Goal: Task Accomplishment & Management: Complete application form

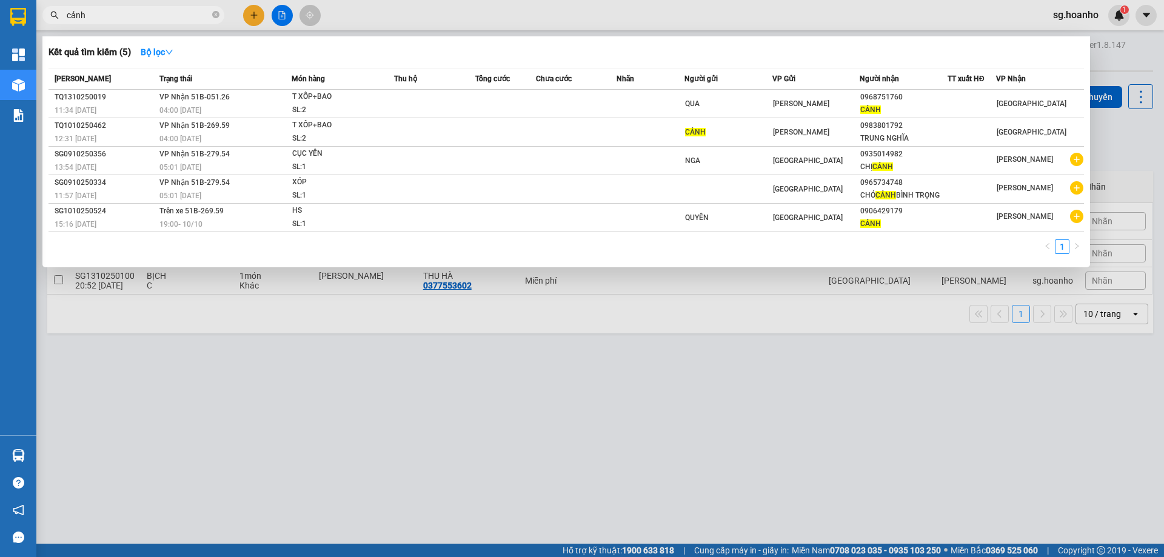
click at [100, 8] on span "cảnh" at bounding box center [133, 15] width 182 height 18
drag, startPoint x: 96, startPoint y: 12, endPoint x: 0, endPoint y: 46, distance: 102.2
click at [0, 43] on section "Kết quả tìm kiếm ( 5 ) Bộ lọc Mã ĐH Trạng thái Món hàng Thu hộ Tổng cước Chưa c…" at bounding box center [582, 278] width 1164 height 557
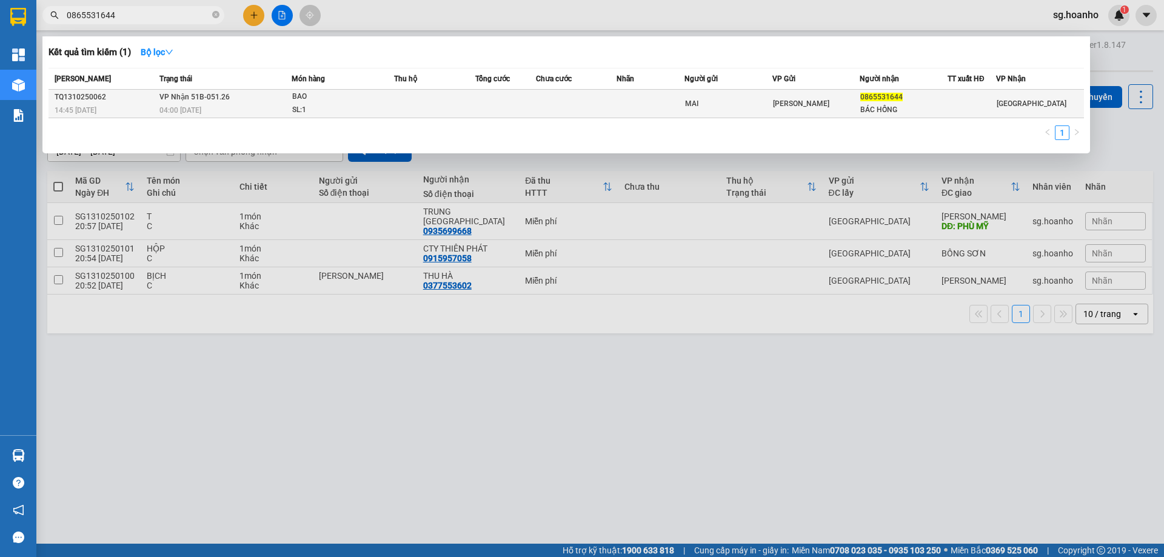
type input "0865531644"
click at [877, 112] on div "BÁC HỒNG" at bounding box center [903, 110] width 87 height 13
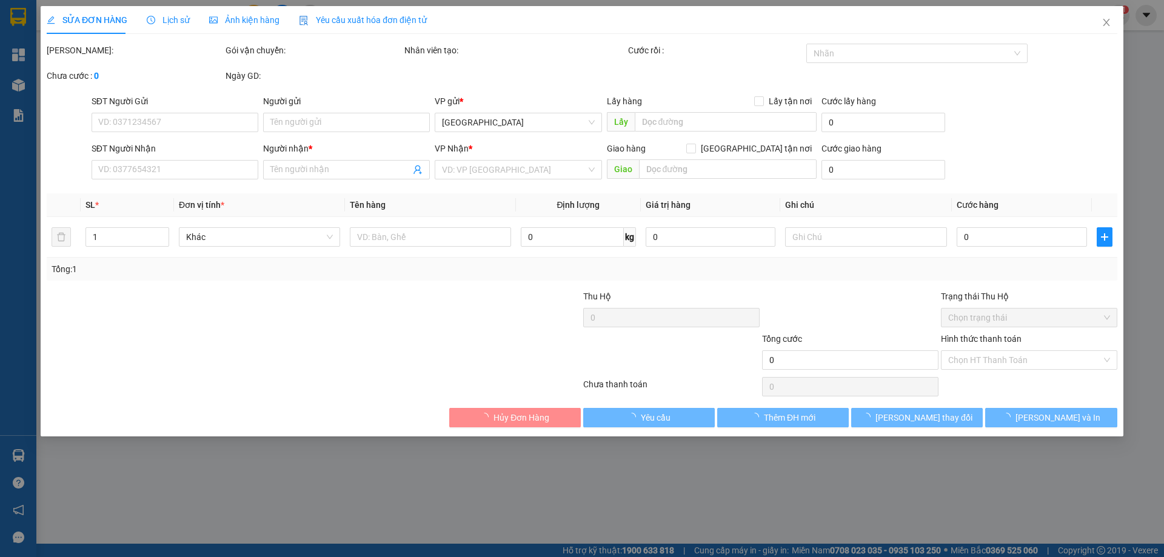
type input "MAI"
type input "0865531644"
type input "BÁC HỒNG"
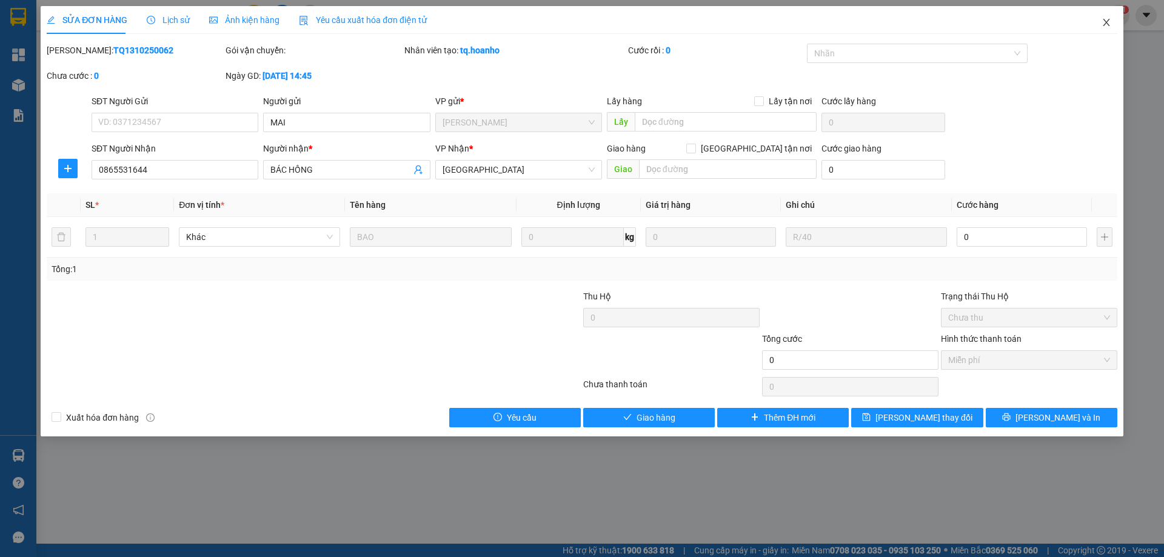
click at [1105, 19] on icon "close" at bounding box center [1107, 23] width 10 height 10
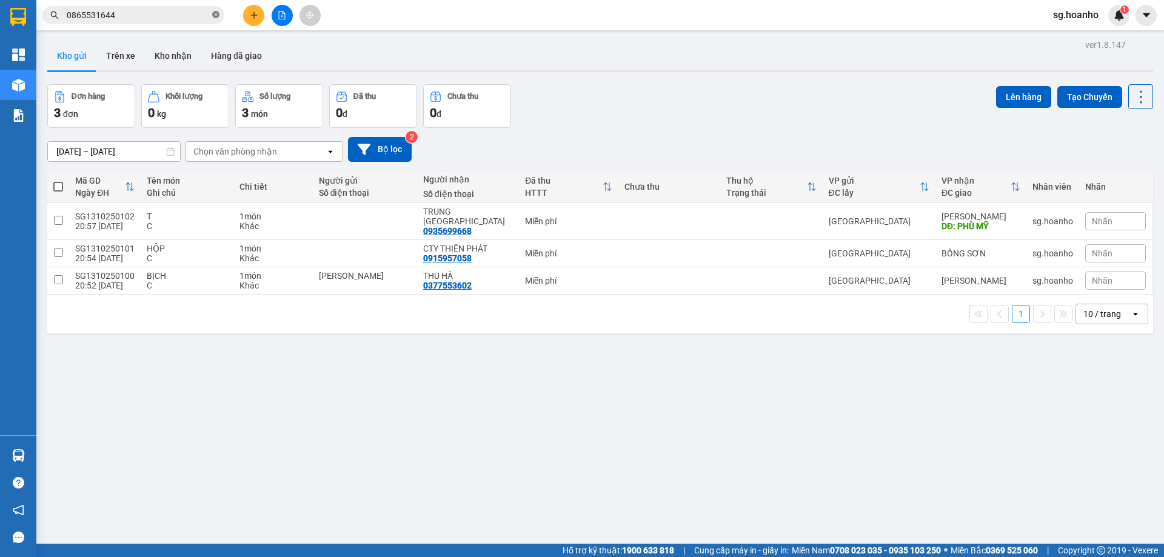
click at [215, 13] on icon "close-circle" at bounding box center [215, 14] width 7 height 7
click at [391, 147] on button "Bộ lọc" at bounding box center [380, 149] width 64 height 25
click at [398, 152] on button "Bộ lọc" at bounding box center [380, 149] width 64 height 25
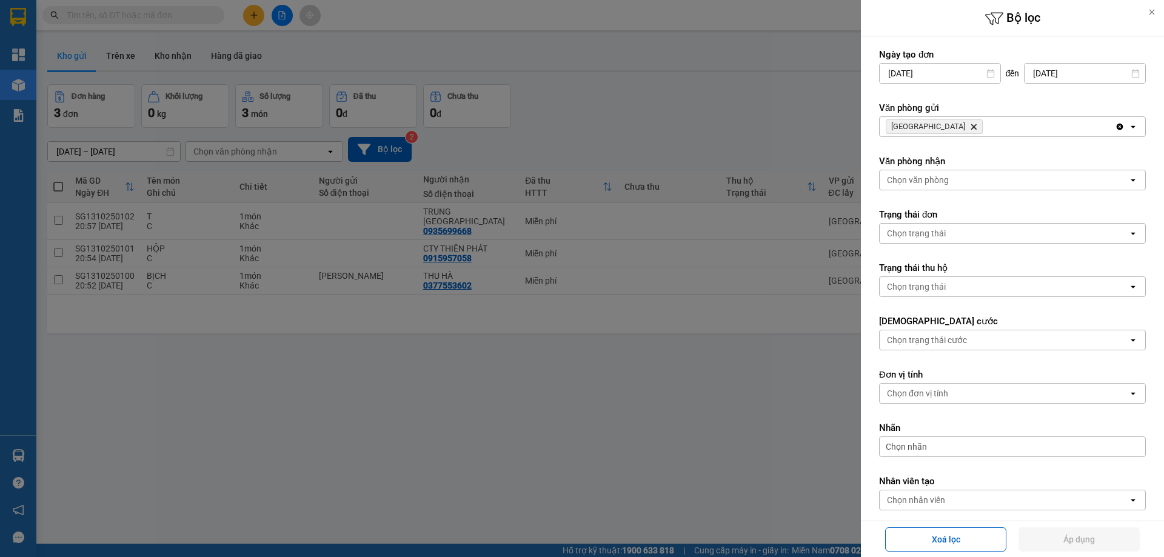
click at [971, 127] on icon "SÀI GÒN, close by backspace" at bounding box center [973, 126] width 5 height 5
click at [929, 128] on div "Chọn văn phòng" at bounding box center [918, 127] width 62 height 12
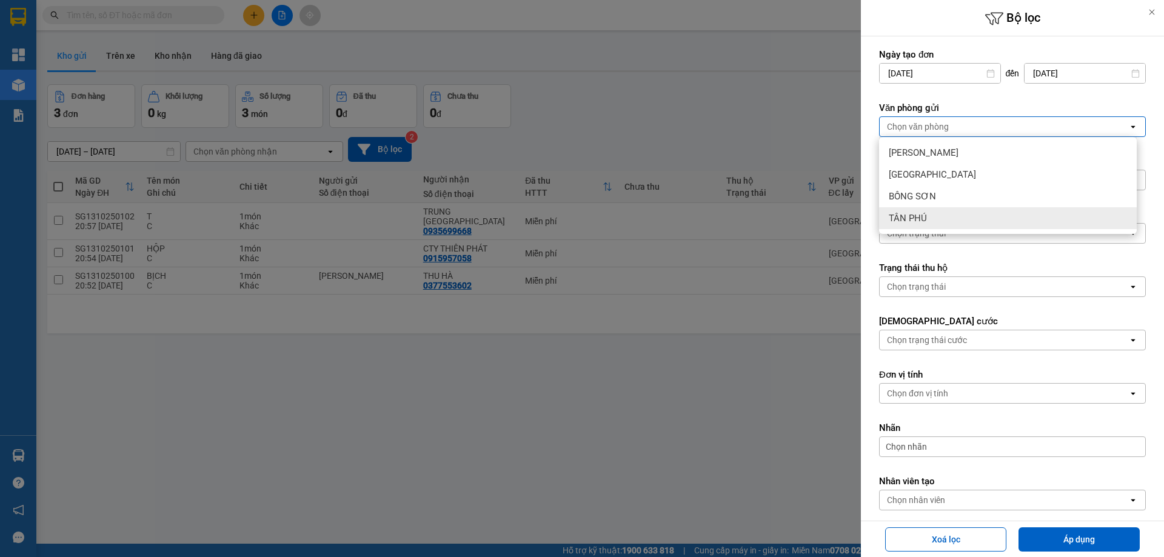
click at [942, 219] on div "TÂN PHÚ" at bounding box center [1008, 218] width 258 height 22
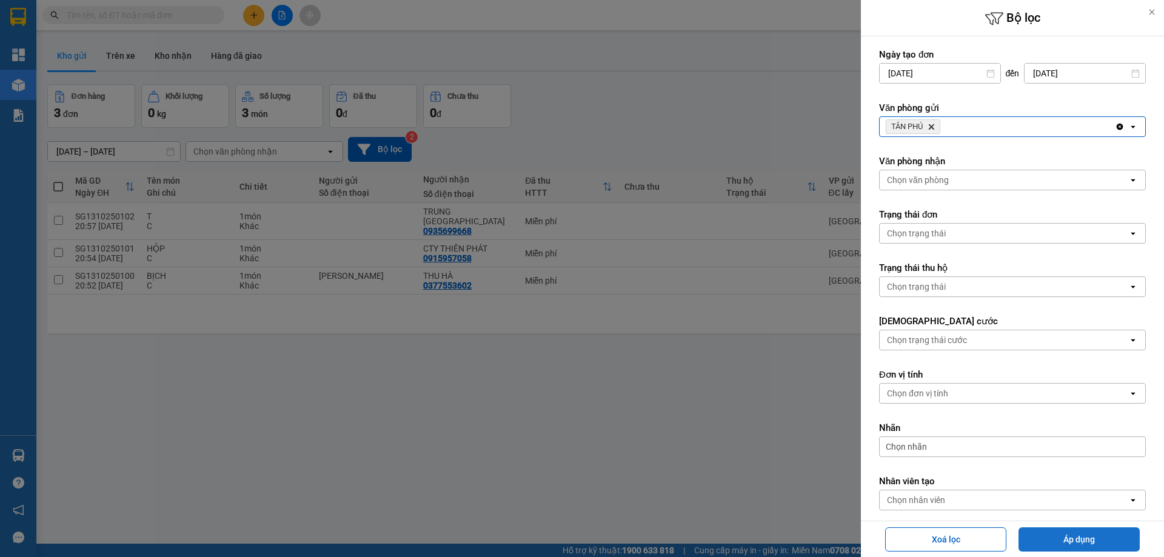
drag, startPoint x: 1057, startPoint y: 541, endPoint x: 1048, endPoint y: 538, distance: 10.2
click at [1056, 541] on button "Áp dụng" at bounding box center [1079, 539] width 121 height 24
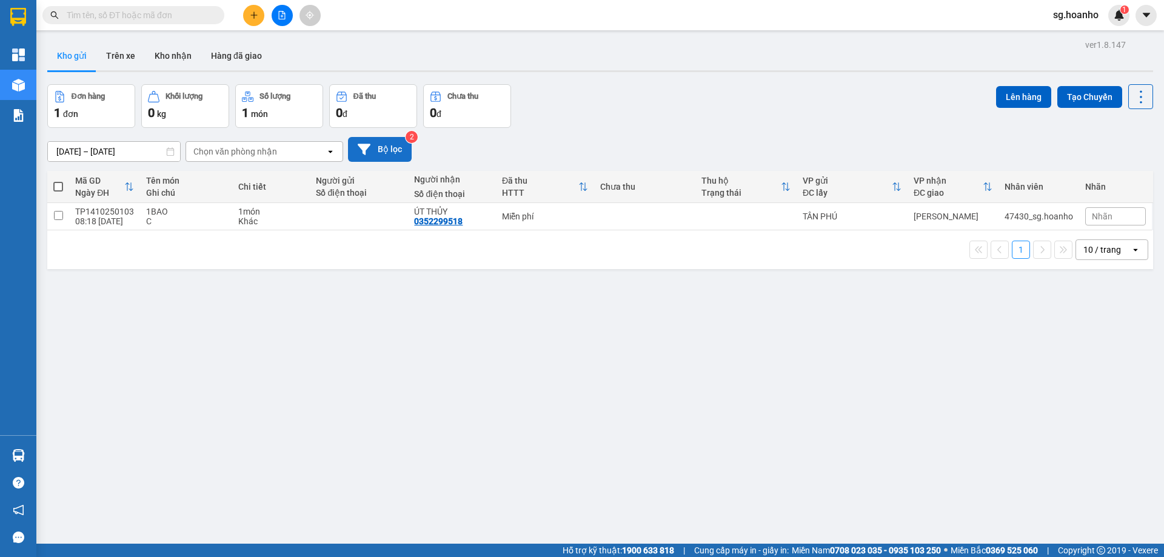
click at [385, 156] on button "Bộ lọc" at bounding box center [380, 149] width 64 height 25
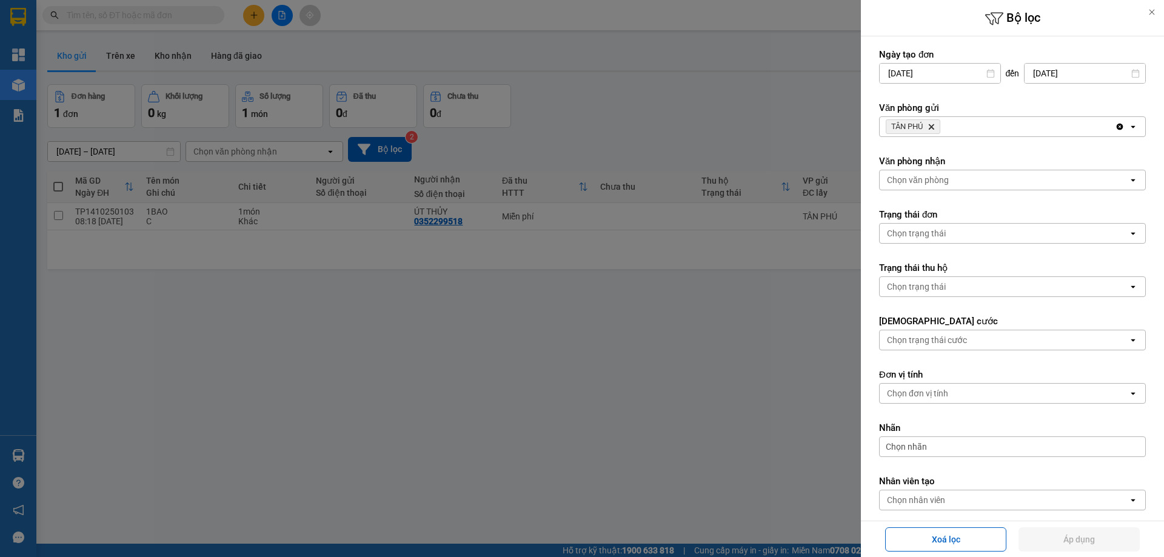
click at [931, 127] on icon "Delete" at bounding box center [931, 126] width 7 height 7
click at [906, 132] on div "Chọn văn phòng" at bounding box center [918, 127] width 62 height 12
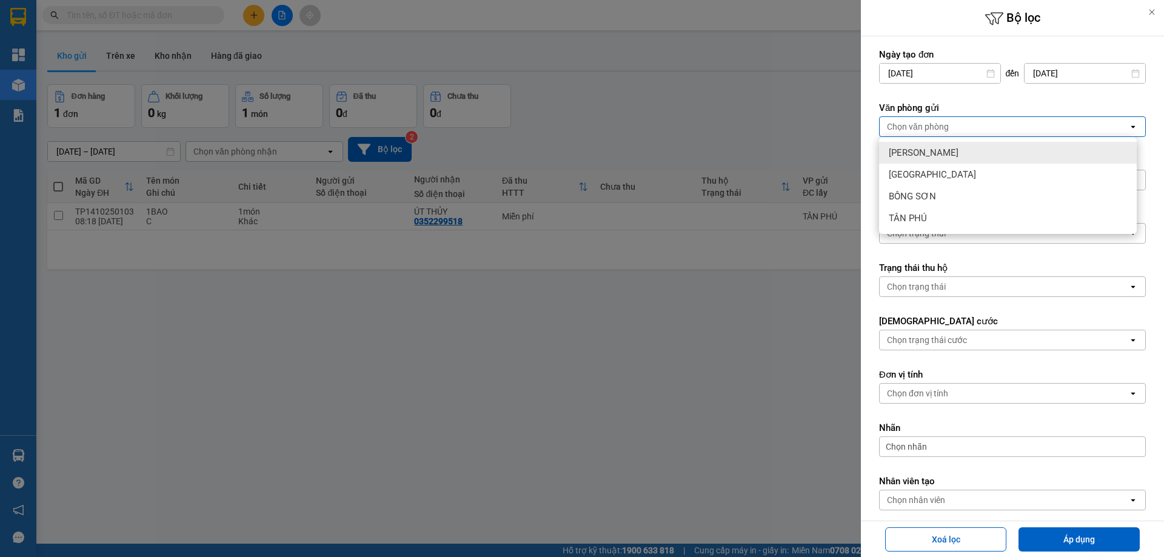
click at [914, 150] on span "[PERSON_NAME]" at bounding box center [924, 153] width 70 height 12
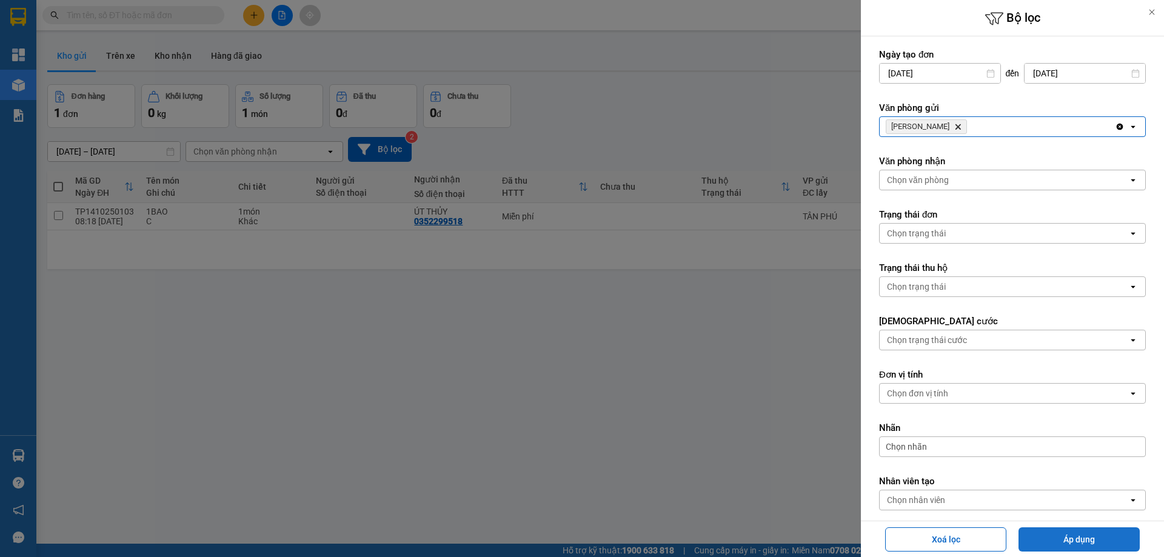
click at [1045, 544] on button "Áp dụng" at bounding box center [1079, 539] width 121 height 24
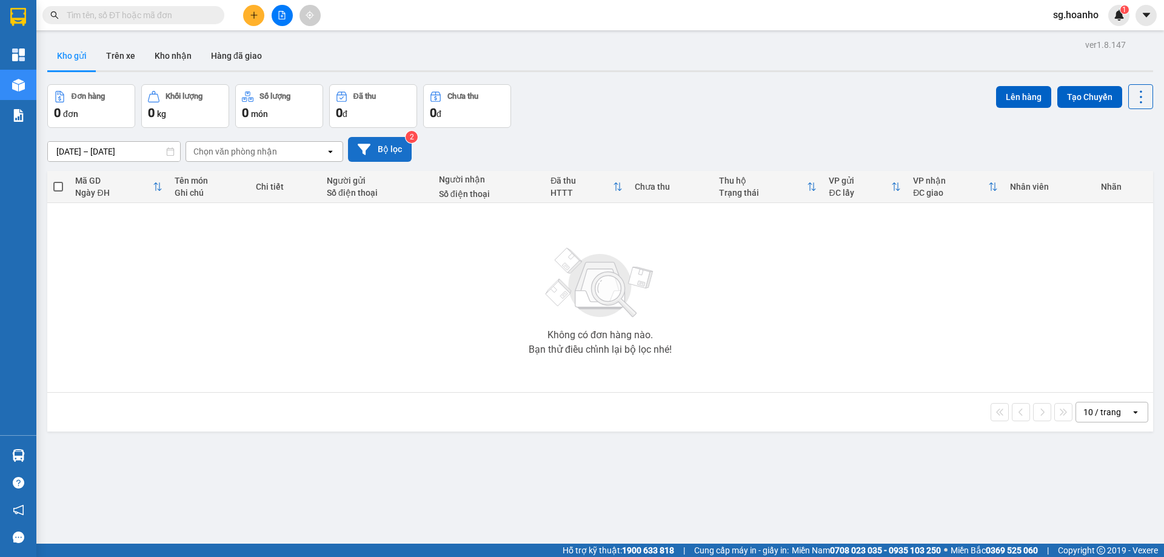
click at [387, 150] on button "Bộ lọc" at bounding box center [380, 149] width 64 height 25
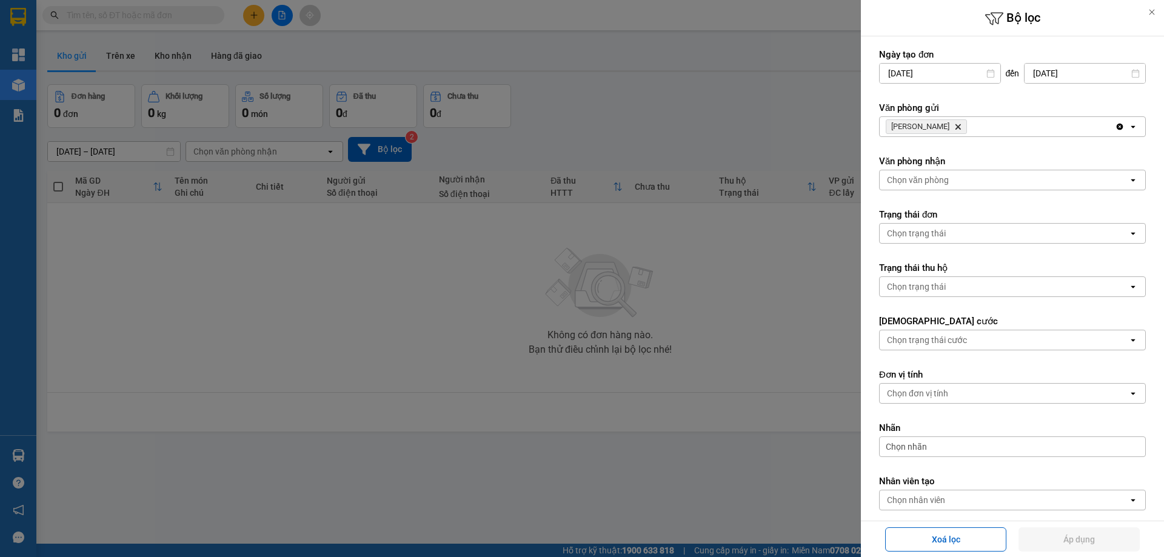
click at [954, 124] on icon "Delete" at bounding box center [957, 126] width 7 height 7
click at [940, 131] on div "Chọn văn phòng" at bounding box center [918, 127] width 62 height 12
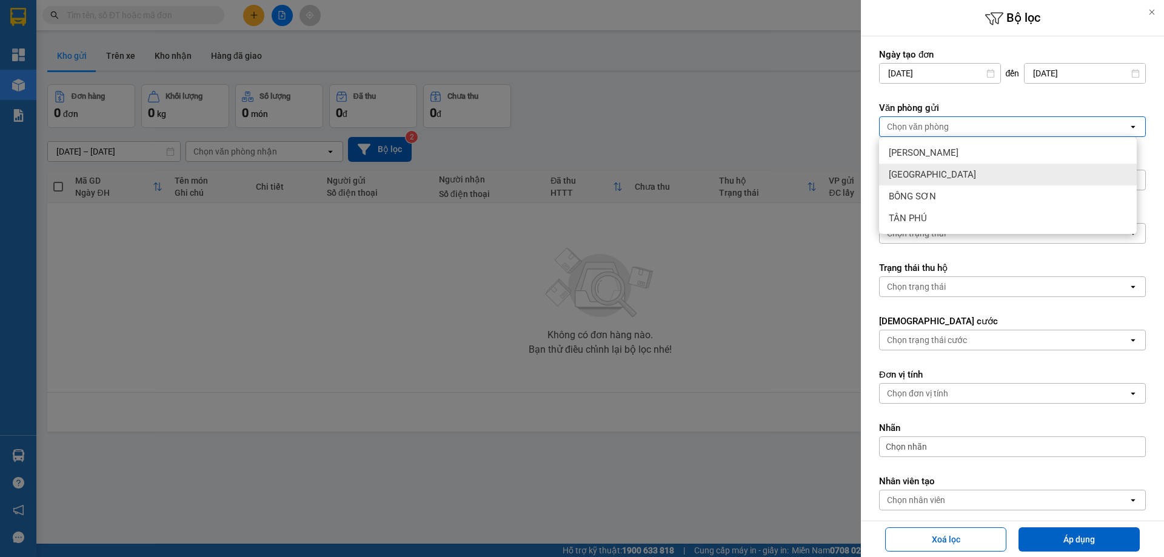
click at [921, 178] on span "[GEOGRAPHIC_DATA]" at bounding box center [932, 175] width 87 height 12
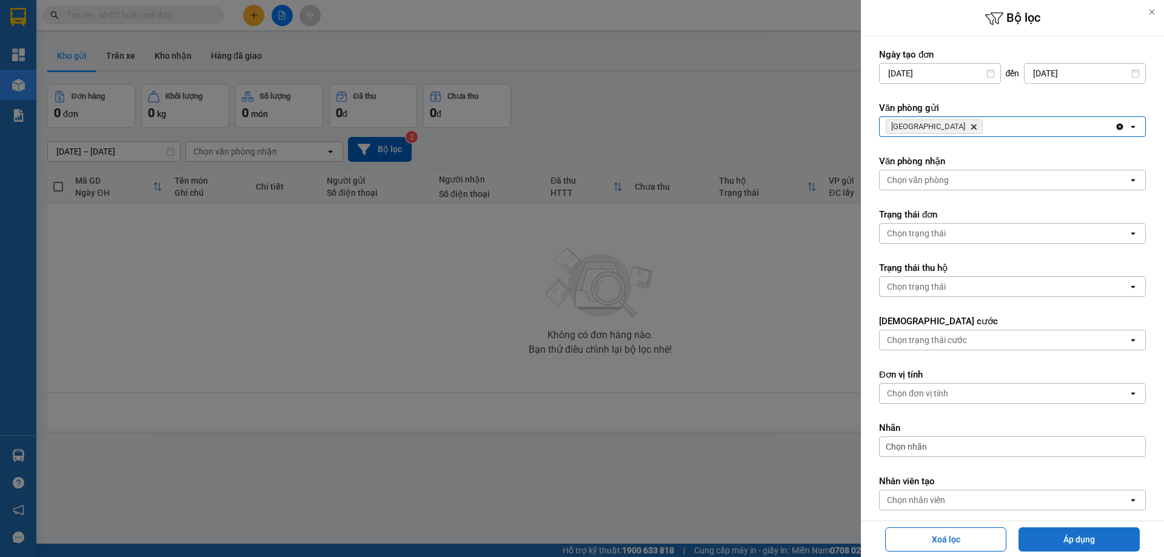
click at [1096, 535] on button "Áp dụng" at bounding box center [1079, 539] width 121 height 24
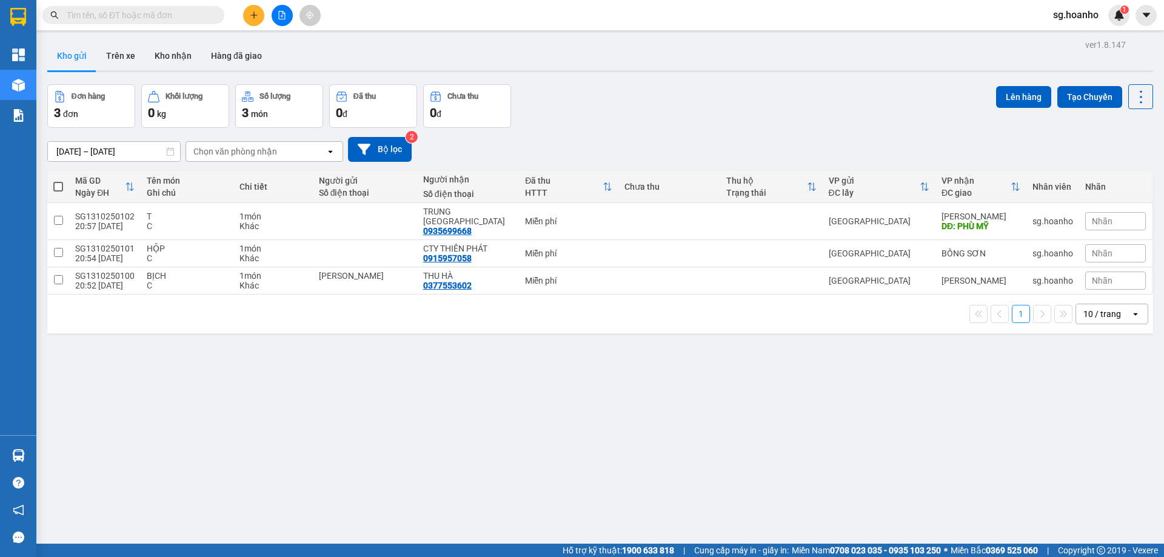
click at [145, 16] on input "text" at bounding box center [138, 14] width 143 height 13
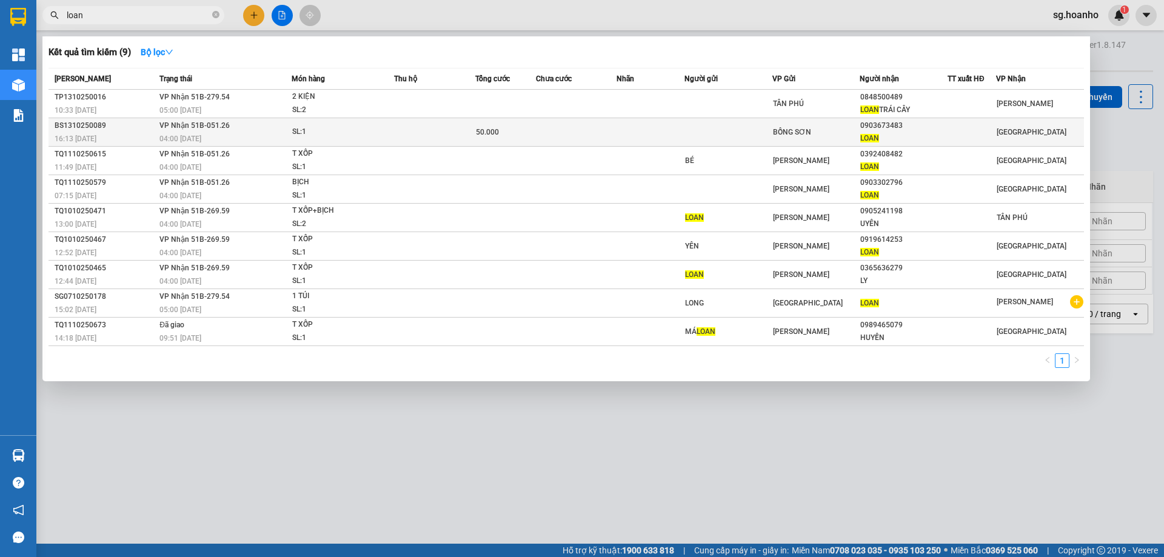
type input "loan"
click at [809, 128] on span "BỒNG SƠN" at bounding box center [792, 132] width 38 height 8
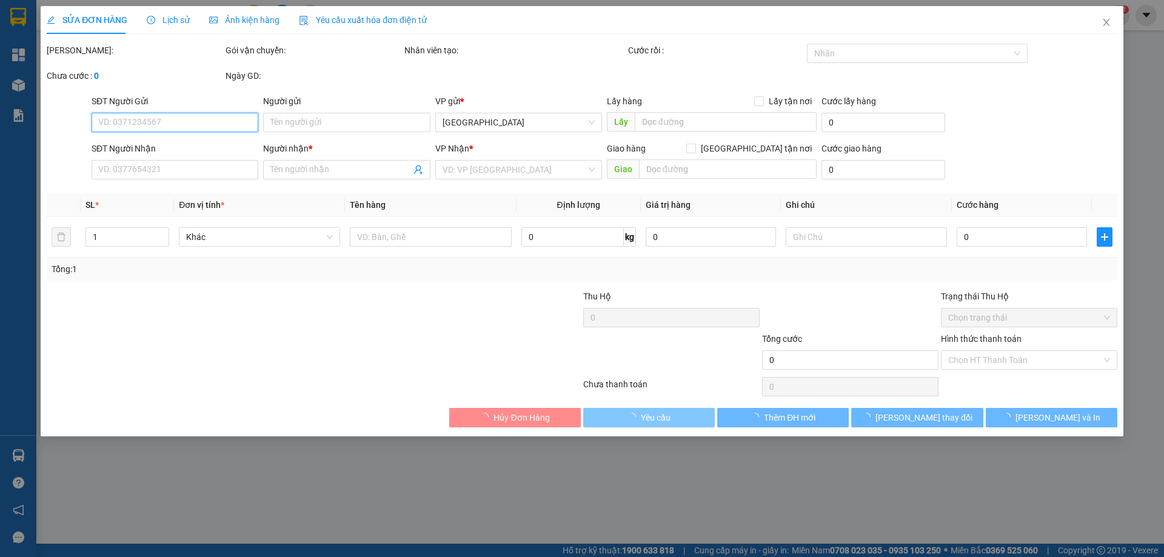
type input "0903673483"
type input "LOAN"
type input "50.000"
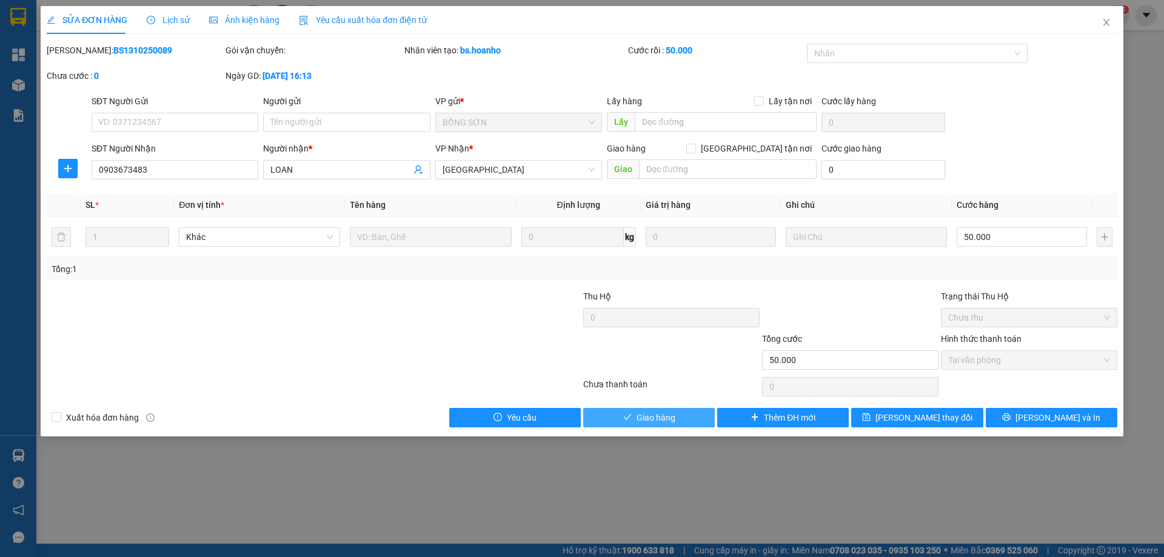
click at [655, 412] on span "Giao hàng" at bounding box center [656, 417] width 39 height 13
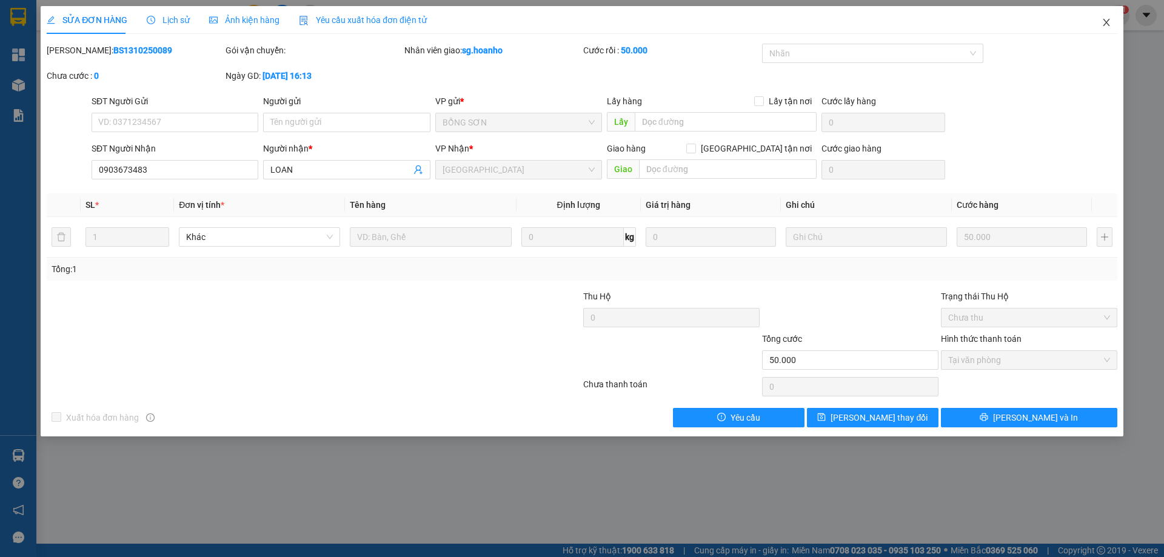
click at [1104, 18] on icon "close" at bounding box center [1107, 23] width 10 height 10
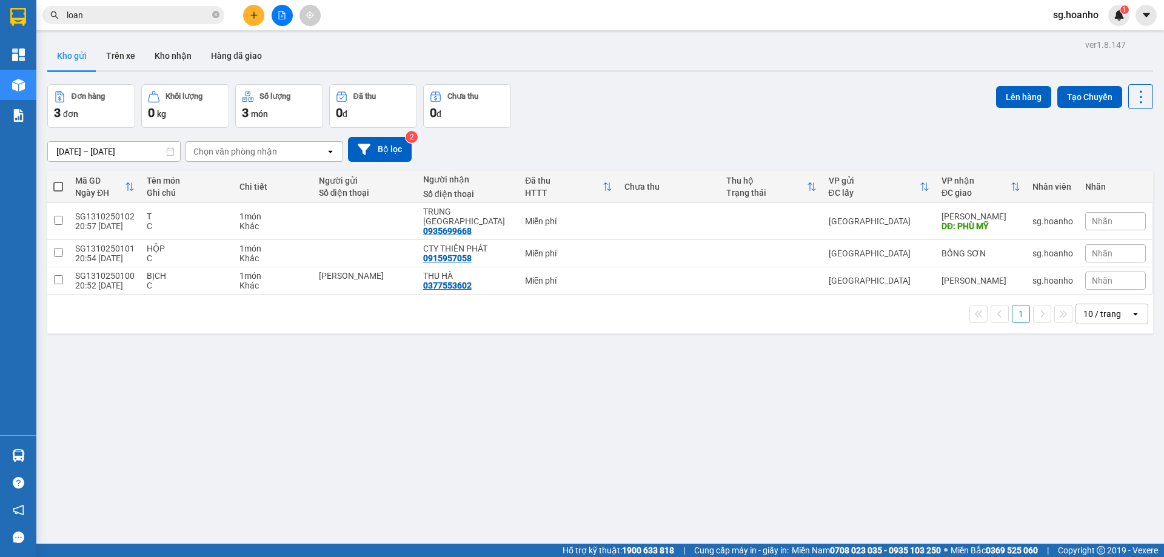
click at [250, 15] on icon "plus" at bounding box center [254, 15] width 8 height 8
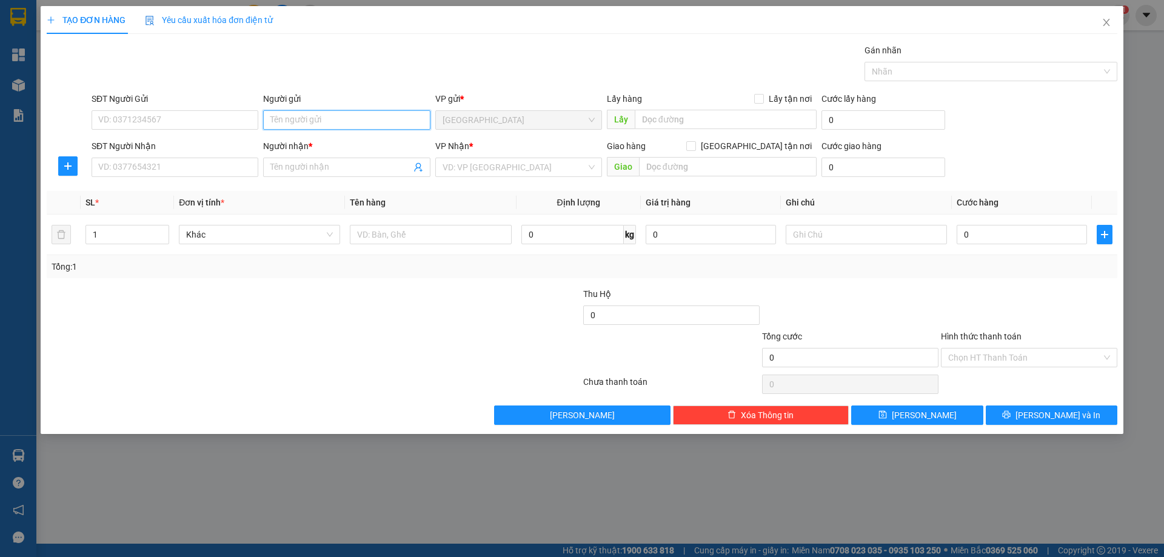
click at [315, 131] on div "Người gửi Tên người gửi" at bounding box center [346, 113] width 167 height 42
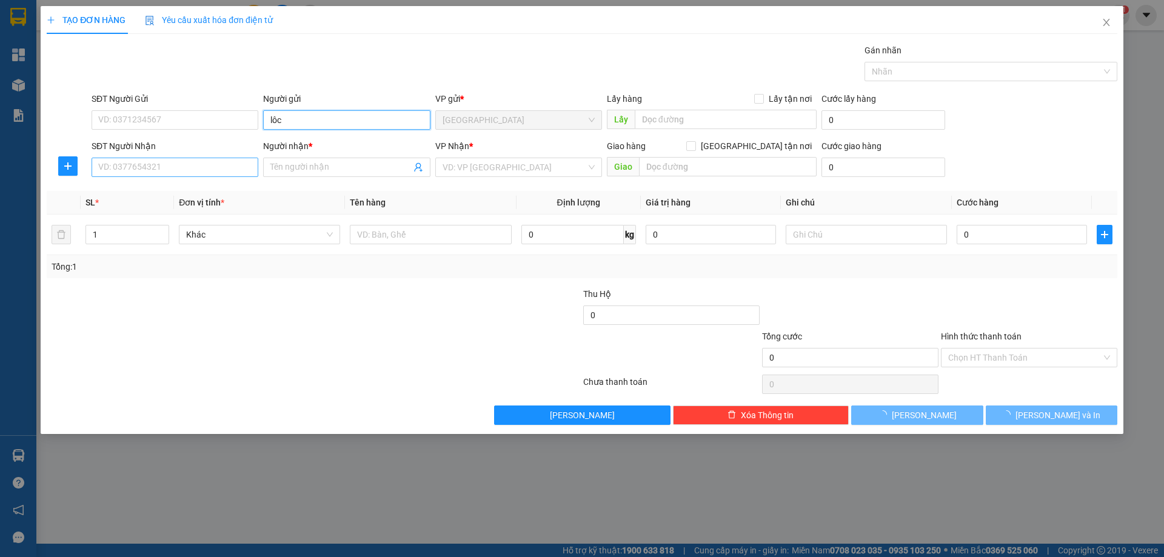
type input "lôc"
click at [244, 163] on input "SĐT Người Nhận" at bounding box center [175, 167] width 167 height 19
click at [309, 166] on input "Người nhận *" at bounding box center [340, 167] width 140 height 13
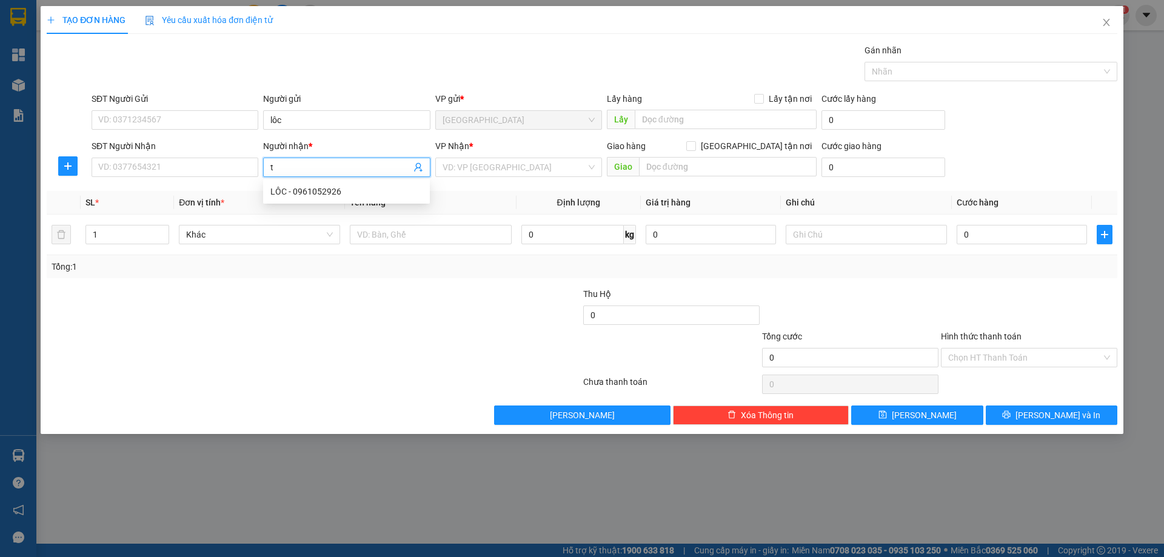
type input "ty"
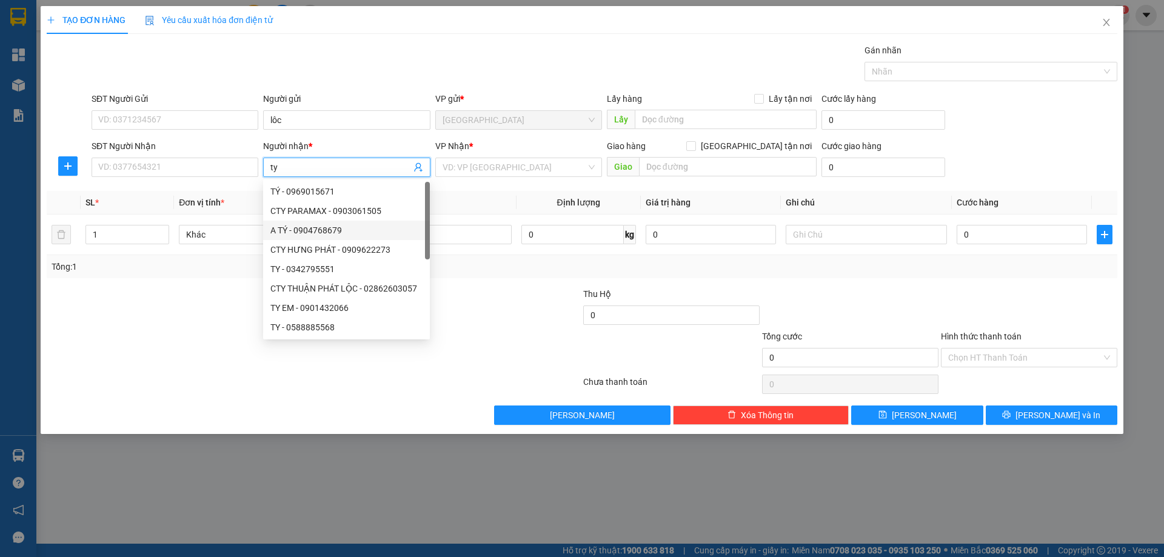
click at [396, 234] on div "A TÝ - 0904768679" at bounding box center [346, 230] width 152 height 13
type input "0904768679"
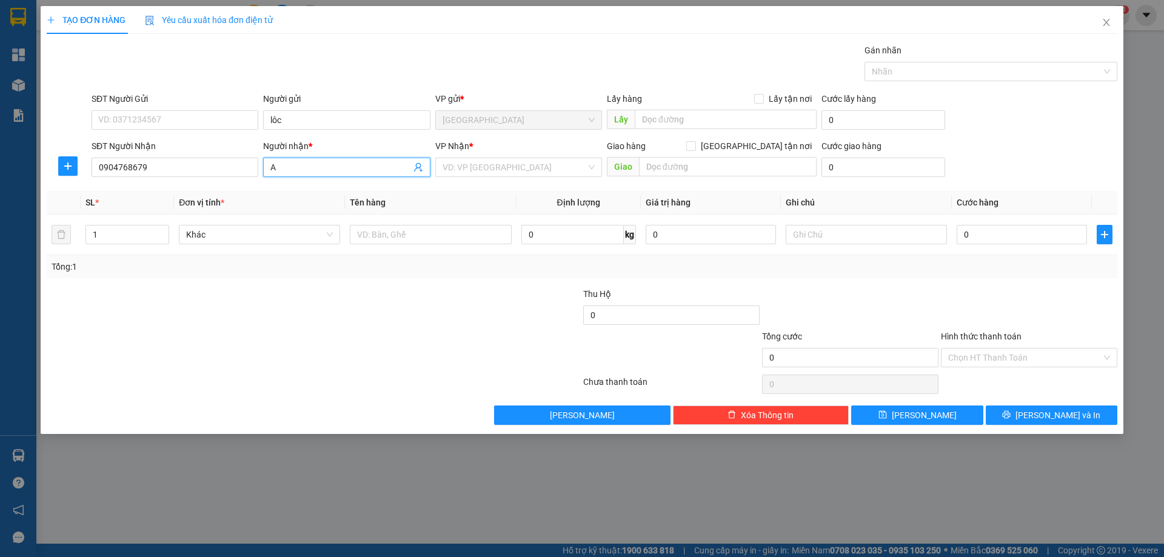
type input "A"
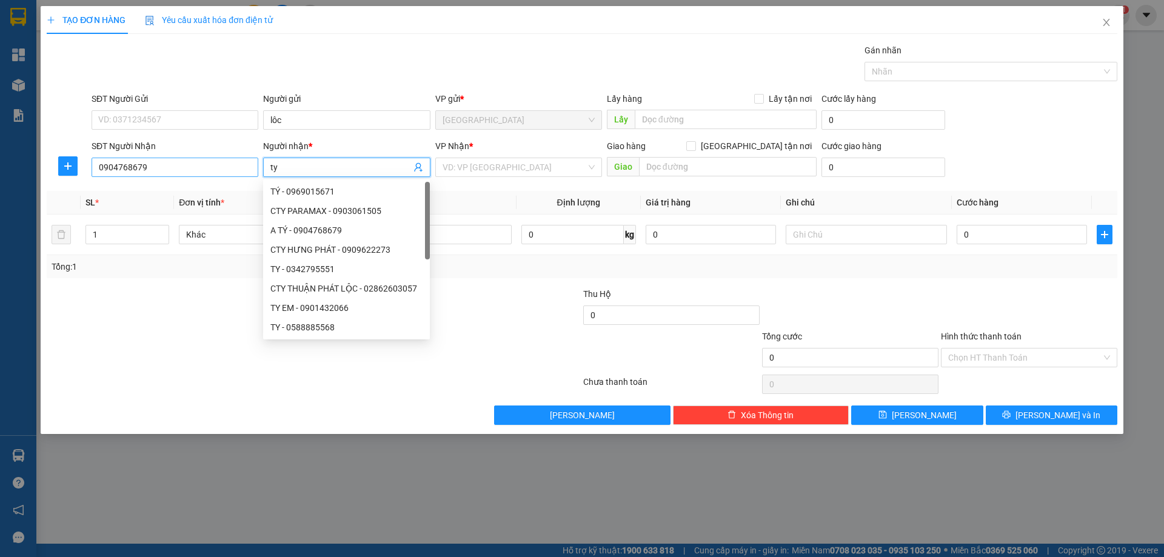
type input "ty"
click at [202, 179] on div "SĐT Người Nhận 0904768679 0904768679" at bounding box center [175, 160] width 167 height 42
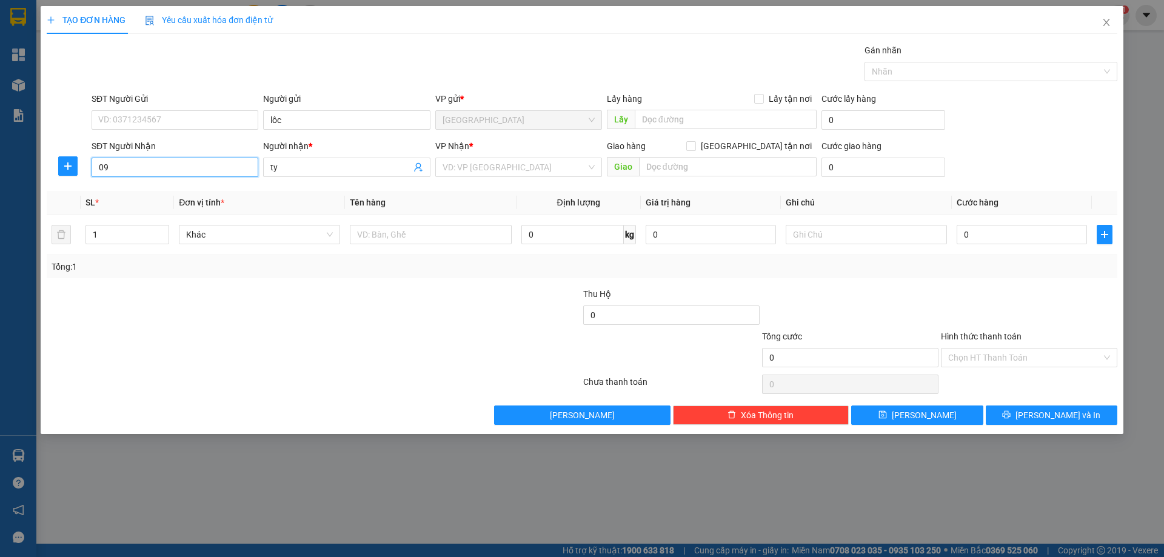
type input "0"
type input "0905520213"
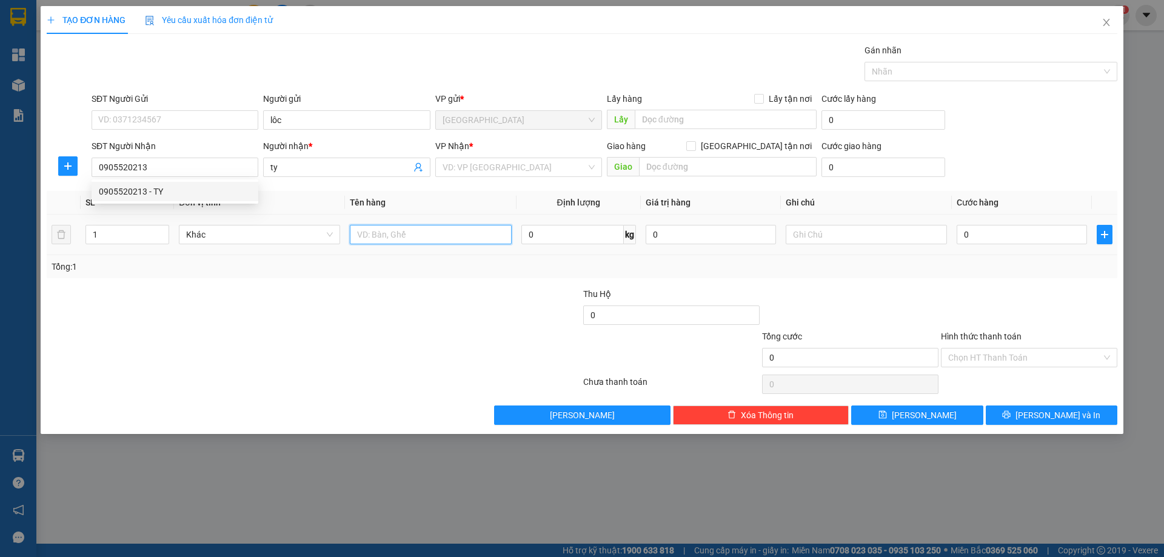
click at [439, 243] on input "text" at bounding box center [430, 234] width 161 height 19
type input "bịch"
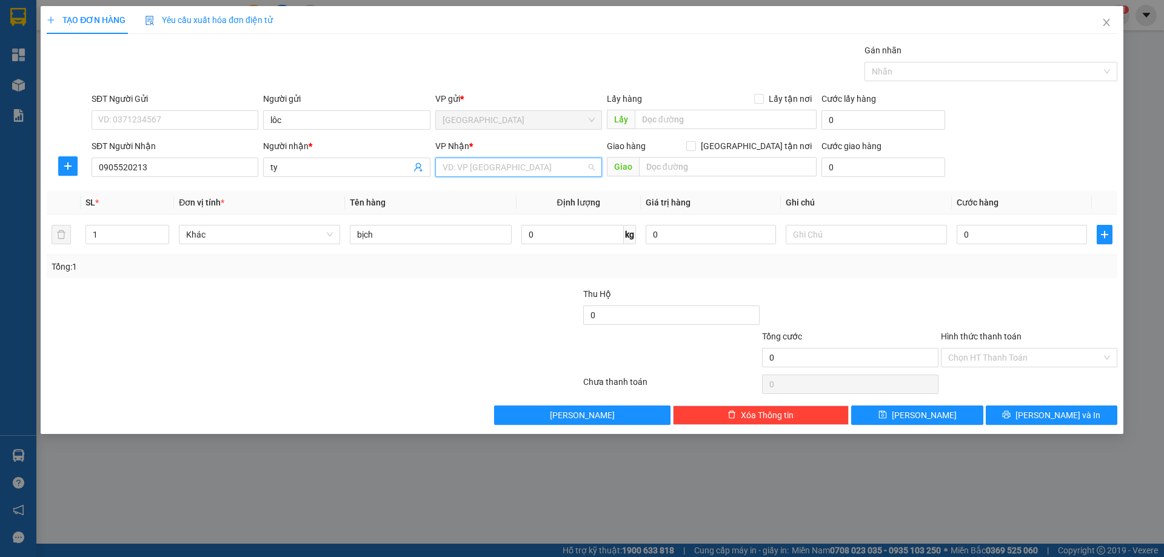
drag, startPoint x: 466, startPoint y: 169, endPoint x: 470, endPoint y: 178, distance: 9.8
click at [470, 178] on div "VP Nhận * VD: VP [GEOGRAPHIC_DATA]" at bounding box center [518, 160] width 167 height 42
drag, startPoint x: 487, startPoint y: 212, endPoint x: 540, endPoint y: 215, distance: 53.4
click at [487, 212] on div "[PERSON_NAME]" at bounding box center [519, 210] width 152 height 13
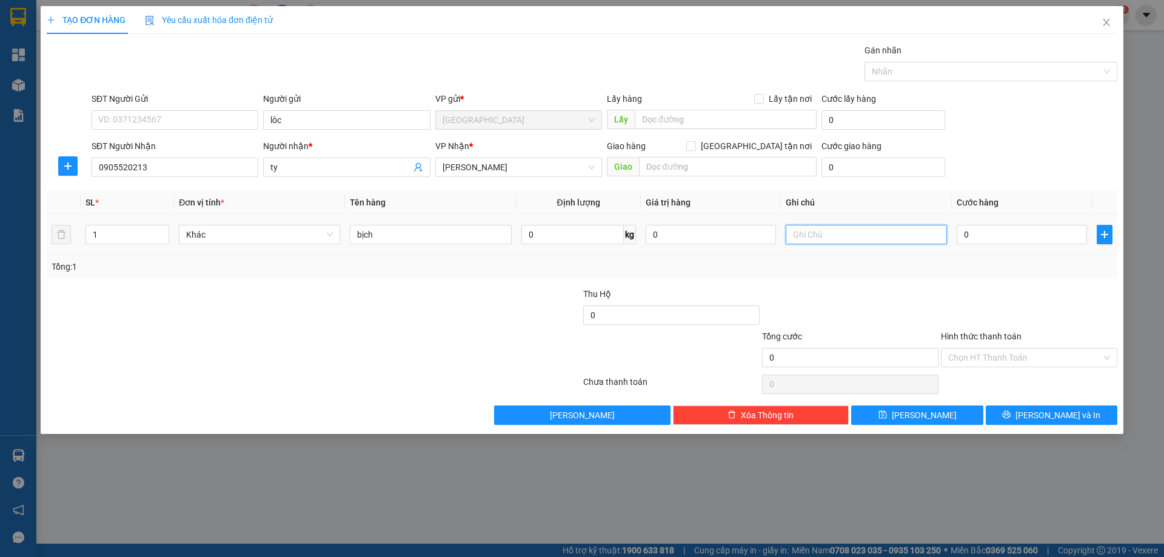
drag, startPoint x: 812, startPoint y: 236, endPoint x: 812, endPoint y: 244, distance: 7.3
click at [811, 243] on input "text" at bounding box center [866, 234] width 161 height 19
type input "r/40"
click at [959, 336] on label "Hình thức thanh toán" at bounding box center [981, 337] width 81 height 10
click at [959, 349] on input "Hình thức thanh toán" at bounding box center [1024, 358] width 153 height 18
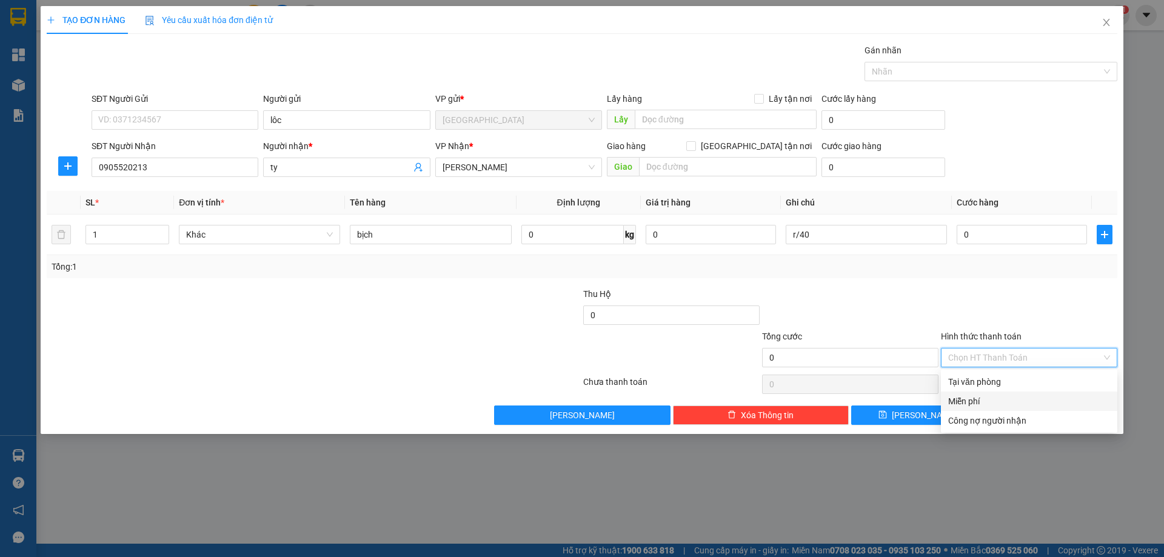
click at [989, 404] on div "Miễn phí" at bounding box center [1029, 401] width 162 height 13
click at [1010, 409] on button "[PERSON_NAME] và In" at bounding box center [1052, 415] width 132 height 19
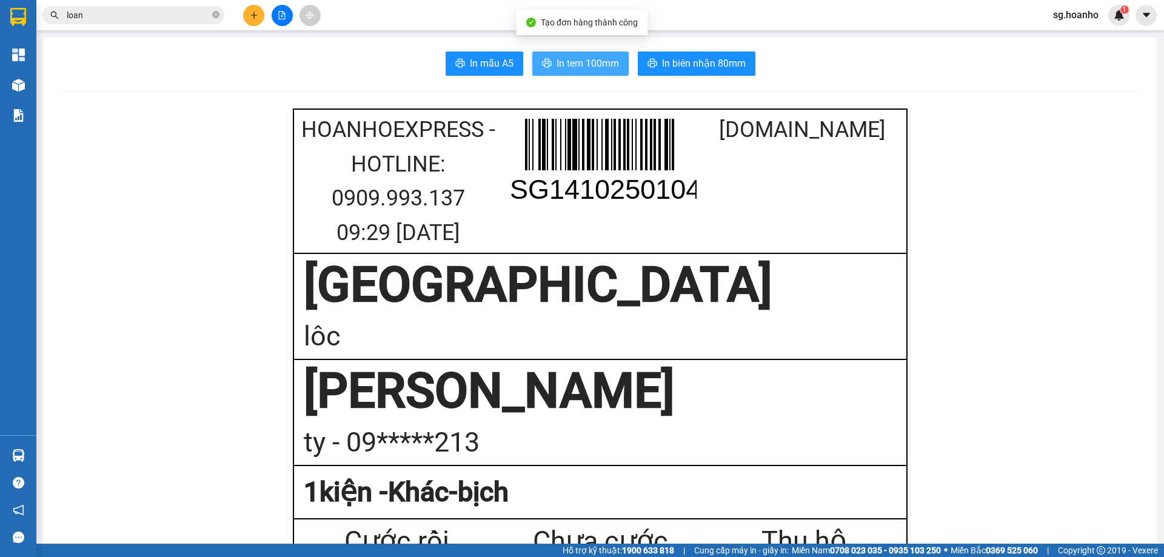
click at [607, 58] on span "In tem 100mm" at bounding box center [588, 63] width 62 height 15
click at [217, 18] on icon "close-circle" at bounding box center [215, 14] width 7 height 7
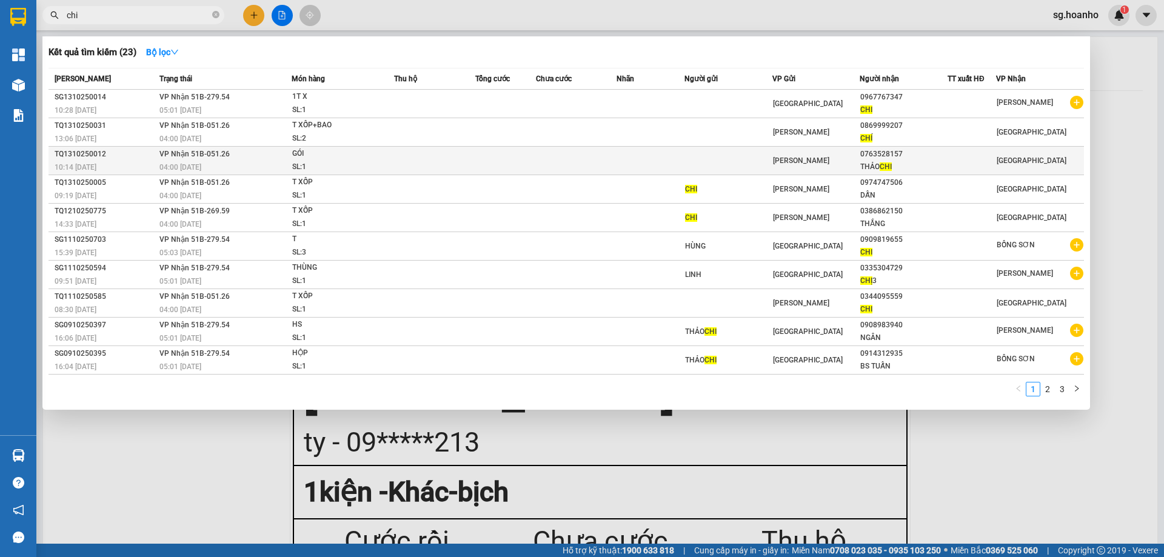
type input "chi"
click at [802, 162] on span "[PERSON_NAME]" at bounding box center [801, 160] width 56 height 8
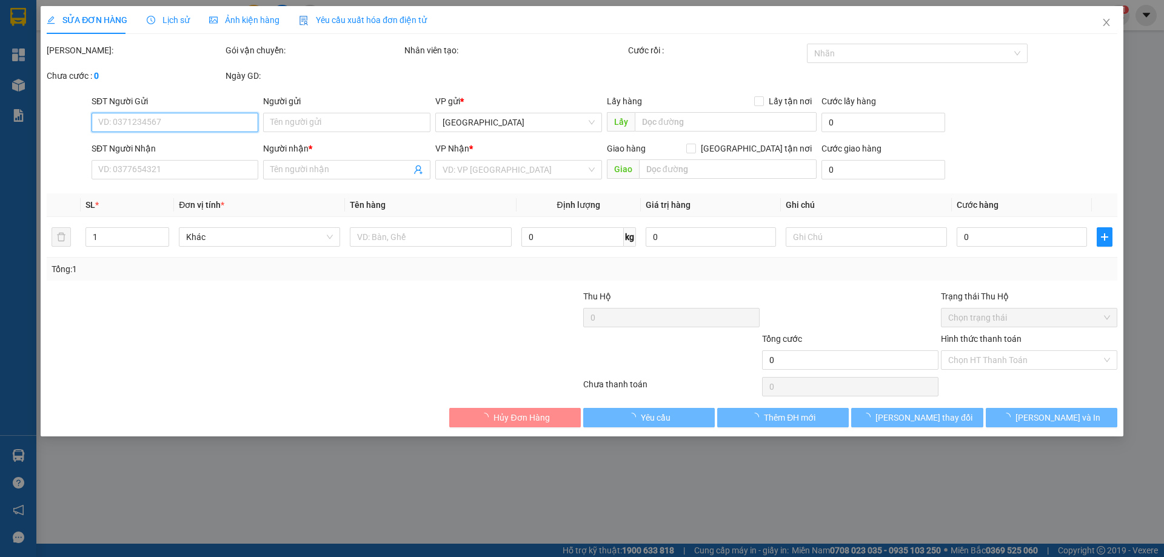
type input "0763528157"
type input "THẢO CHI"
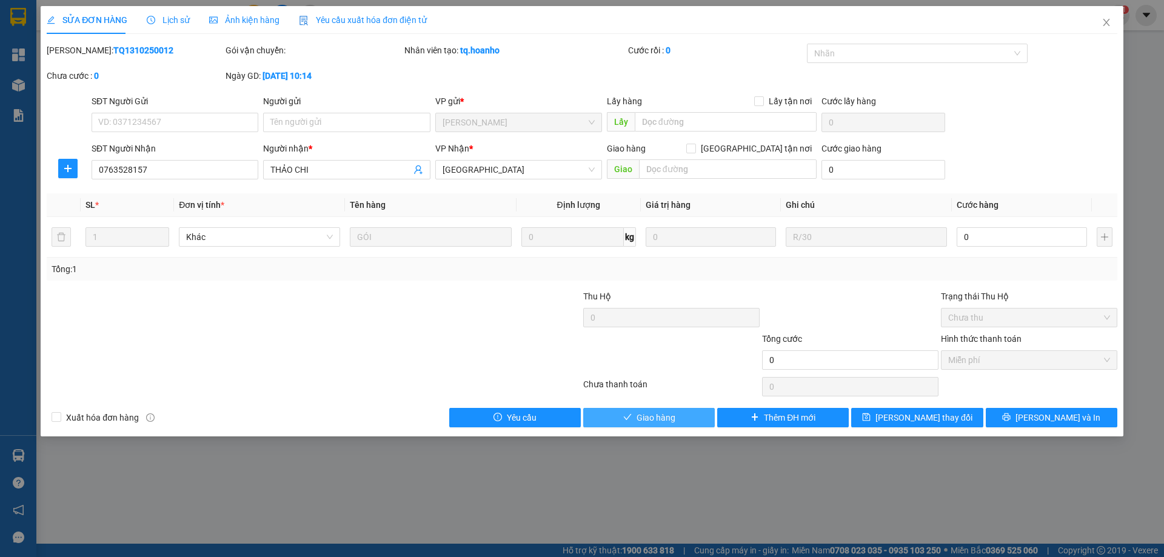
click at [637, 419] on span "Giao hàng" at bounding box center [656, 417] width 39 height 13
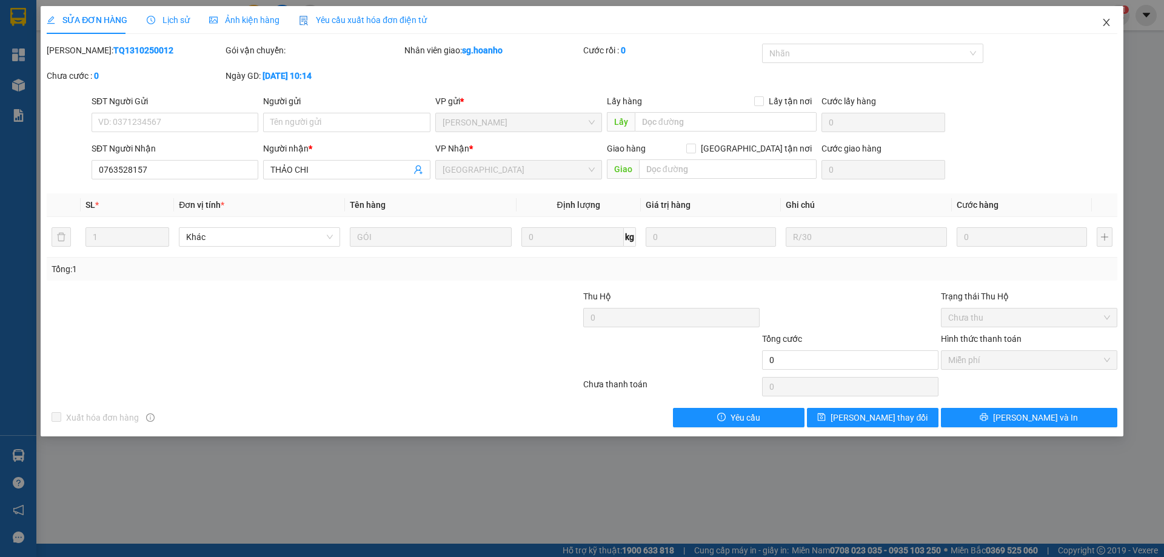
click at [1107, 21] on icon "close" at bounding box center [1107, 23] width 10 height 10
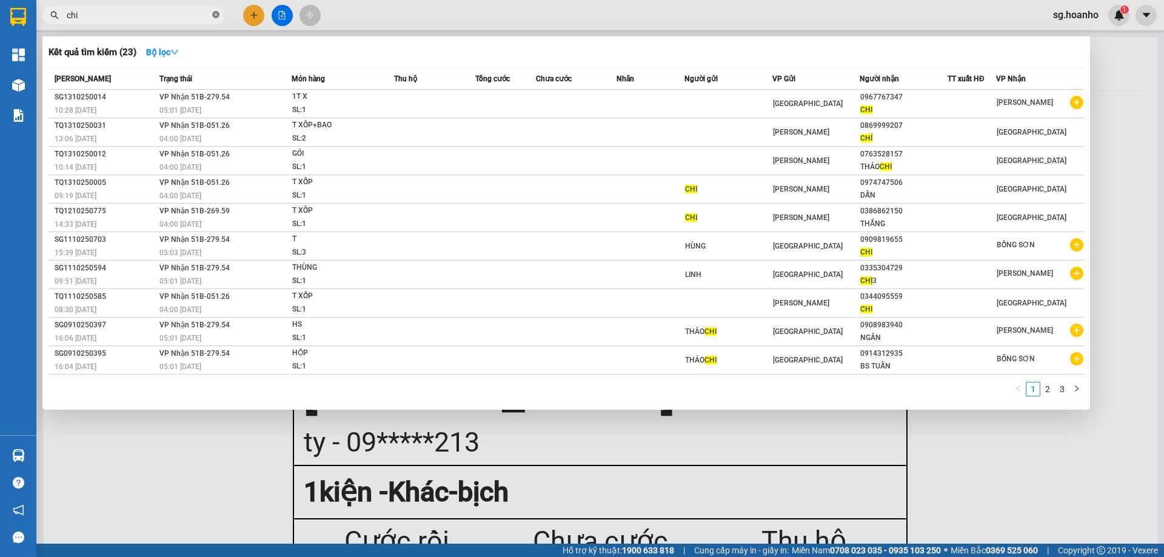
click at [217, 15] on icon "close-circle" at bounding box center [215, 14] width 7 height 7
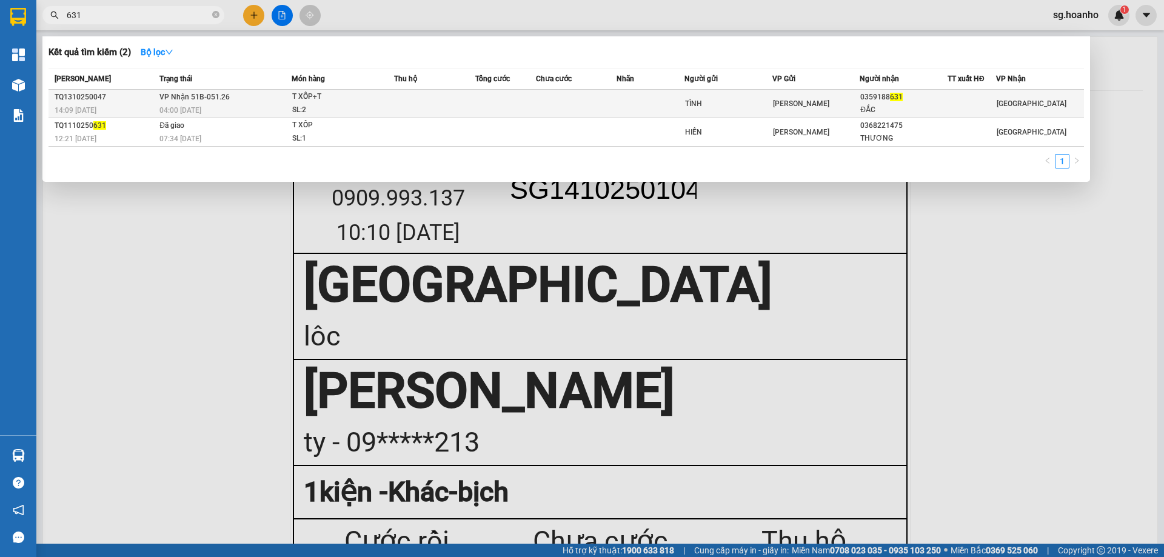
type input "631"
click at [773, 99] on span "[PERSON_NAME]" at bounding box center [801, 103] width 56 height 8
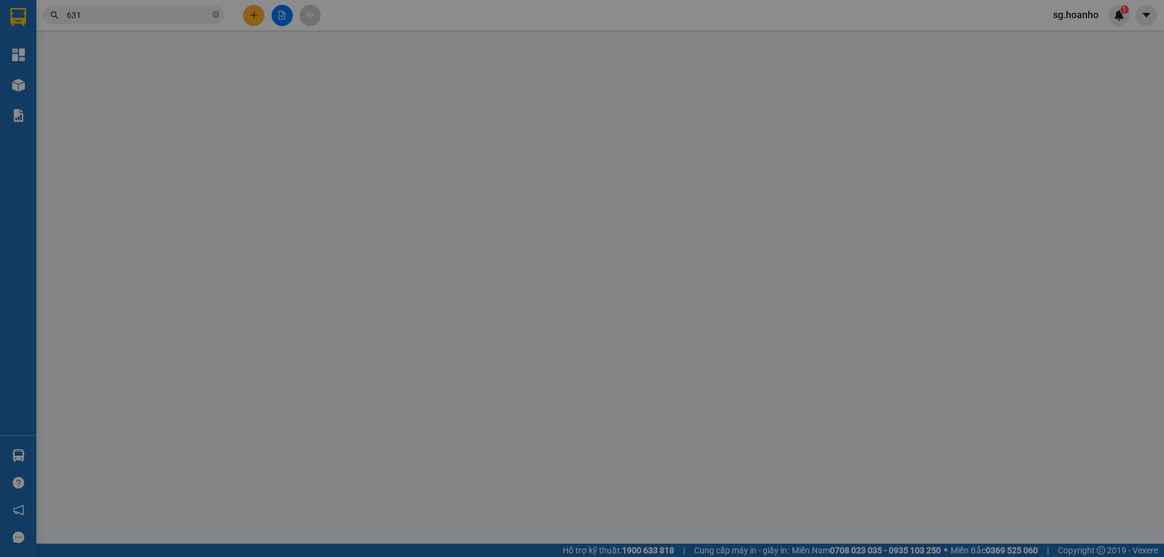
type input "TÌNH"
type input "0359188631"
type input "ĐẮC"
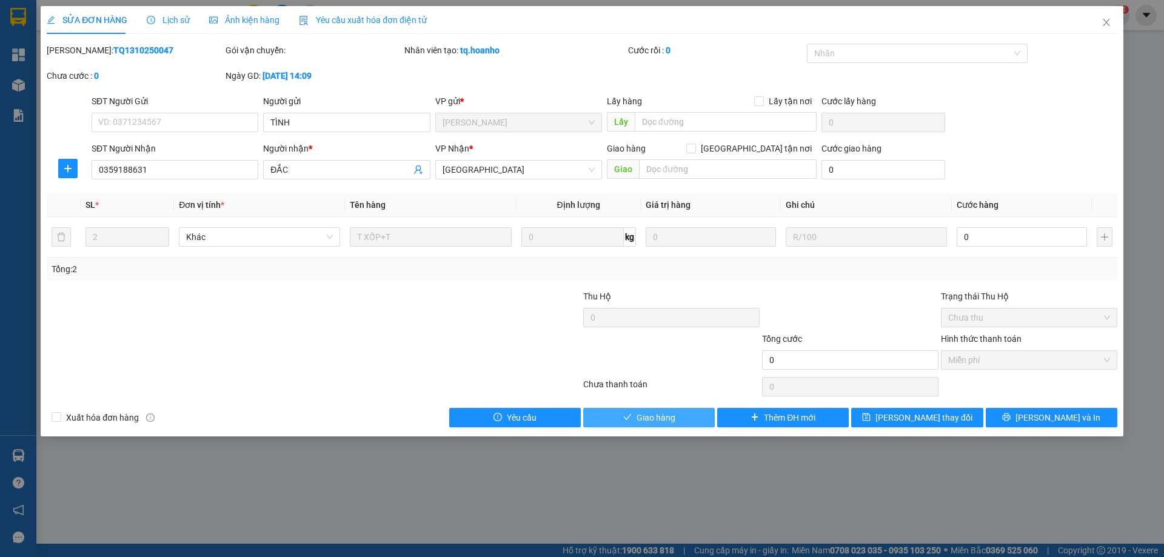
click at [681, 424] on button "Giao hàng" at bounding box center [649, 417] width 132 height 19
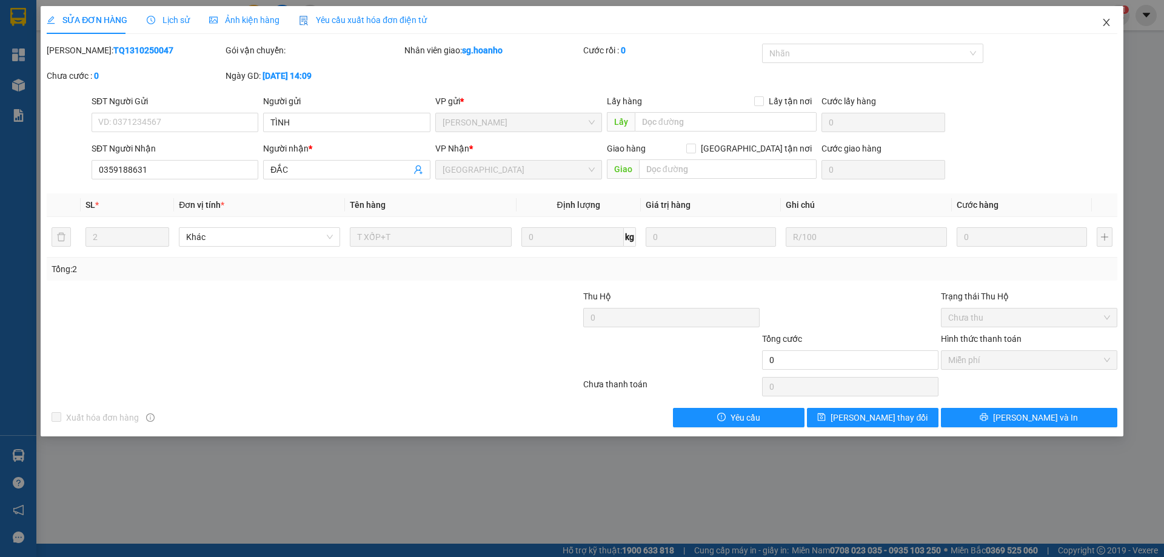
click at [1105, 25] on icon "close" at bounding box center [1106, 22] width 7 height 7
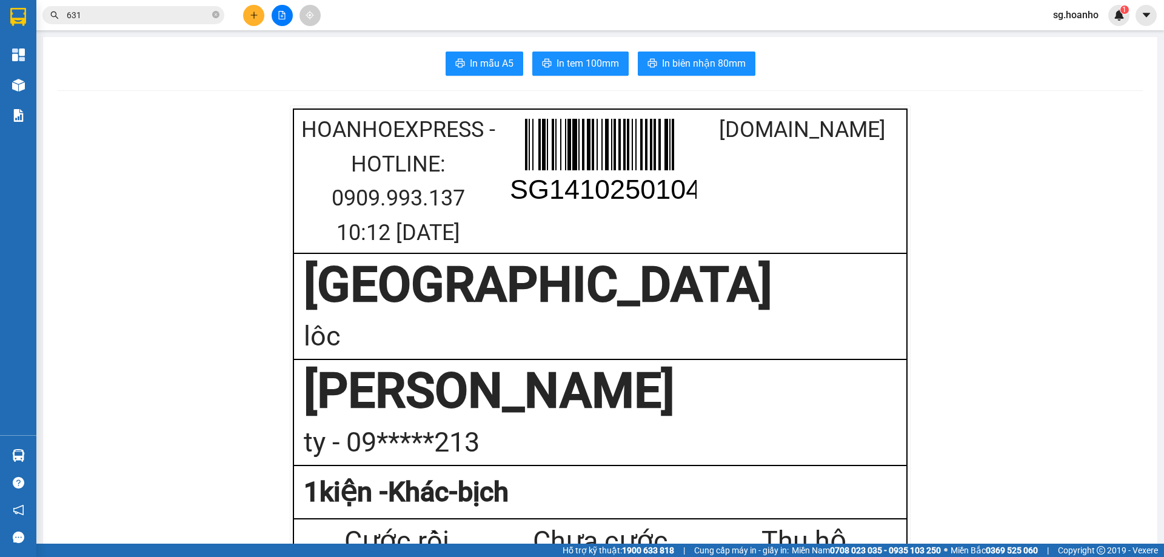
click at [250, 16] on icon "plus" at bounding box center [254, 15] width 8 height 8
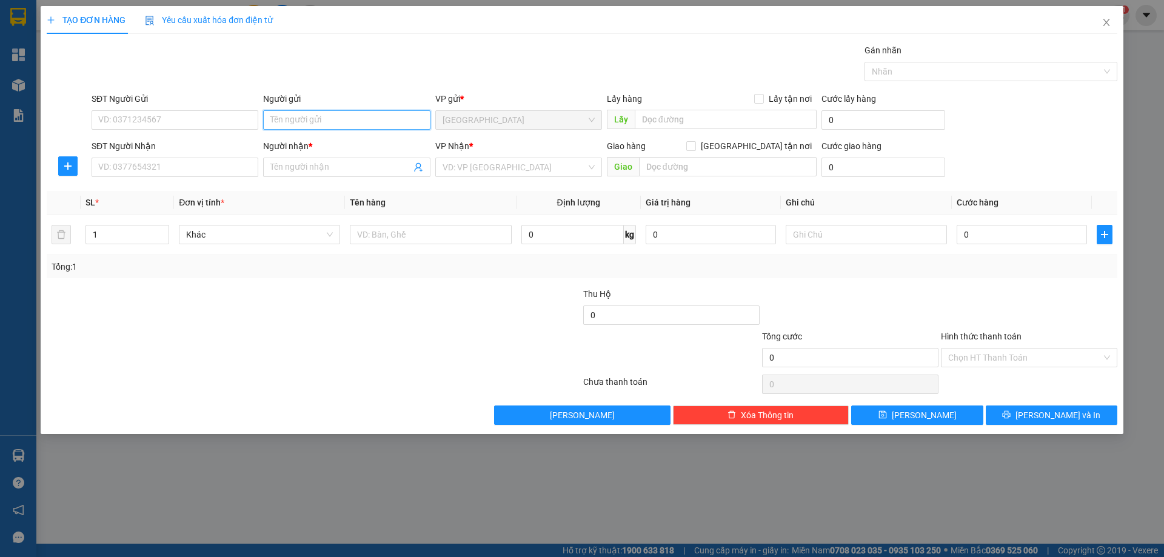
click at [308, 124] on input "Người gửi" at bounding box center [346, 119] width 167 height 19
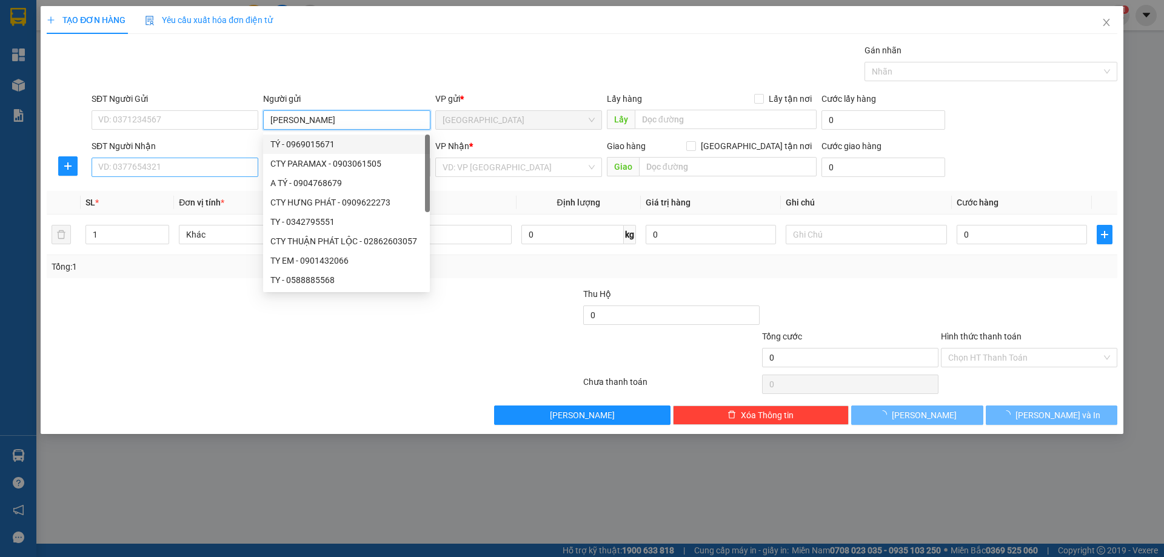
type input "[PERSON_NAME]"
click at [215, 160] on input "SĐT Người Nhận" at bounding box center [175, 167] width 167 height 19
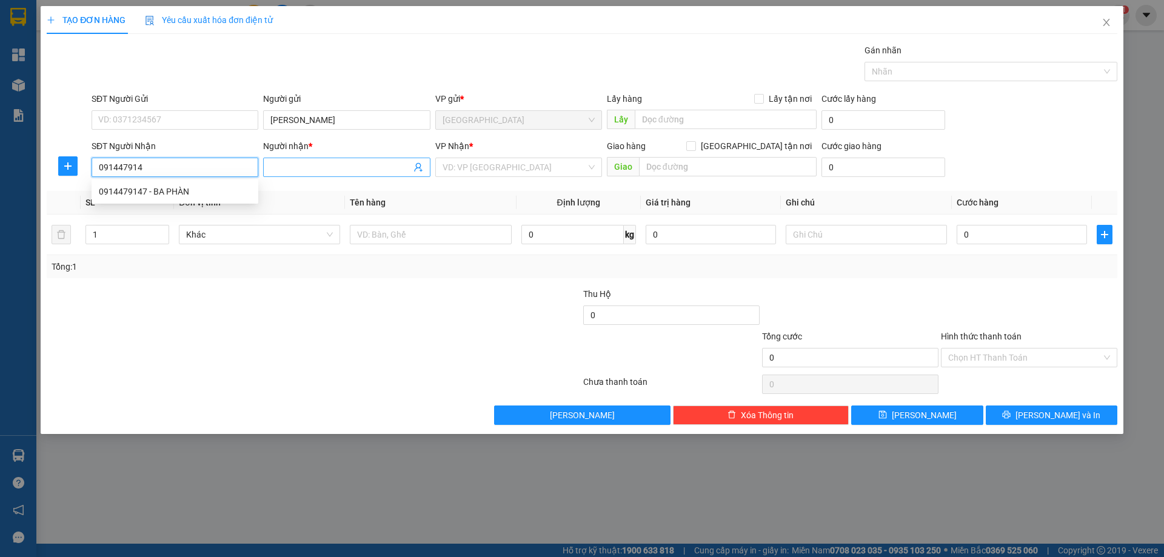
type input "0914479147"
click at [219, 193] on div "0914479147 - BA PHÀN" at bounding box center [175, 191] width 152 height 13
type input "BA PHÀN"
type input "0914479147"
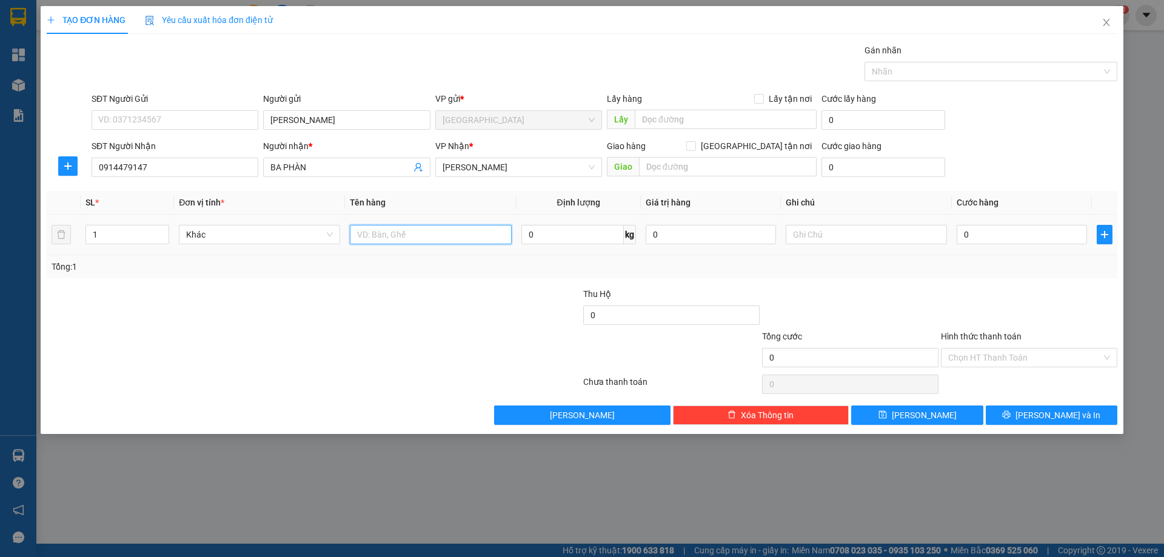
click at [422, 232] on input "text" at bounding box center [430, 234] width 161 height 19
type input "bt"
click at [797, 235] on input "text" at bounding box center [866, 234] width 161 height 19
type input "r/30"
click at [962, 338] on label "Hình thức thanh toán" at bounding box center [981, 337] width 81 height 10
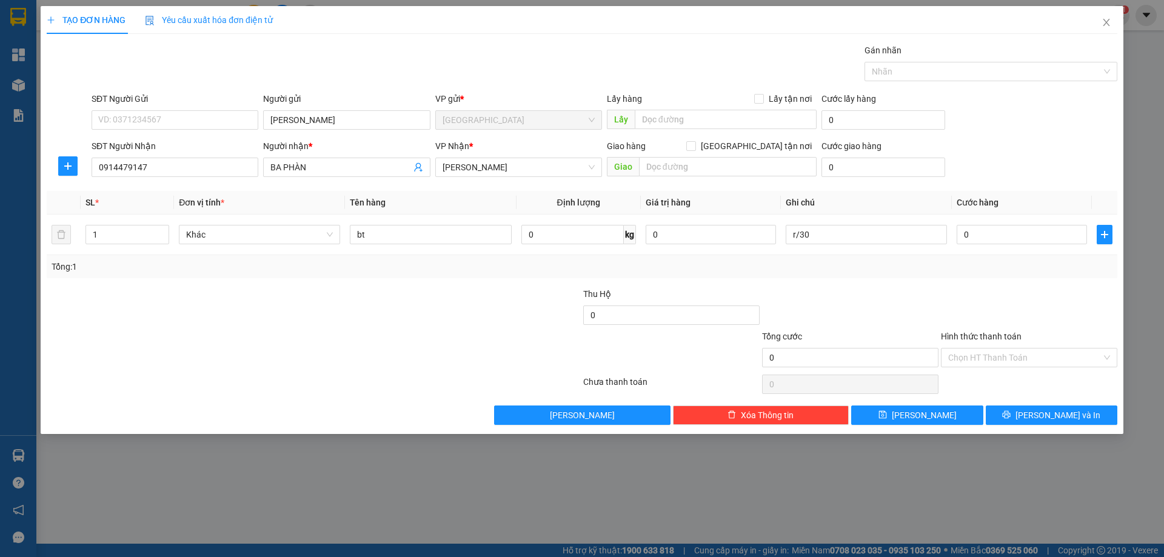
click at [962, 349] on input "Hình thức thanh toán" at bounding box center [1024, 358] width 153 height 18
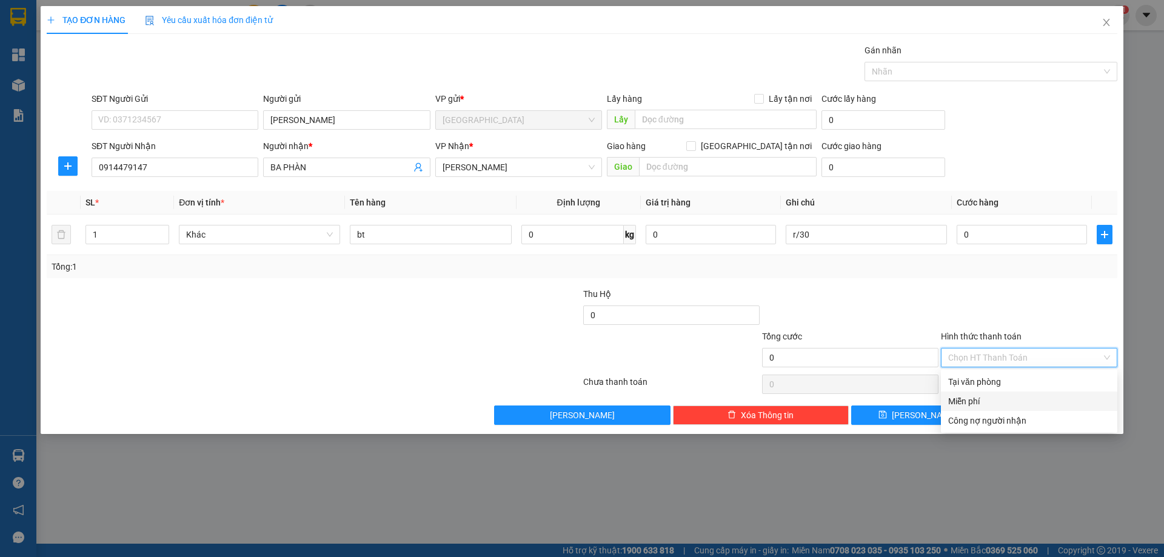
click at [980, 397] on div "Miễn phí" at bounding box center [1029, 401] width 162 height 13
drag, startPoint x: 1002, startPoint y: 412, endPoint x: 848, endPoint y: 340, distance: 170.9
click at [1002, 412] on button "[PERSON_NAME] và In" at bounding box center [1052, 415] width 132 height 19
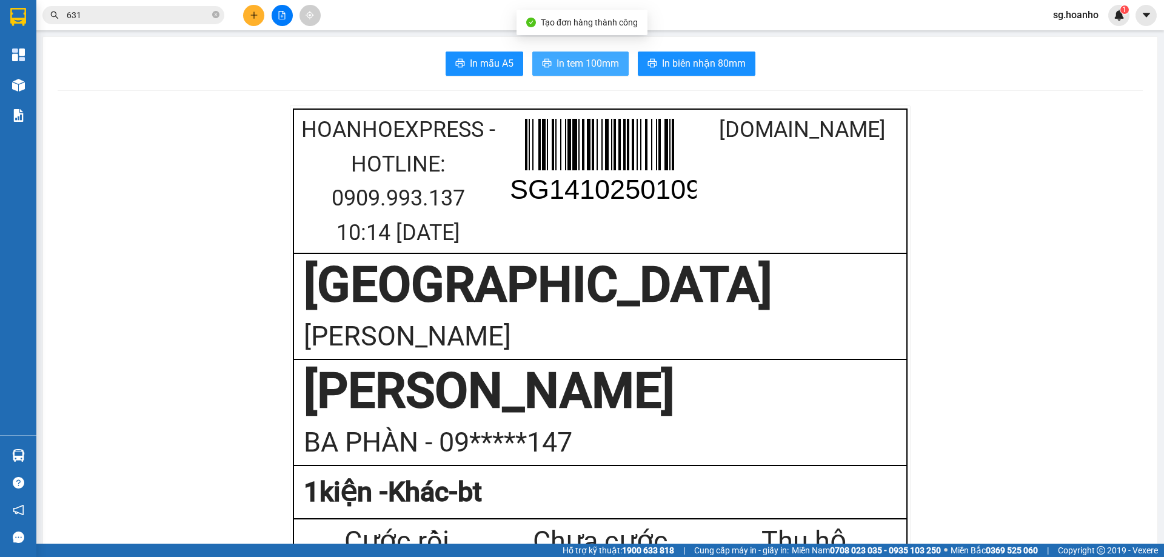
click at [574, 65] on span "In tem 100mm" at bounding box center [588, 63] width 62 height 15
click at [216, 16] on icon "close-circle" at bounding box center [215, 14] width 7 height 7
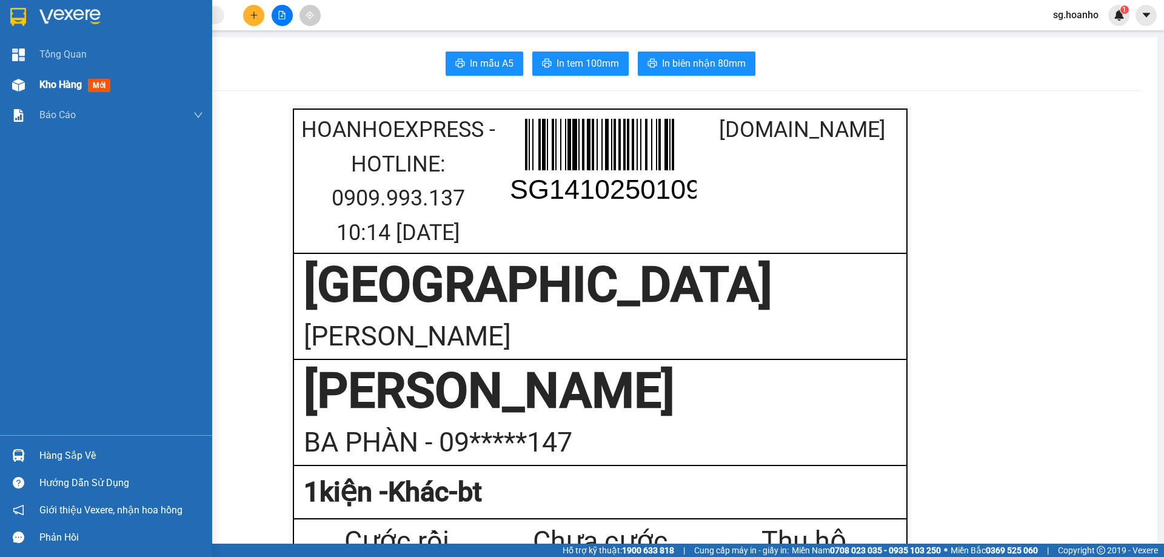
click at [96, 81] on span "mới" at bounding box center [99, 85] width 22 height 13
click at [96, 80] on span "mới" at bounding box center [99, 85] width 22 height 13
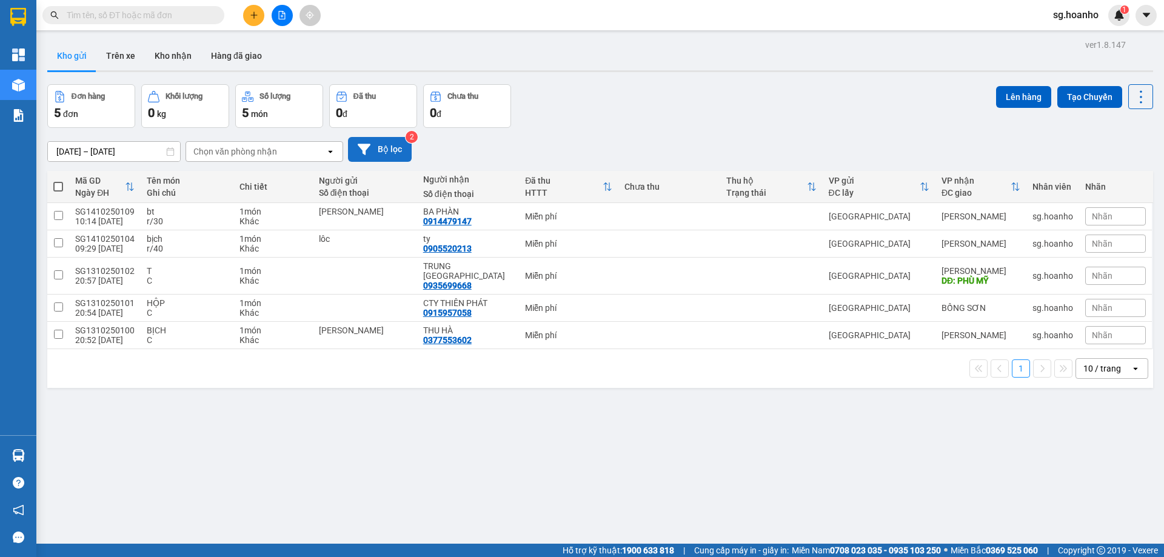
click at [381, 155] on button "Bộ lọc" at bounding box center [380, 149] width 64 height 25
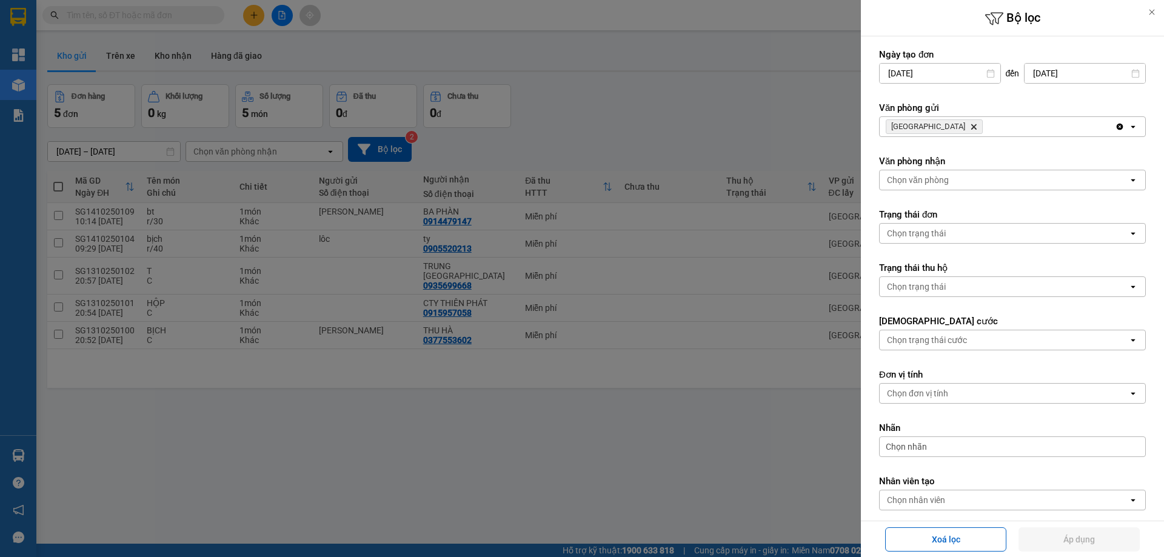
click at [970, 125] on icon "Delete" at bounding box center [973, 126] width 7 height 7
click at [926, 125] on div "Chọn văn phòng" at bounding box center [918, 127] width 62 height 12
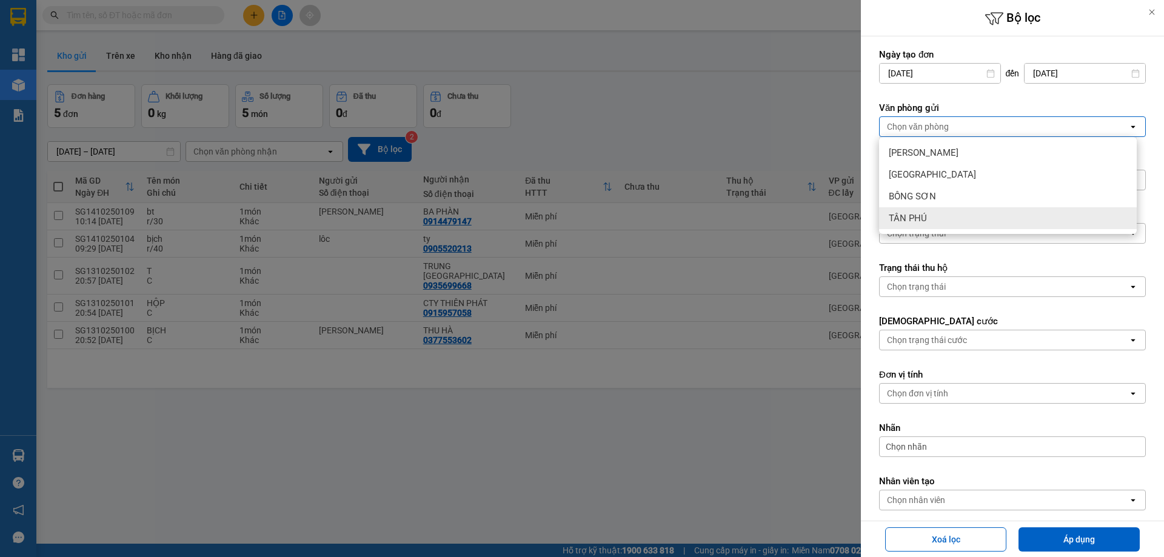
click at [948, 221] on div "TÂN PHÚ" at bounding box center [1008, 218] width 258 height 22
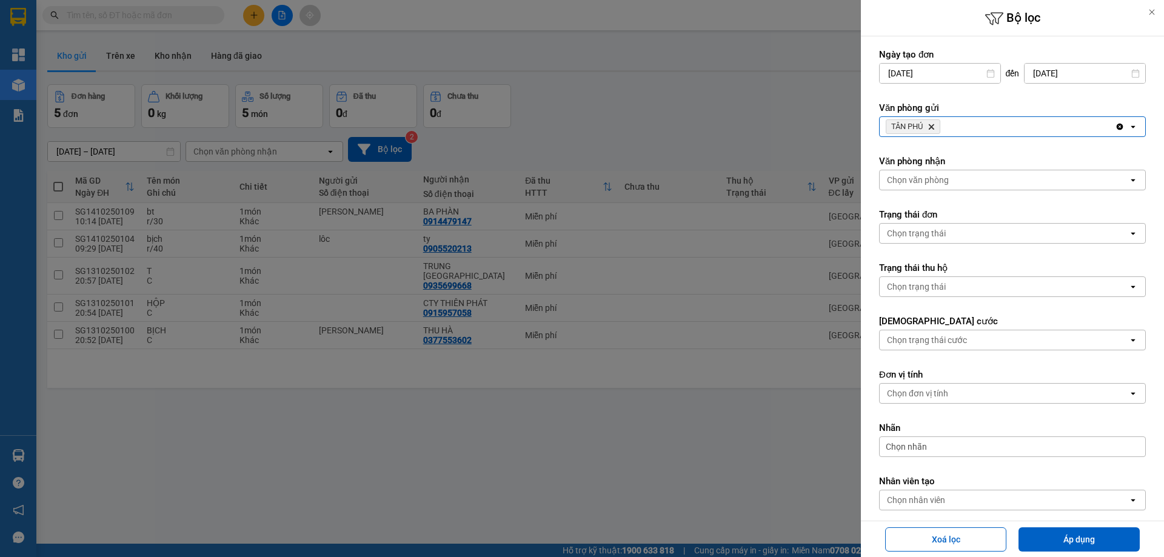
drag, startPoint x: 1031, startPoint y: 543, endPoint x: 1008, endPoint y: 541, distance: 23.1
click at [1029, 542] on button "Áp dụng" at bounding box center [1079, 539] width 121 height 24
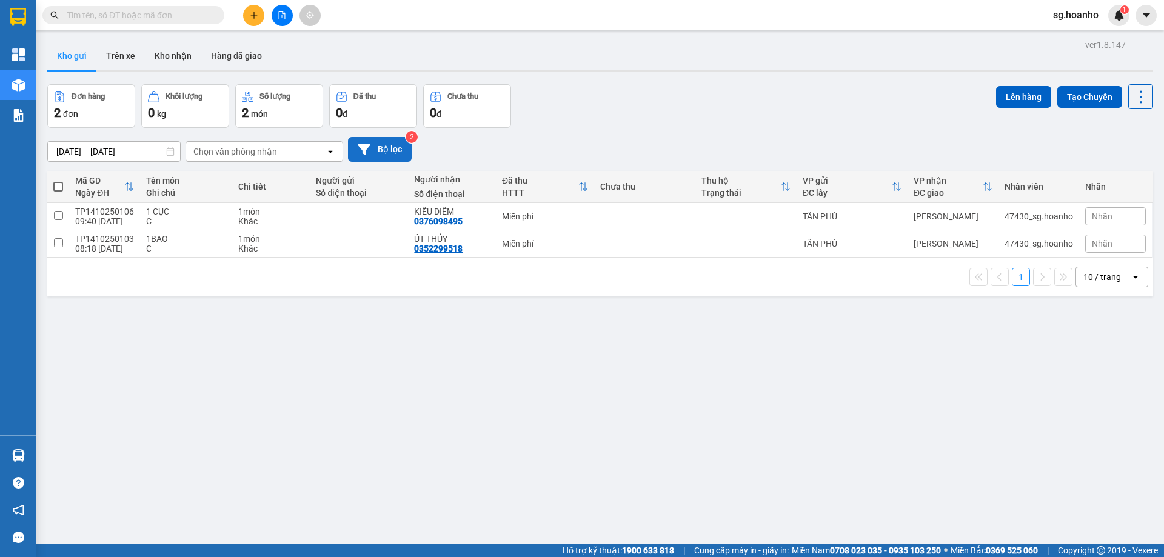
click at [384, 144] on button "Bộ lọc" at bounding box center [380, 149] width 64 height 25
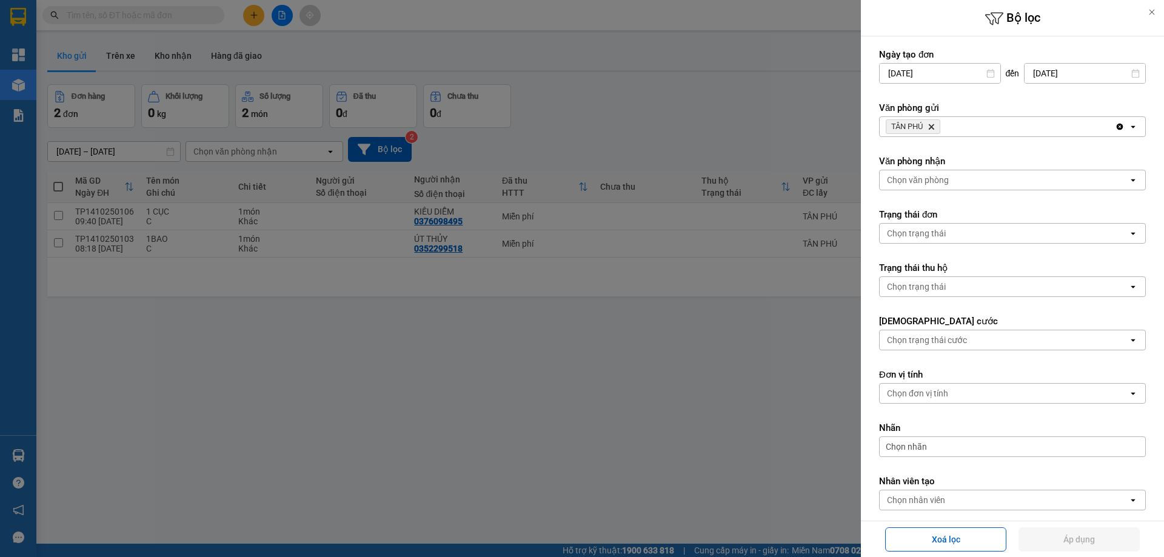
click at [933, 126] on icon "Delete" at bounding box center [931, 126] width 7 height 7
click at [929, 124] on div "Chọn văn phòng" at bounding box center [918, 127] width 62 height 12
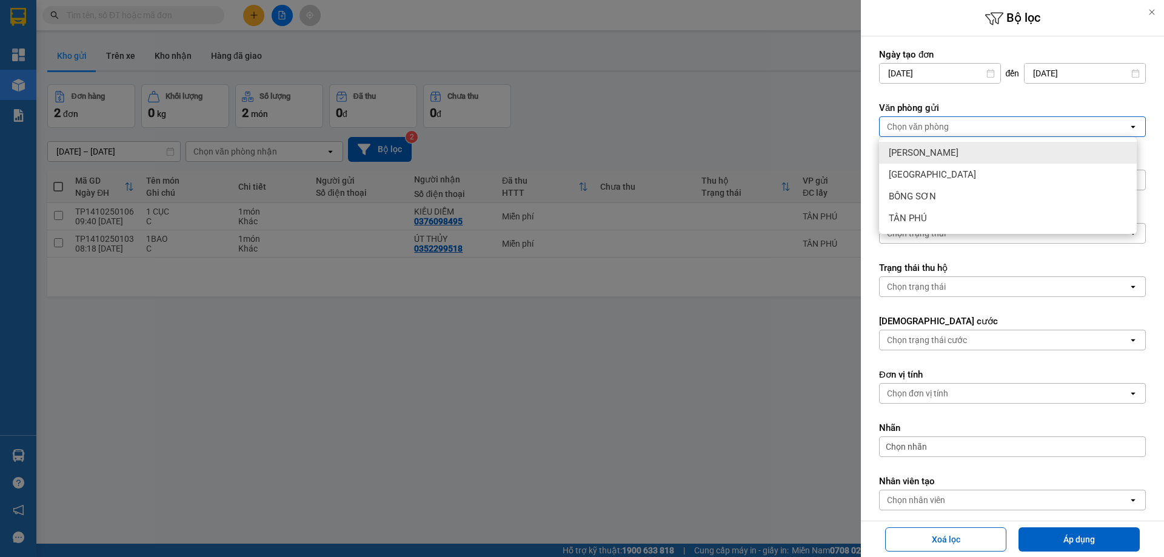
click at [926, 156] on span "[PERSON_NAME]" at bounding box center [924, 153] width 70 height 12
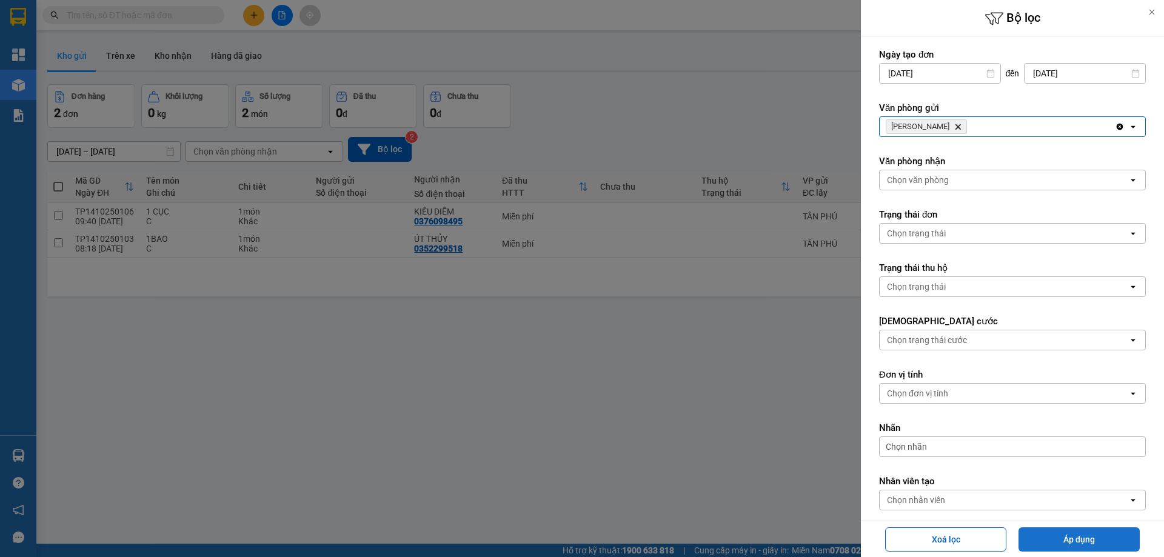
drag, startPoint x: 1035, startPoint y: 544, endPoint x: 1027, endPoint y: 544, distance: 7.9
click at [1032, 544] on button "Áp dụng" at bounding box center [1079, 539] width 121 height 24
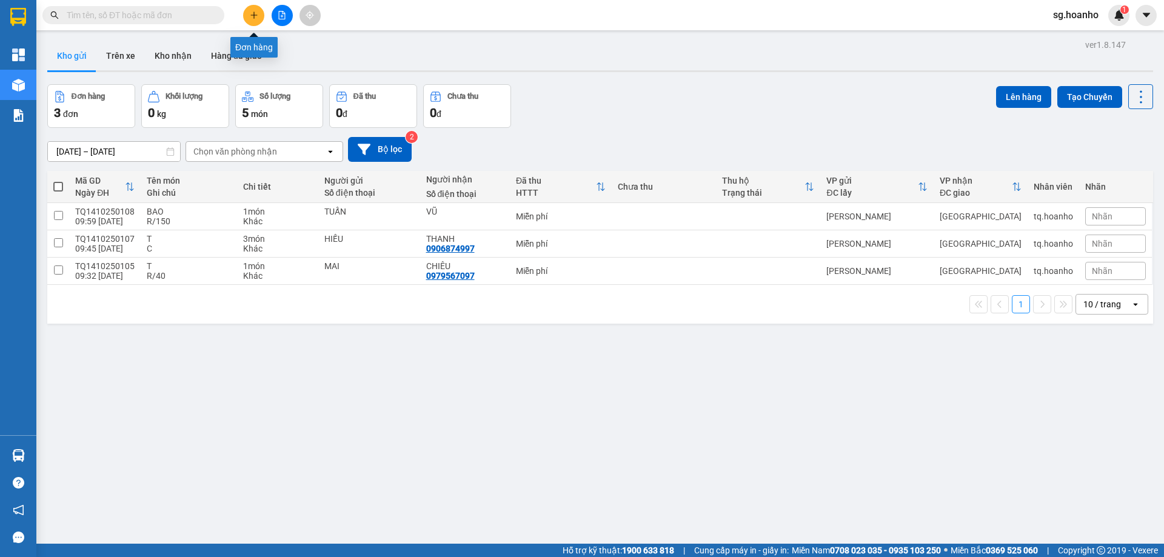
click at [253, 9] on button at bounding box center [253, 15] width 21 height 21
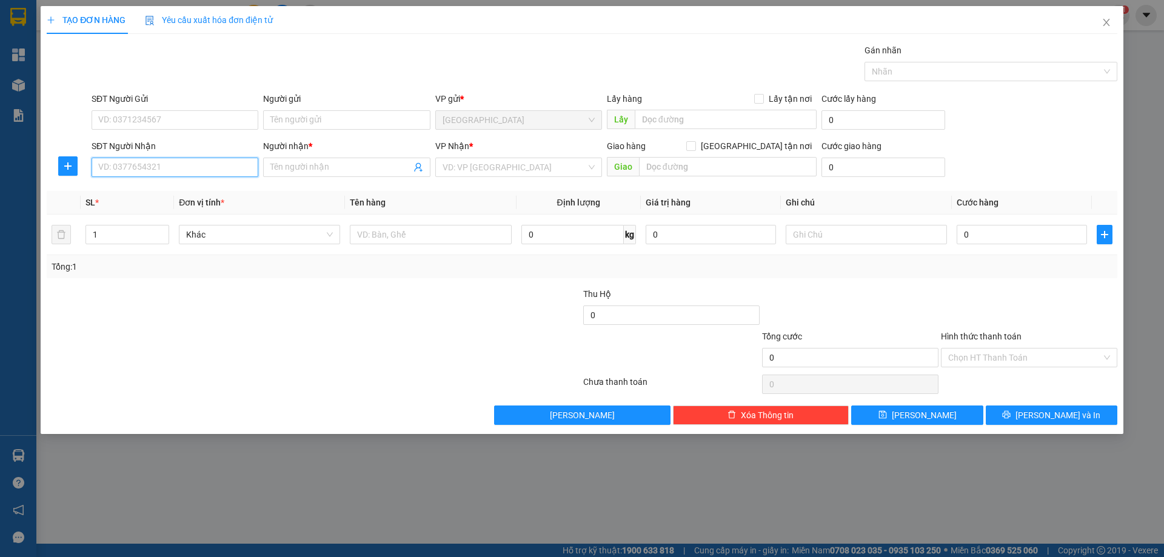
click at [250, 170] on input "SĐT Người Nhận" at bounding box center [175, 167] width 167 height 19
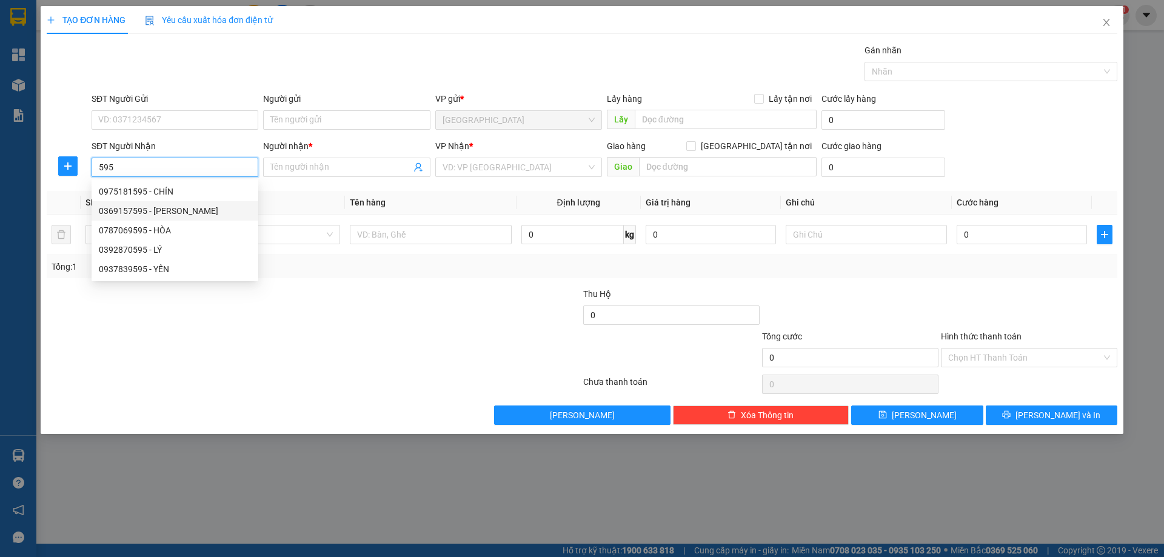
click at [151, 215] on div "0369157595 - [PERSON_NAME]" at bounding box center [175, 210] width 152 height 13
type input "0369157595"
type input "HÀ"
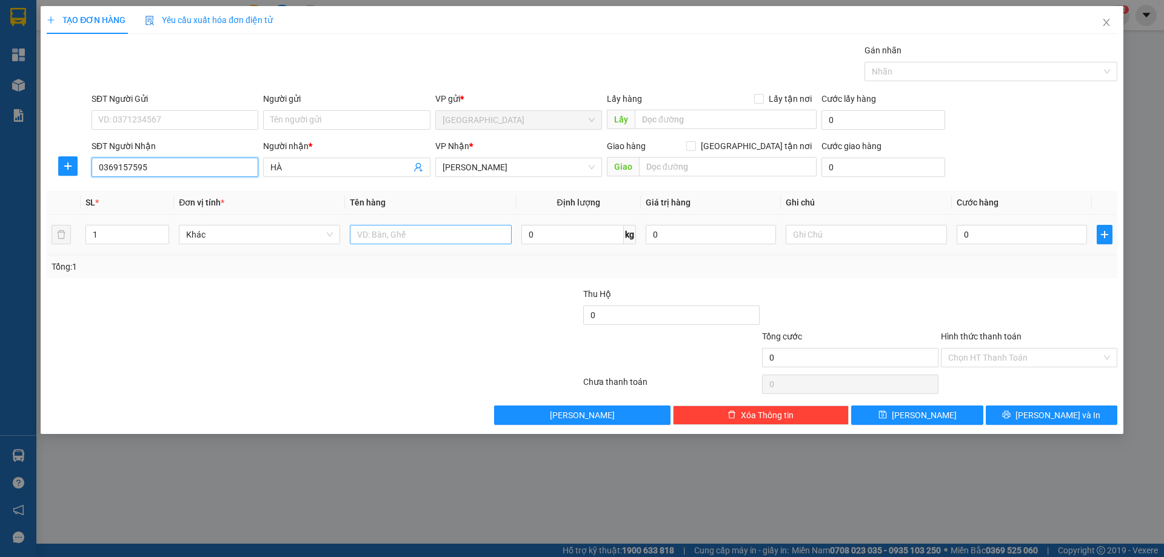
type input "0369157595"
click at [401, 235] on input "text" at bounding box center [430, 234] width 161 height 19
type input "hộp"
click at [813, 227] on input "text" at bounding box center [866, 234] width 161 height 19
type input "c"
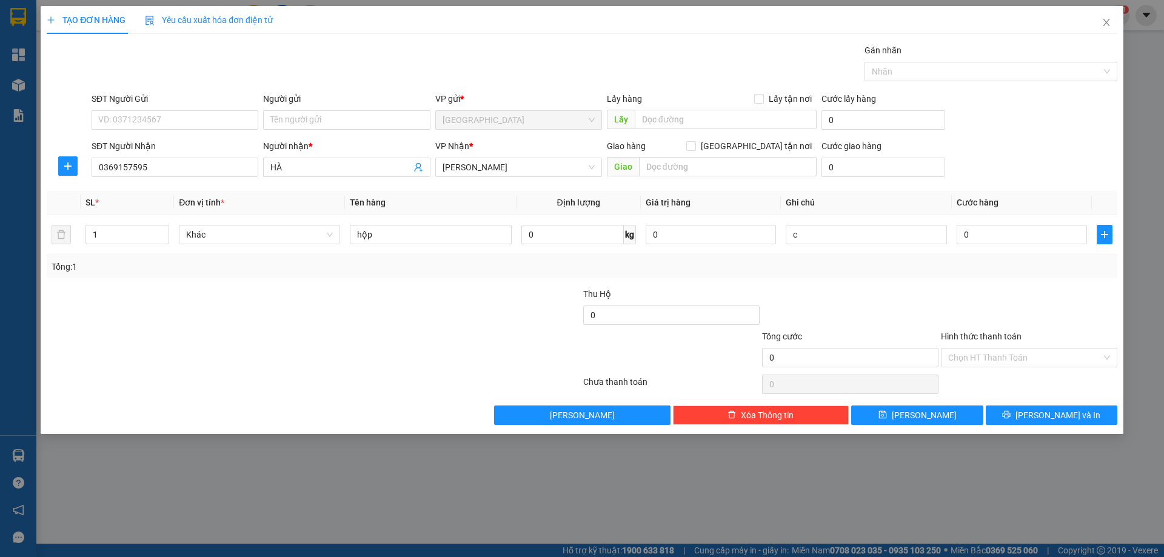
click at [972, 330] on div "Hình thức thanh toán" at bounding box center [1029, 339] width 176 height 18
click at [984, 335] on label "Hình thức thanh toán" at bounding box center [981, 337] width 81 height 10
click at [984, 349] on input "Hình thức thanh toán" at bounding box center [1024, 358] width 153 height 18
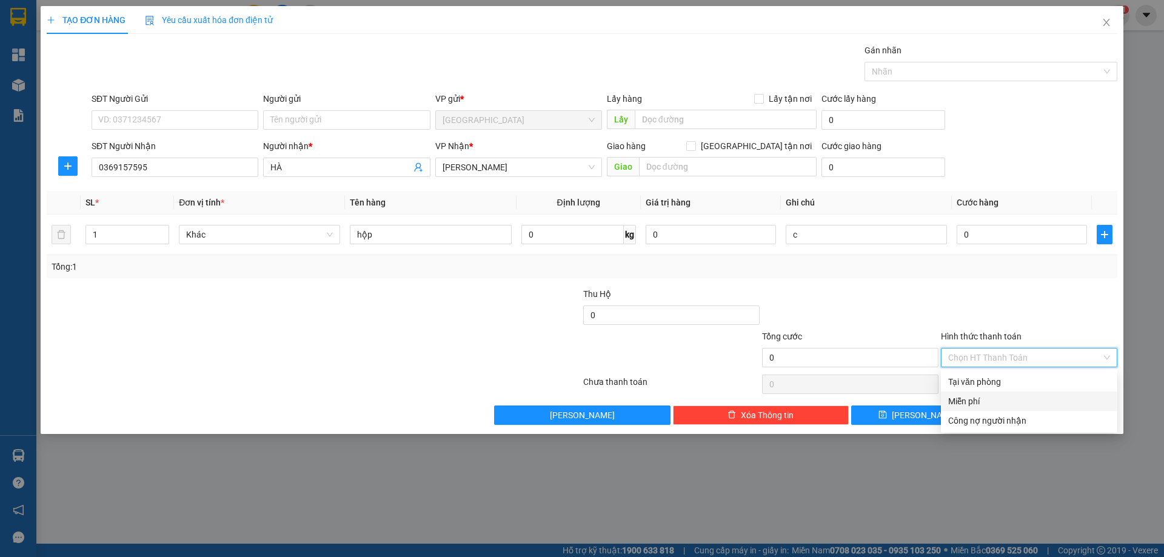
click at [992, 402] on div "Miễn phí" at bounding box center [1029, 401] width 162 height 13
click at [1011, 413] on icon "printer" at bounding box center [1006, 414] width 8 height 8
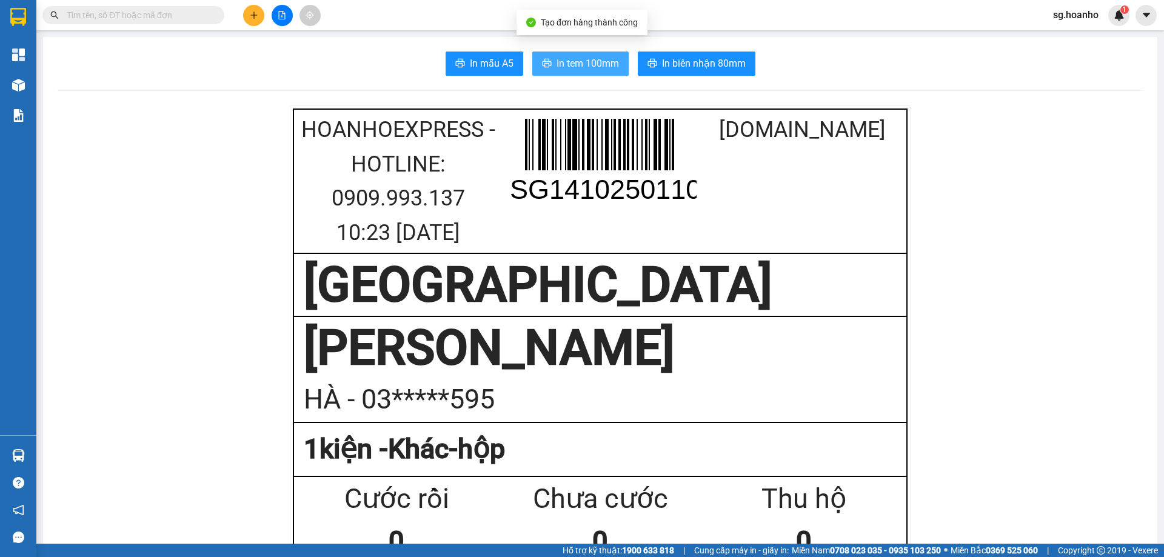
click at [607, 61] on span "In tem 100mm" at bounding box center [588, 63] width 62 height 15
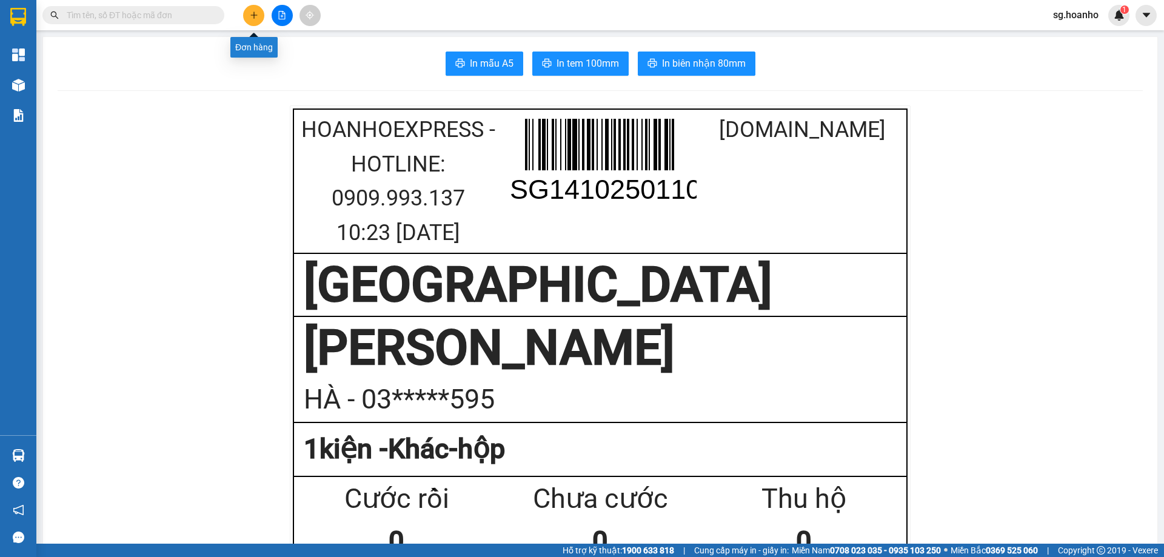
click at [250, 21] on button at bounding box center [253, 15] width 21 height 21
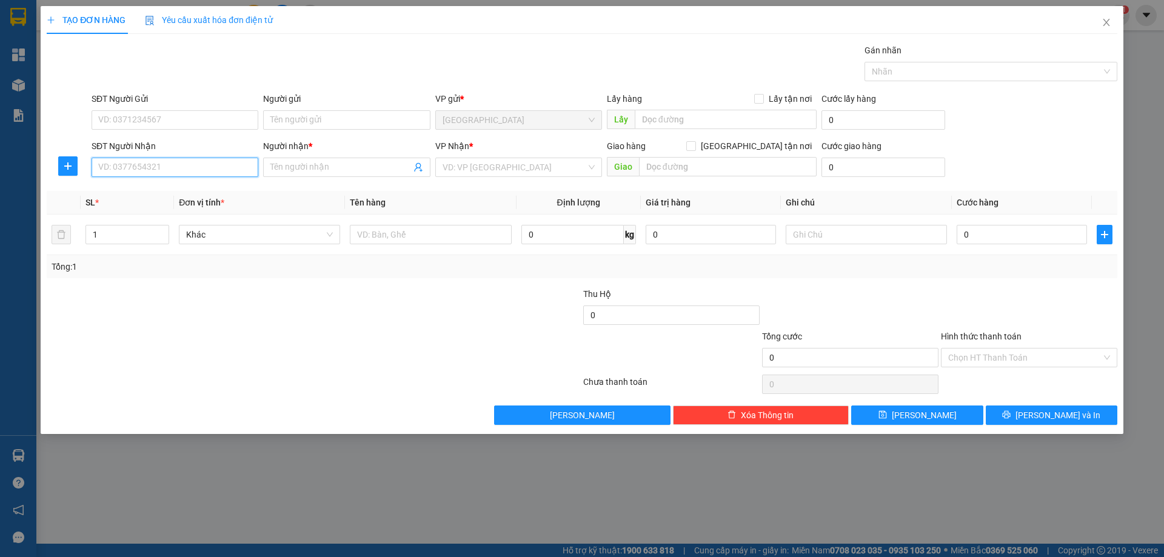
click at [193, 166] on input "SĐT Người Nhận" at bounding box center [175, 167] width 167 height 19
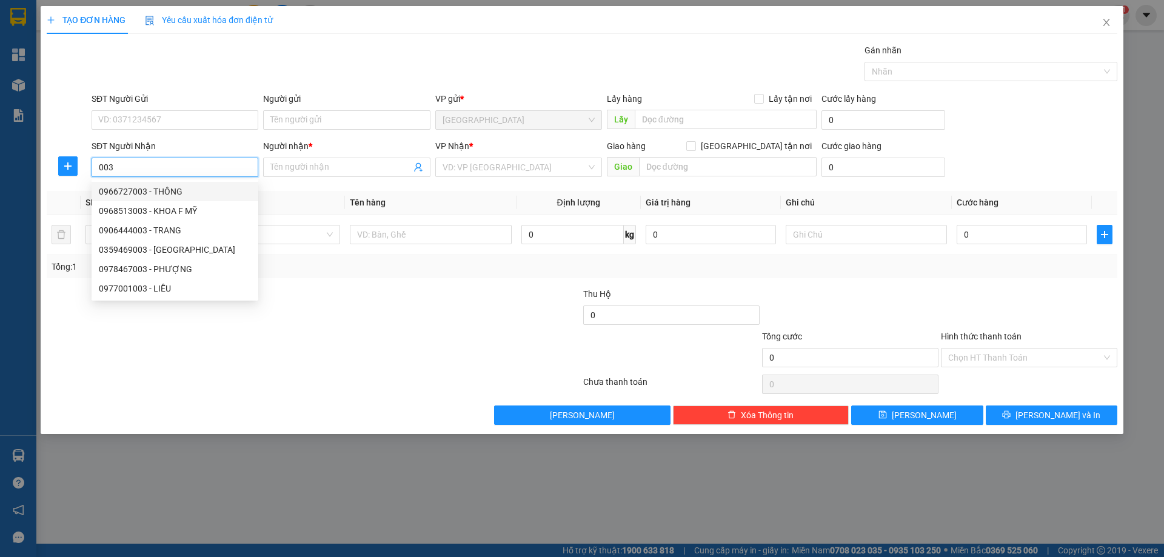
click at [179, 191] on div "0966727003 - THÔNG" at bounding box center [175, 191] width 152 height 13
type input "0966727003"
type input "THÔNG"
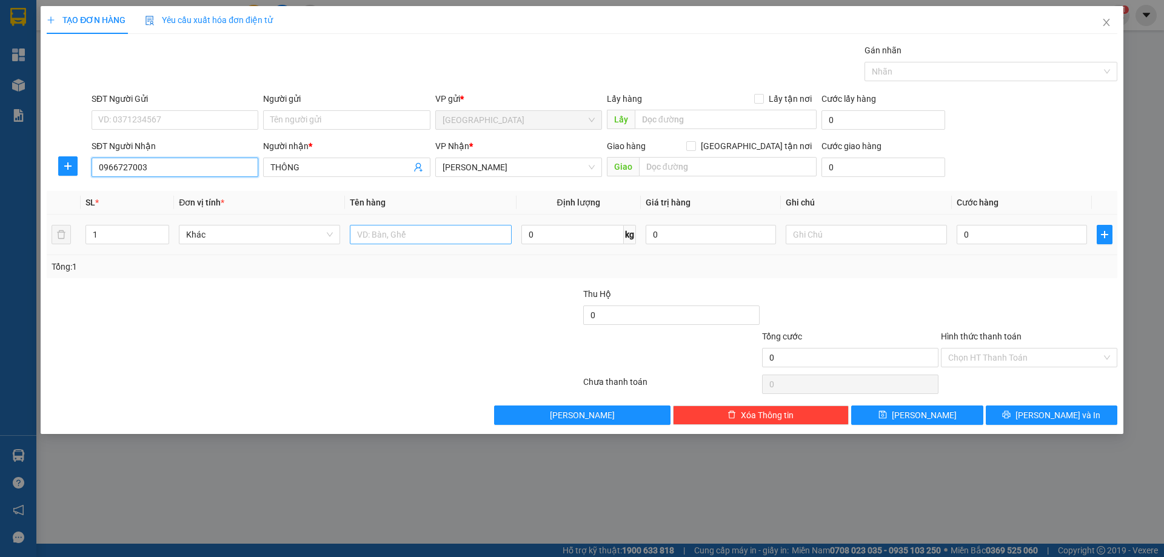
type input "0966727003"
click at [431, 228] on input "text" at bounding box center [430, 234] width 161 height 19
type input "hộp"
click at [819, 241] on input "text" at bounding box center [866, 234] width 161 height 19
type input "c"
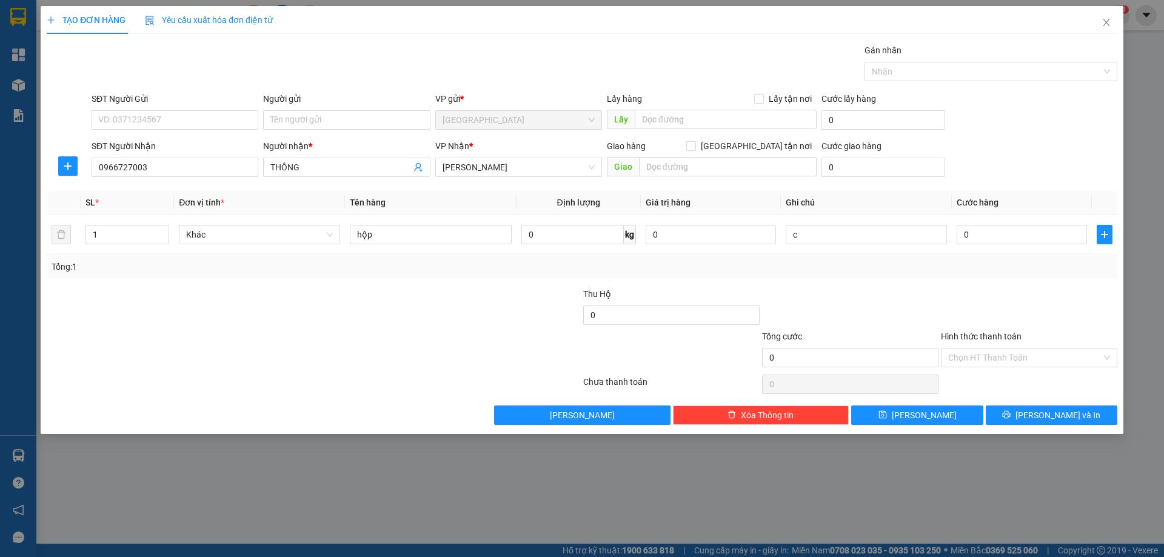
click at [1003, 336] on label "Hình thức thanh toán" at bounding box center [981, 337] width 81 height 10
click at [1003, 349] on input "Hình thức thanh toán" at bounding box center [1024, 358] width 153 height 18
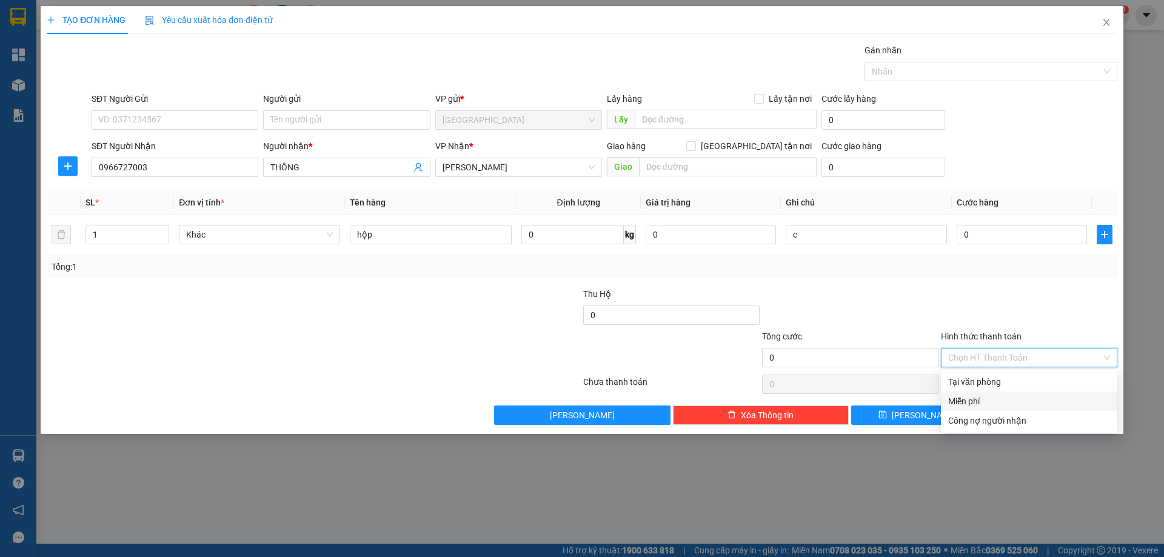
click at [972, 402] on div "Miễn phí" at bounding box center [1029, 401] width 162 height 13
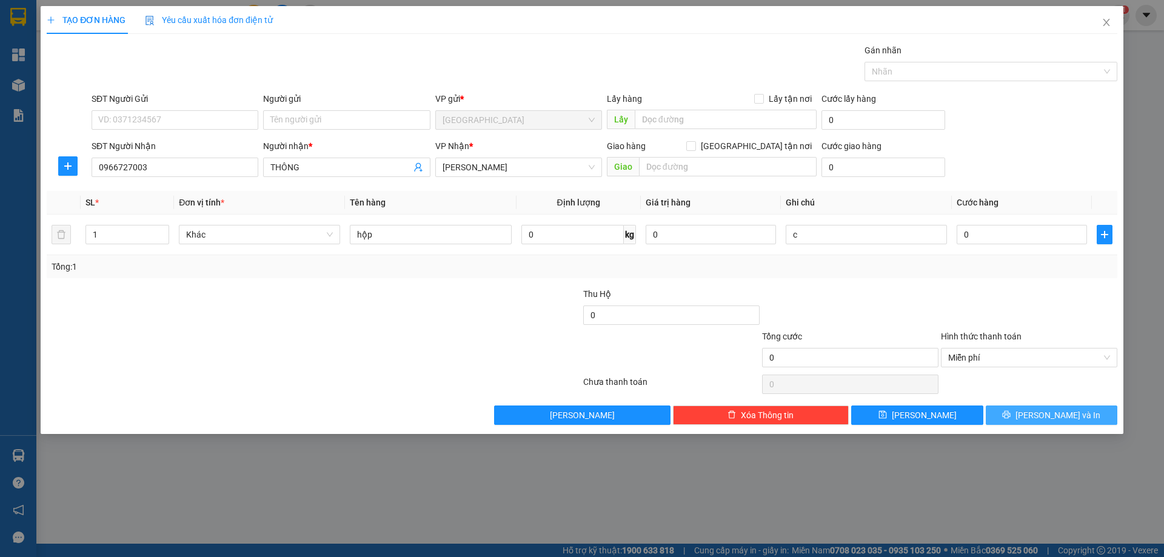
click at [999, 416] on button "[PERSON_NAME] và In" at bounding box center [1052, 415] width 132 height 19
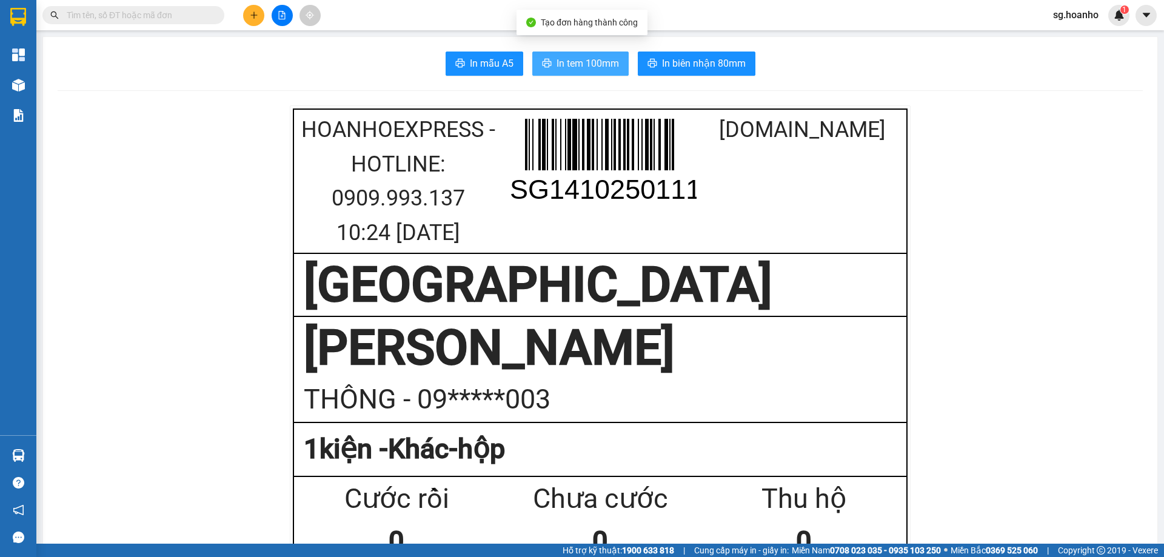
click at [558, 62] on span "In tem 100mm" at bounding box center [588, 63] width 62 height 15
click at [124, 8] on input "text" at bounding box center [138, 14] width 143 height 13
click at [252, 11] on icon "plus" at bounding box center [254, 15] width 8 height 8
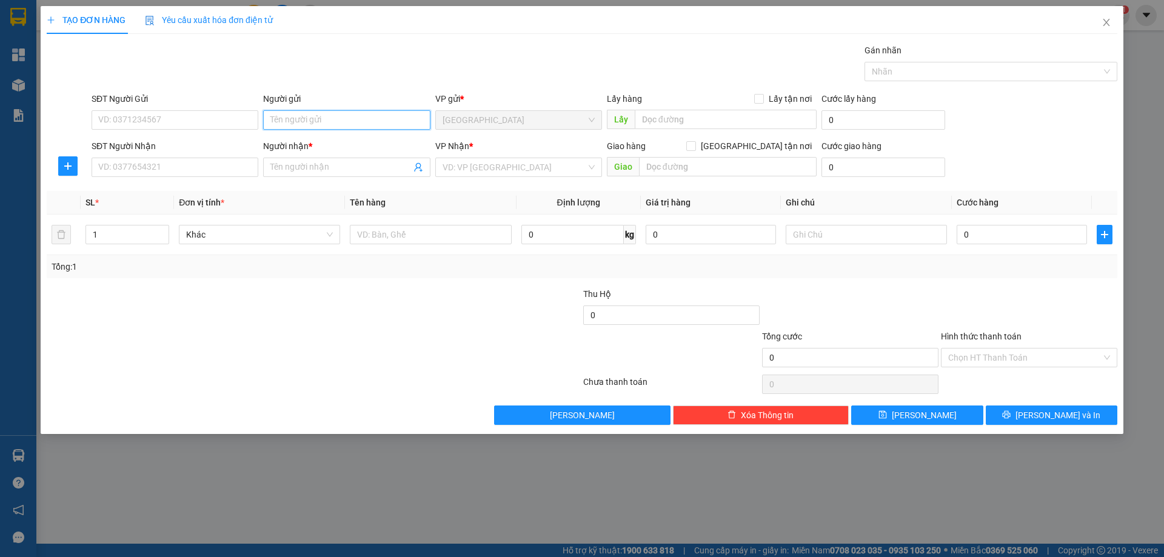
click at [326, 115] on input "Người gửi" at bounding box center [346, 119] width 167 height 19
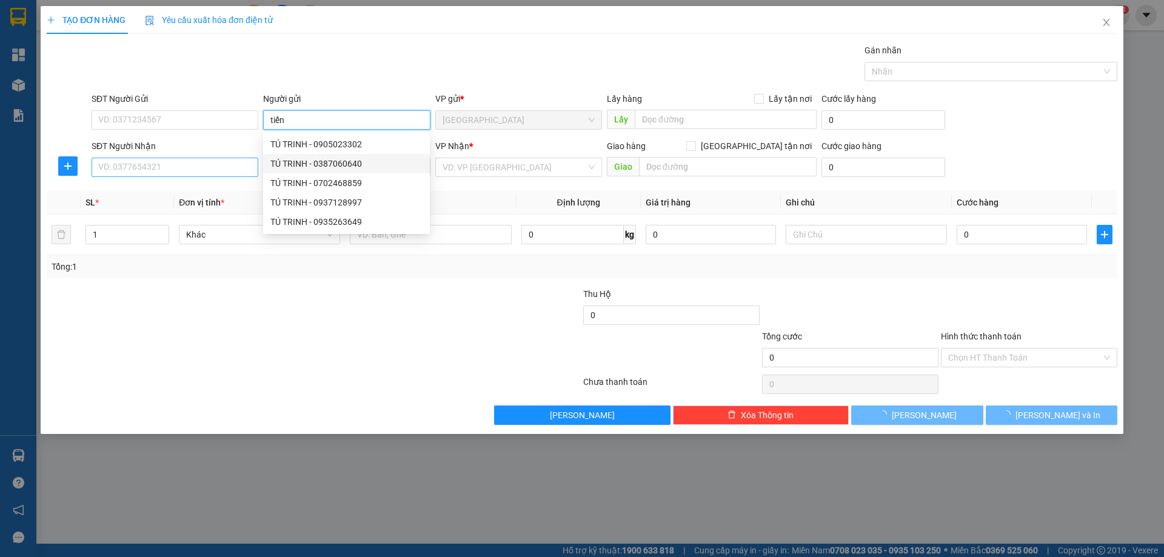
type input "tiến"
click at [252, 164] on input "SĐT Người Nhận" at bounding box center [175, 167] width 167 height 19
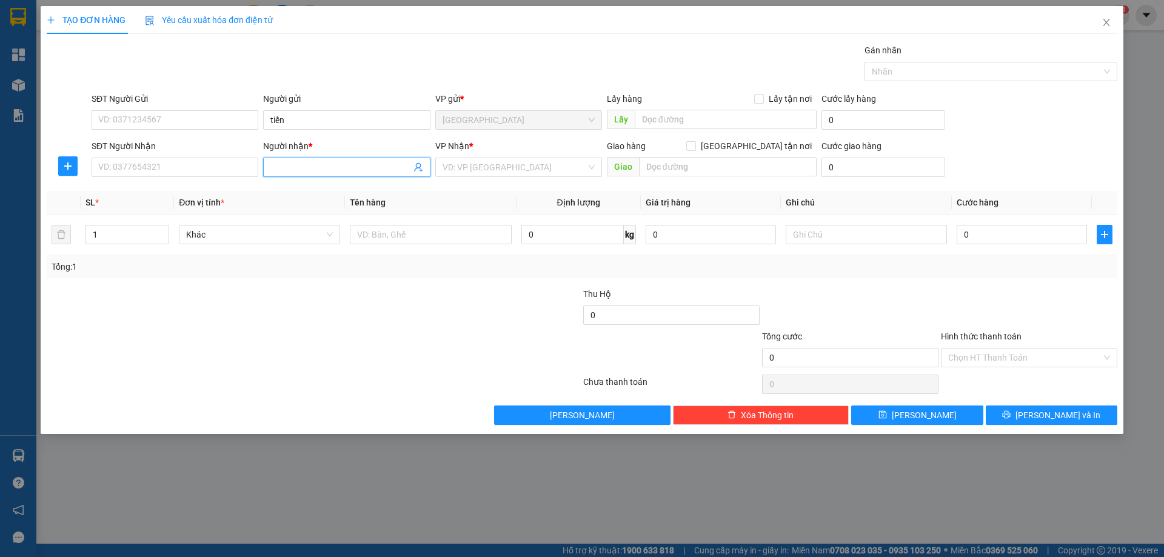
click at [279, 170] on input "Người nhận *" at bounding box center [340, 167] width 140 height 13
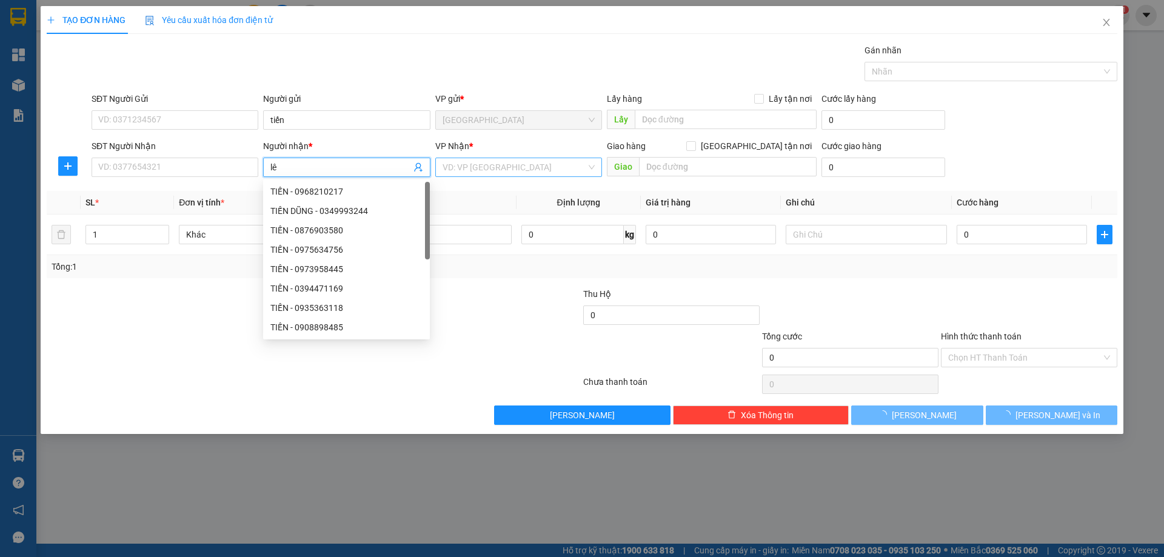
type input "lê"
drag, startPoint x: 519, startPoint y: 168, endPoint x: 498, endPoint y: 185, distance: 26.7
click at [518, 169] on input "search" at bounding box center [515, 167] width 144 height 18
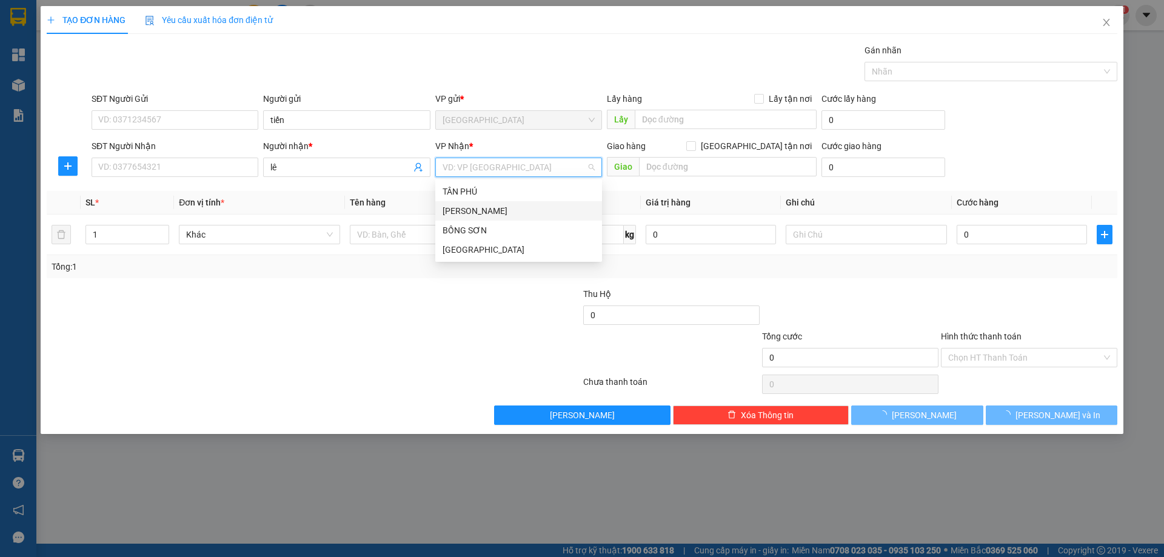
click at [484, 208] on div "[PERSON_NAME]" at bounding box center [519, 210] width 152 height 13
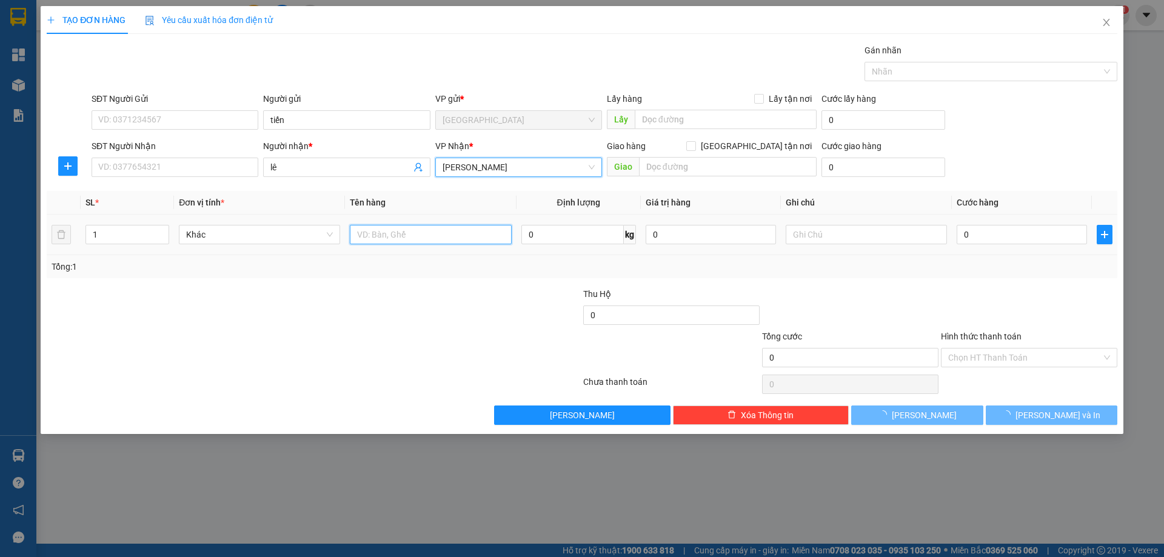
click at [409, 244] on input "text" at bounding box center [430, 234] width 161 height 19
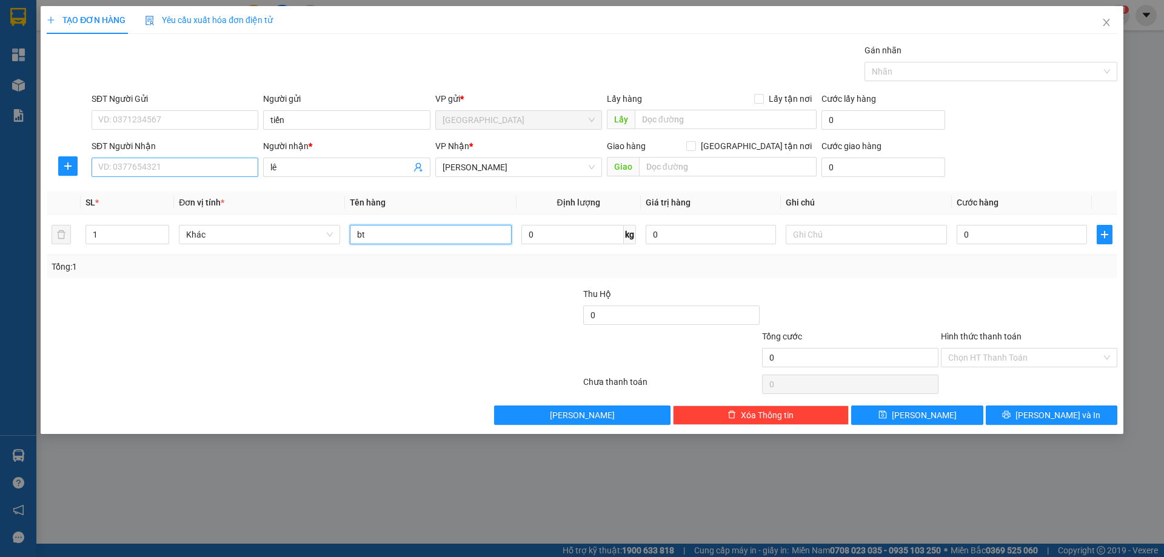
type input "bt"
click at [184, 171] on input "SĐT Người Nhận" at bounding box center [175, 167] width 167 height 19
type input "0377596357"
click at [808, 240] on input "text" at bounding box center [866, 234] width 161 height 19
type input "r"
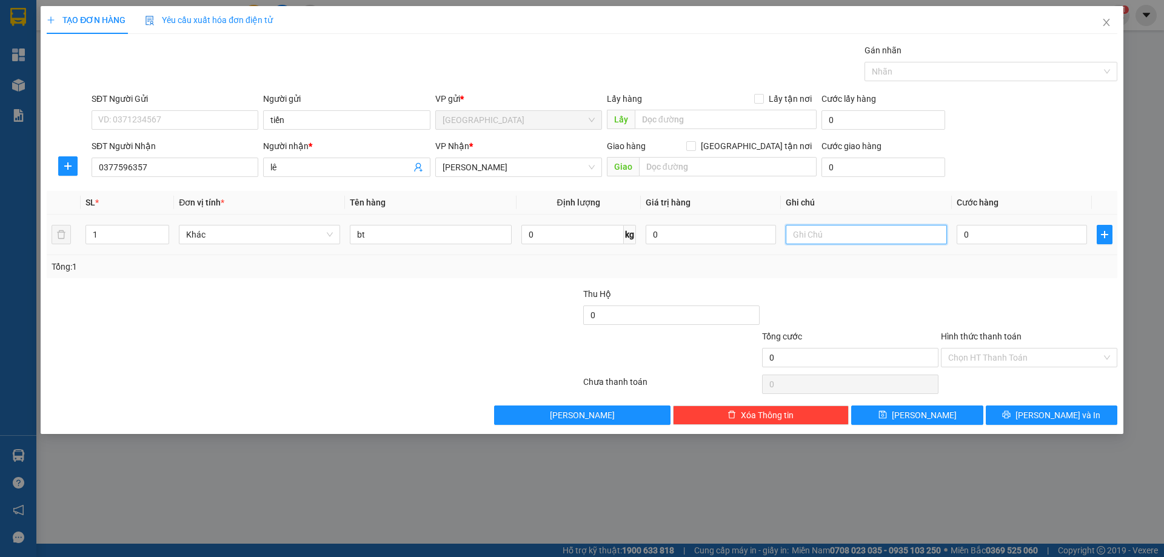
type input "v"
type input "c"
click at [979, 338] on label "Hình thức thanh toán" at bounding box center [981, 337] width 81 height 10
click at [979, 349] on input "Hình thức thanh toán" at bounding box center [1024, 358] width 153 height 18
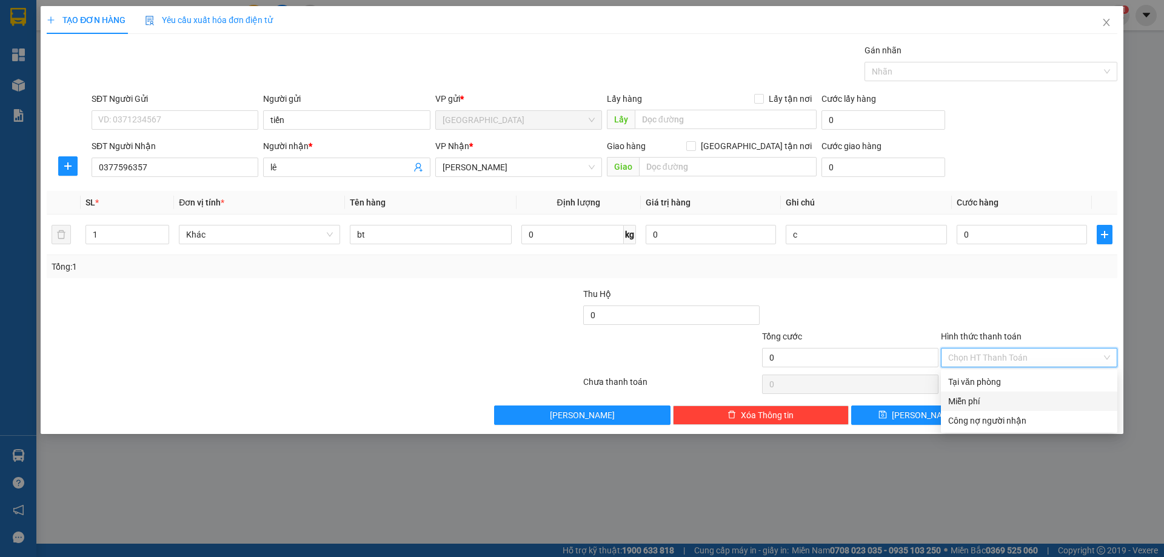
click at [989, 402] on div "Miễn phí" at bounding box center [1029, 401] width 162 height 13
click at [1020, 417] on button "[PERSON_NAME] và In" at bounding box center [1052, 415] width 132 height 19
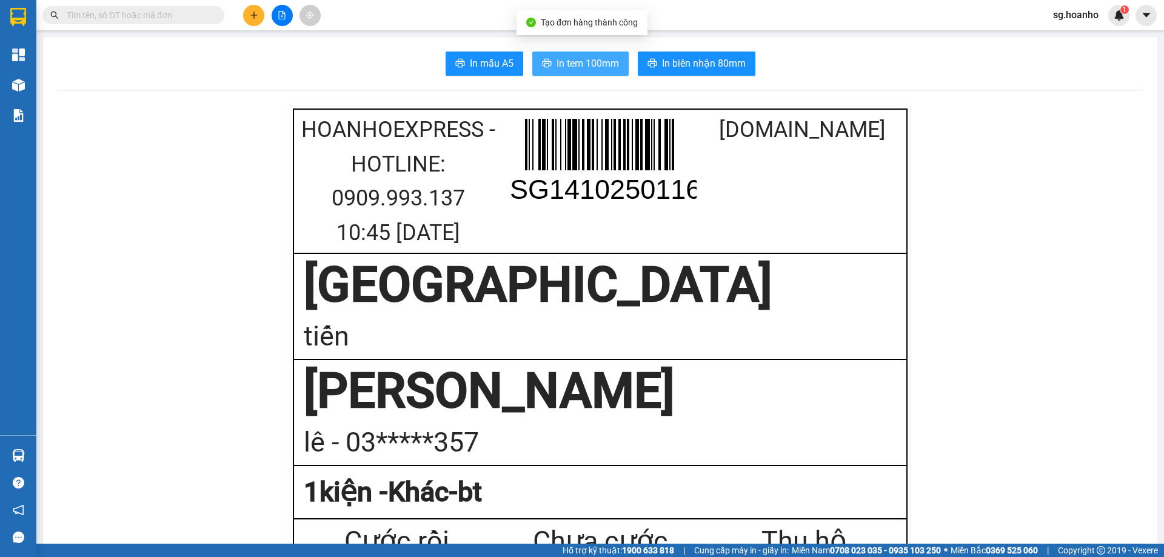
click at [592, 55] on button "In tem 100mm" at bounding box center [580, 64] width 96 height 24
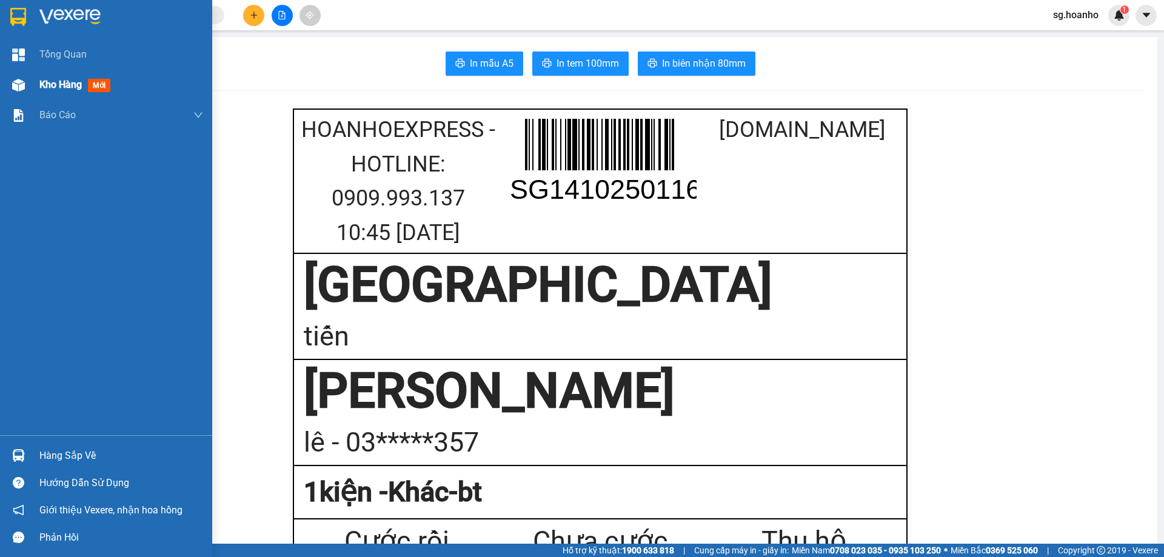
click at [90, 87] on span "mới" at bounding box center [99, 85] width 22 height 13
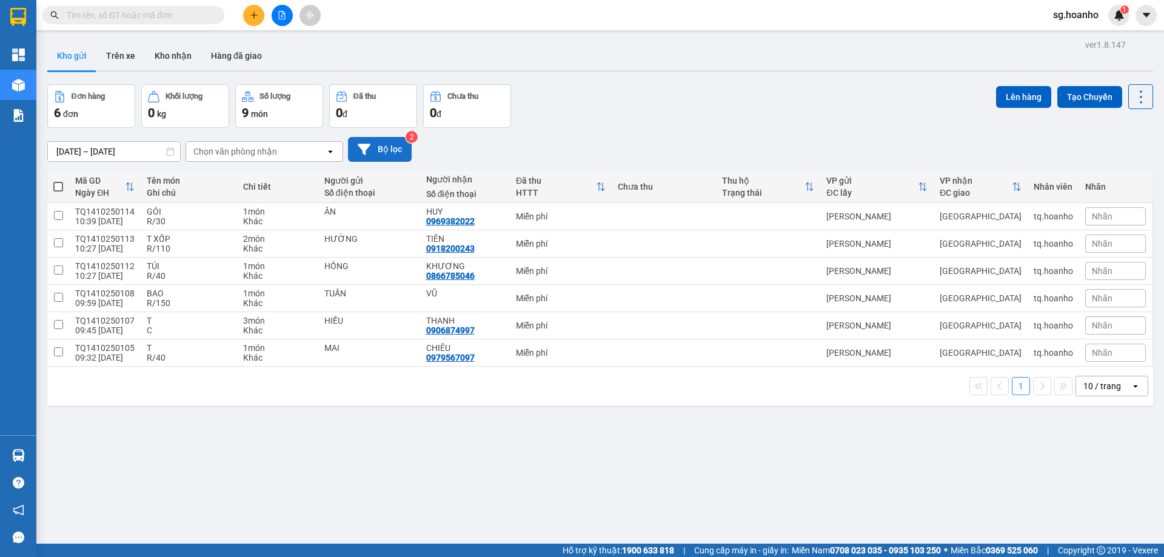
click at [383, 144] on button "Bộ lọc" at bounding box center [380, 149] width 64 height 25
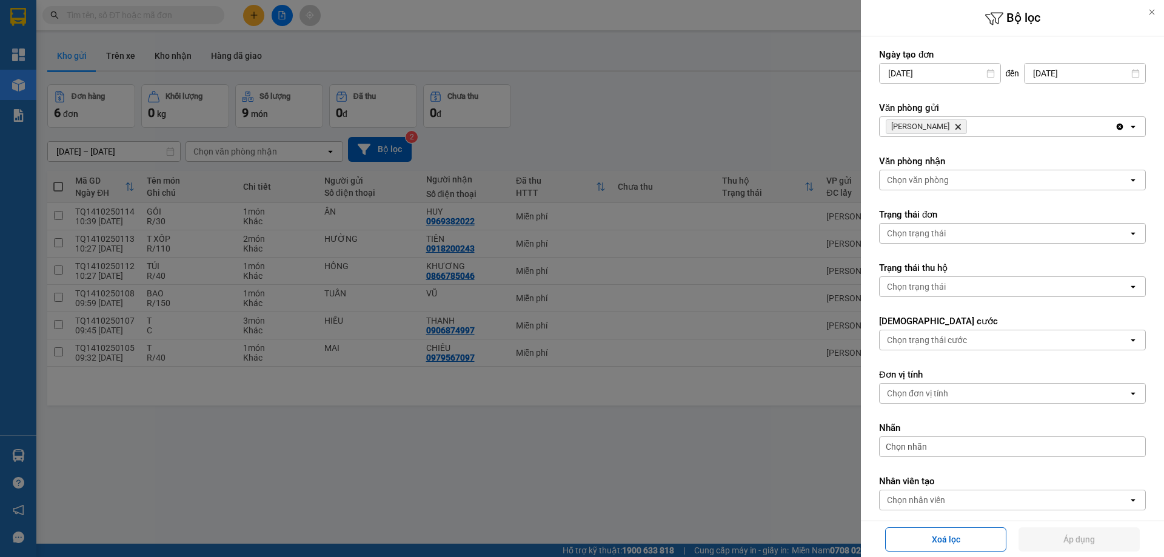
click at [954, 127] on icon "Delete" at bounding box center [957, 126] width 7 height 7
click at [937, 127] on div "Chọn văn phòng" at bounding box center [918, 127] width 62 height 12
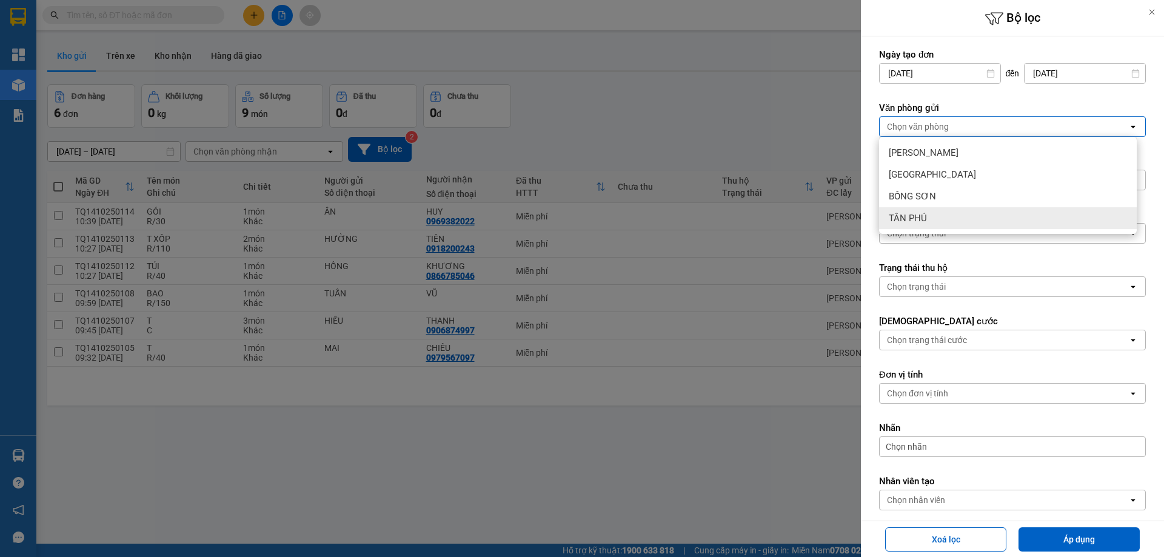
click at [948, 219] on div "TÂN PHÚ" at bounding box center [1008, 218] width 258 height 22
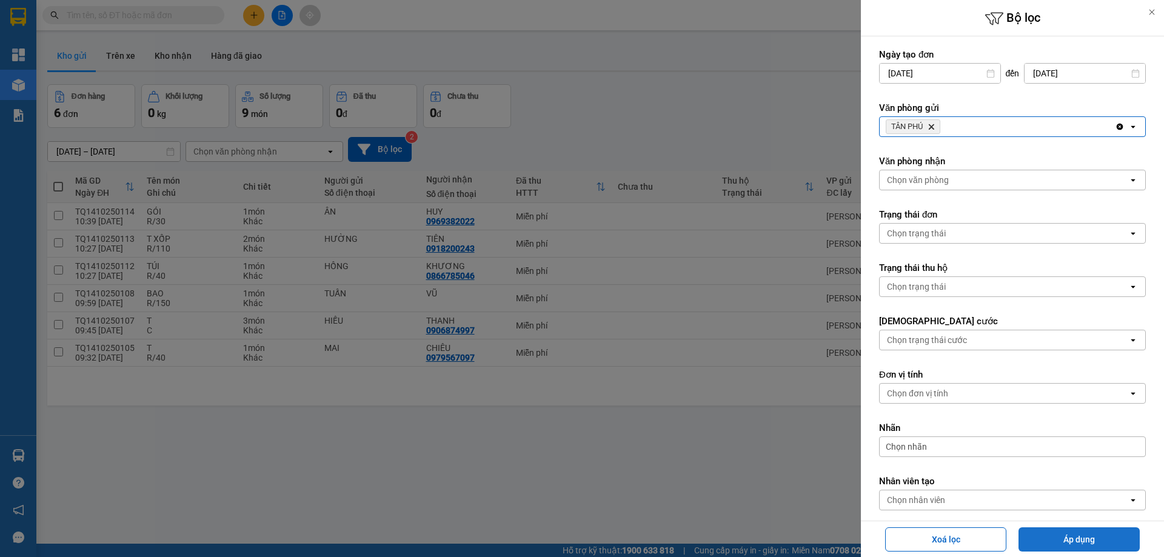
click at [1036, 532] on button "Áp dụng" at bounding box center [1079, 539] width 121 height 24
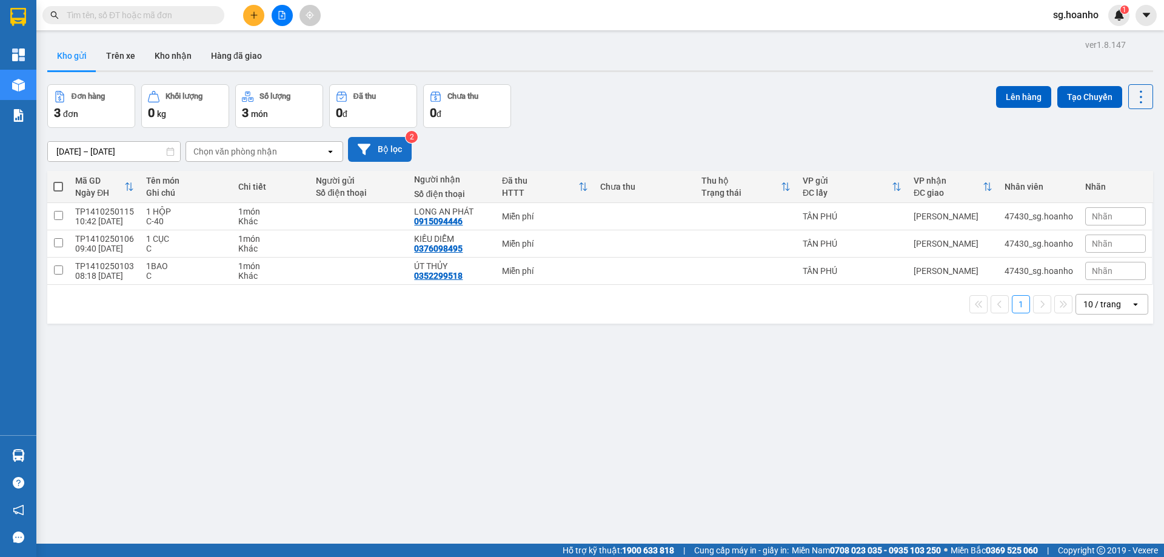
click at [397, 158] on button "Bộ lọc" at bounding box center [380, 149] width 64 height 25
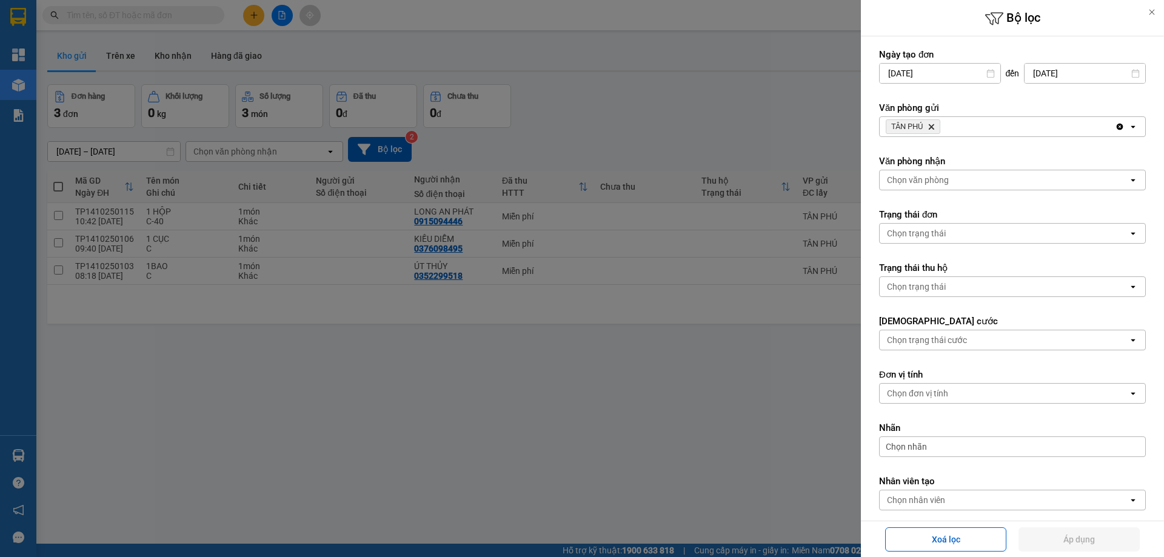
click at [930, 126] on icon "Delete" at bounding box center [931, 126] width 7 height 7
click at [927, 125] on div "Chọn văn phòng" at bounding box center [918, 127] width 62 height 12
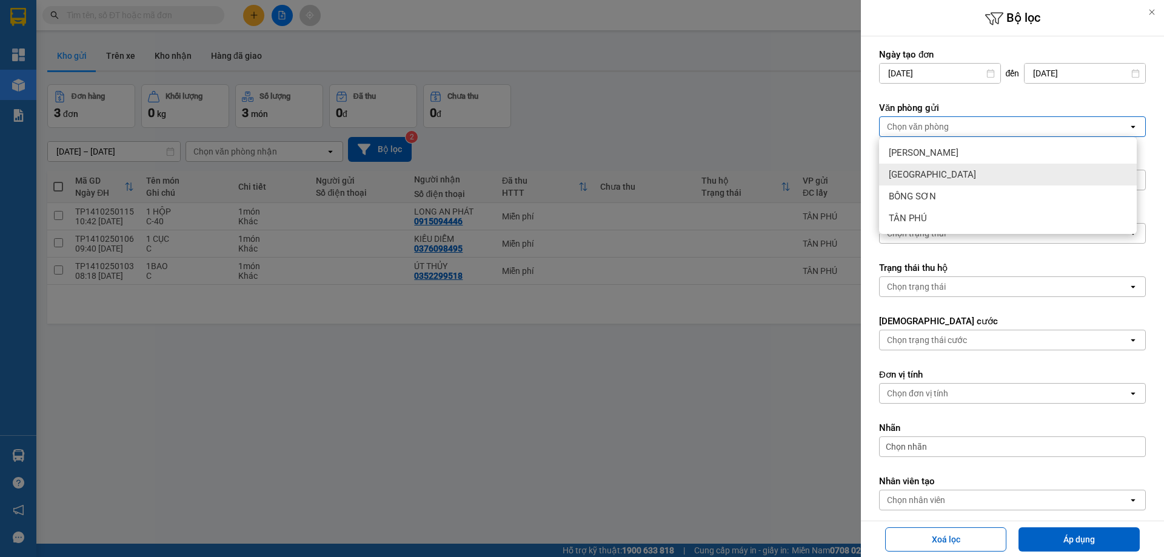
click at [919, 176] on span "[GEOGRAPHIC_DATA]" at bounding box center [932, 175] width 87 height 12
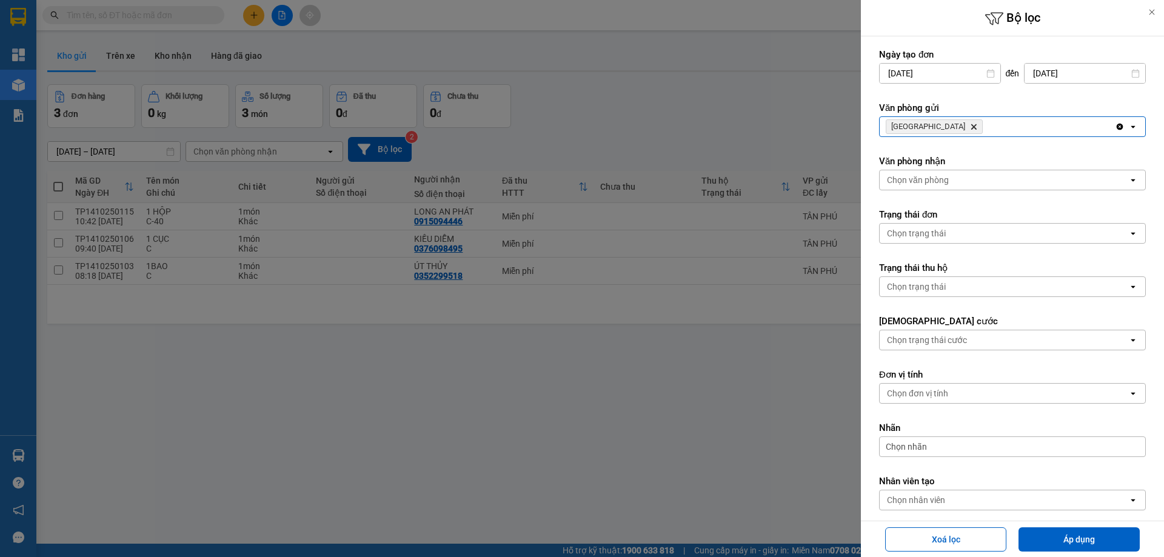
drag, startPoint x: 1051, startPoint y: 530, endPoint x: 1039, endPoint y: 501, distance: 31.8
click at [1050, 529] on button "Áp dụng" at bounding box center [1079, 539] width 121 height 24
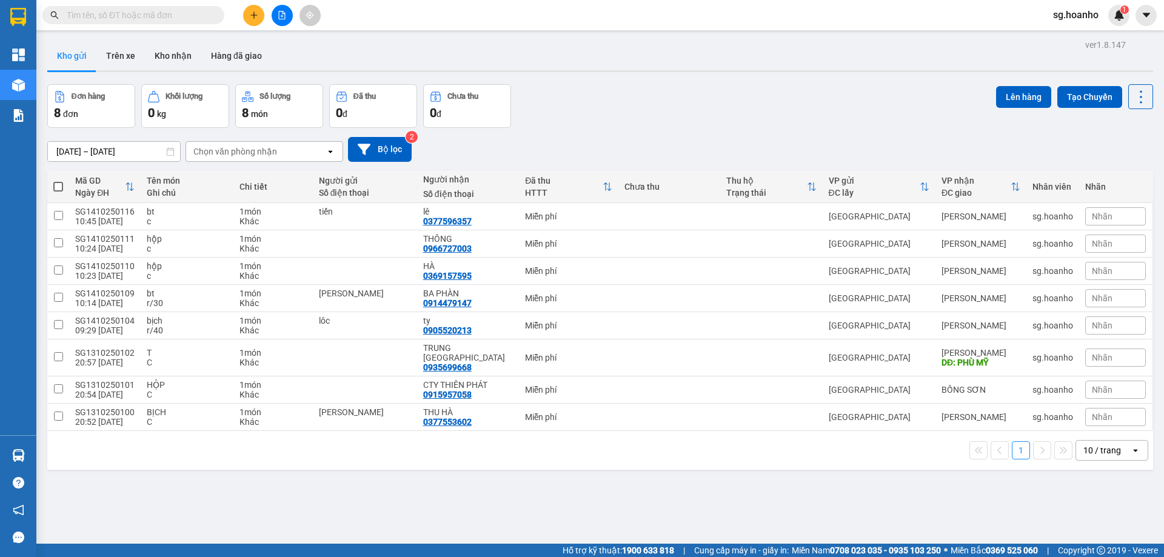
click at [159, 7] on span at bounding box center [133, 15] width 182 height 18
click at [126, 18] on input "text" at bounding box center [138, 14] width 143 height 13
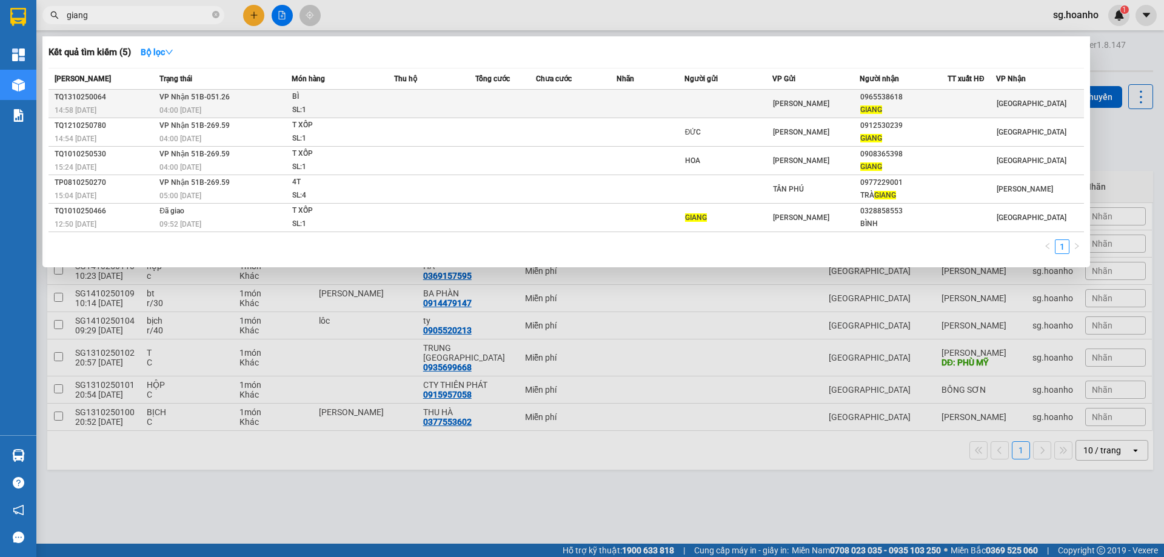
type input "giang"
click at [756, 102] on td at bounding box center [728, 104] width 88 height 28
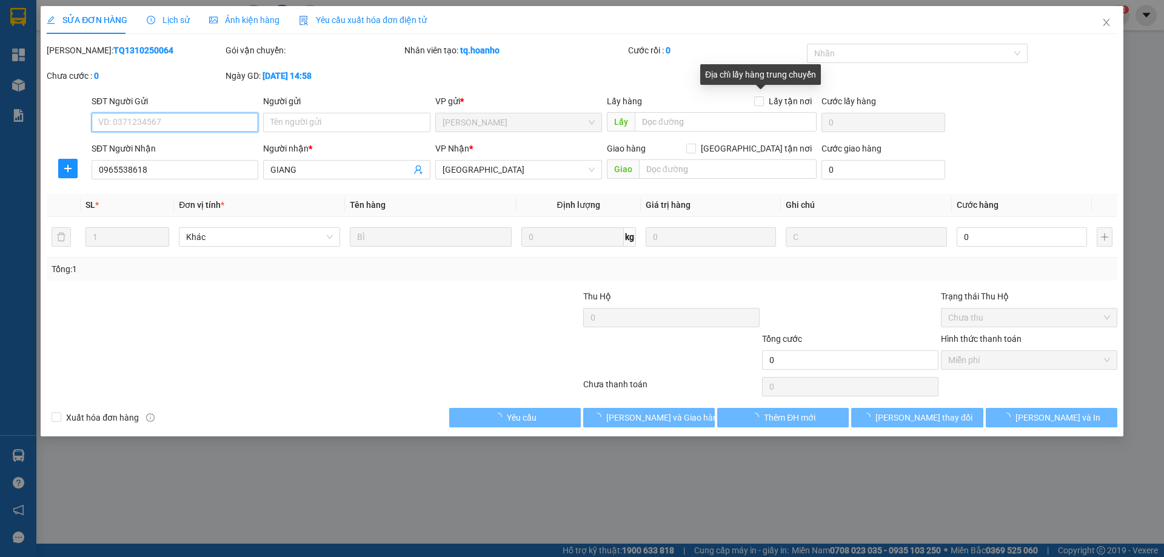
type input "0965538618"
type input "GIANG"
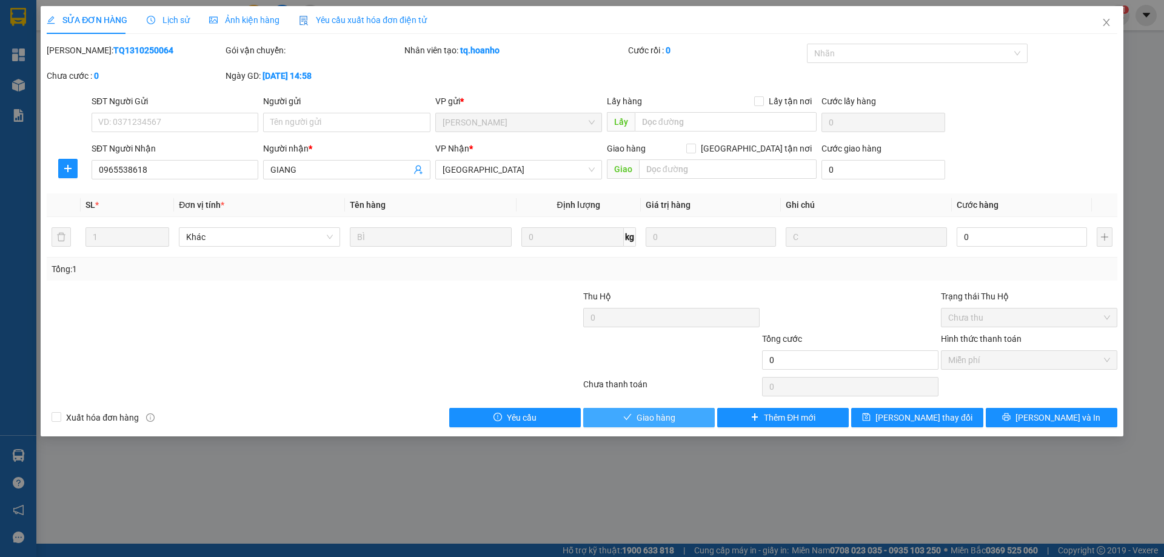
click at [619, 424] on button "Giao hàng" at bounding box center [649, 417] width 132 height 19
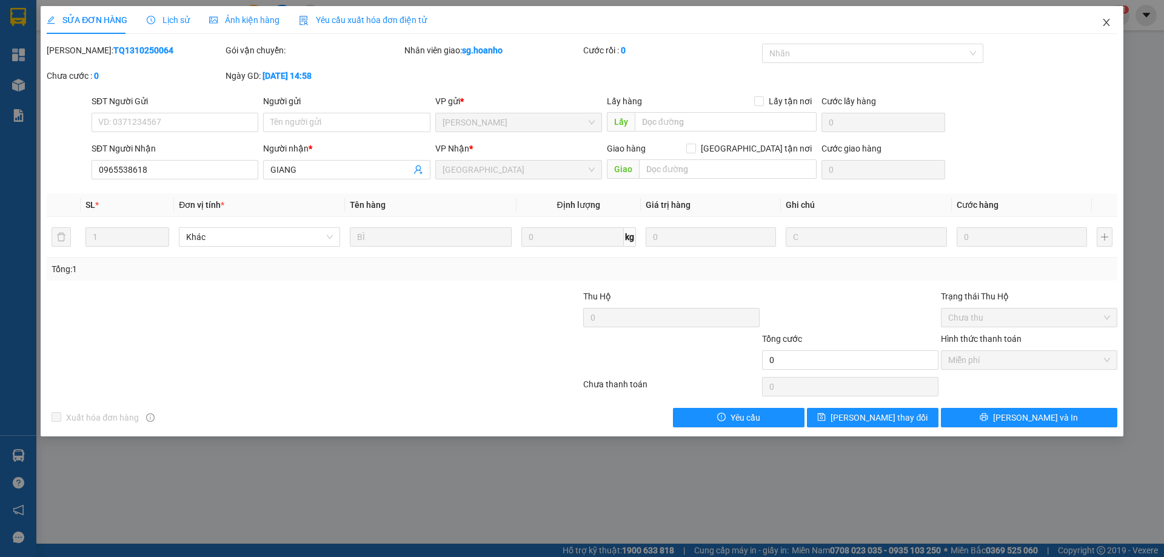
click at [1105, 22] on icon "close" at bounding box center [1106, 22] width 7 height 7
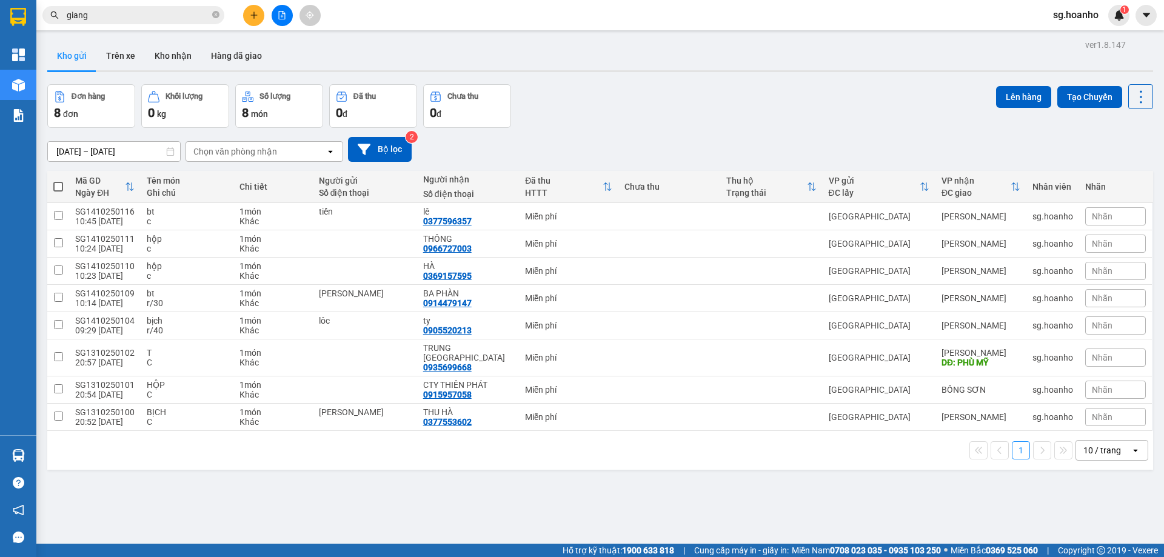
click at [239, 162] on div "[DATE] – [DATE] Press the down arrow key to interact with the calendar and sele…" at bounding box center [600, 149] width 1106 height 43
click at [244, 199] on div "ver 1.8.147 Kho gửi Trên xe Kho nhận Hàng đã giao Đơn hàng 8 đơn Khối lượng 0 k…" at bounding box center [600, 314] width 1116 height 557
click at [253, 21] on button at bounding box center [253, 15] width 21 height 21
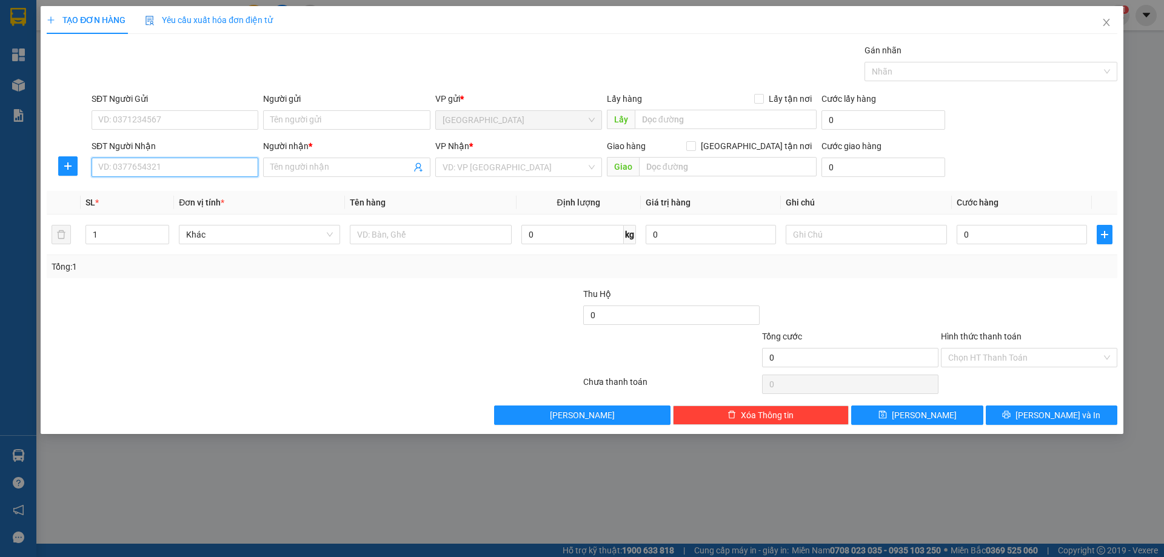
click at [193, 169] on input "SĐT Người Nhận" at bounding box center [175, 167] width 167 height 19
type input "0971979359"
click at [160, 195] on div "0971979359 - [PERSON_NAME]" at bounding box center [175, 191] width 152 height 13
type input "[PERSON_NAME]"
type input "0971979359"
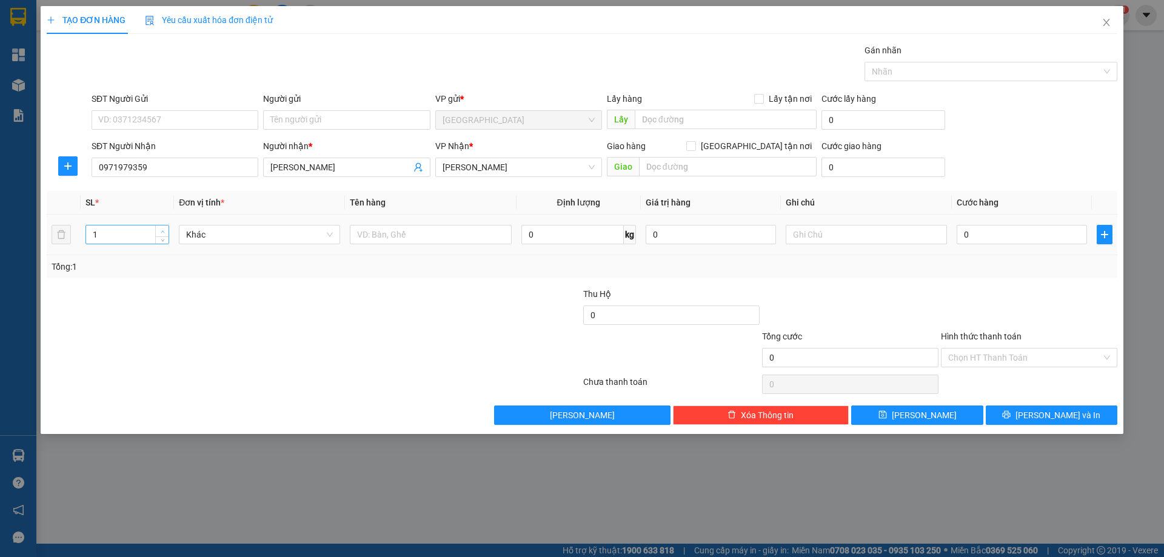
type input "2"
drag, startPoint x: 166, startPoint y: 231, endPoint x: 226, endPoint y: 236, distance: 60.8
click at [167, 230] on span "Increase Value" at bounding box center [161, 230] width 13 height 9
click at [378, 241] on input "text" at bounding box center [430, 234] width 161 height 19
type input "2t"
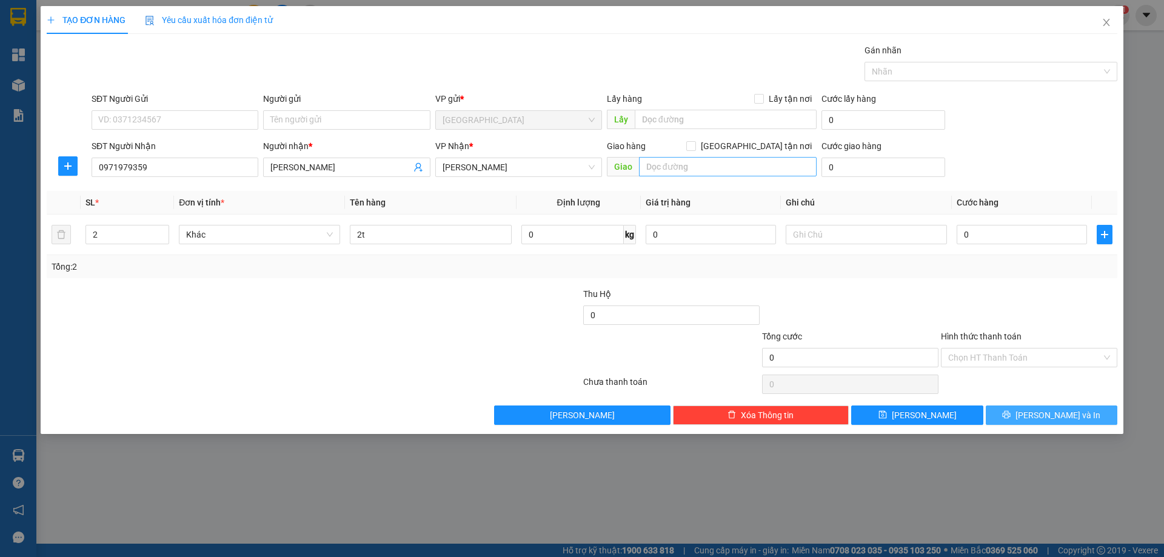
drag, startPoint x: 1056, startPoint y: 422, endPoint x: 640, endPoint y: 172, distance: 485.7
click at [1056, 421] on button "[PERSON_NAME] và In" at bounding box center [1052, 415] width 132 height 19
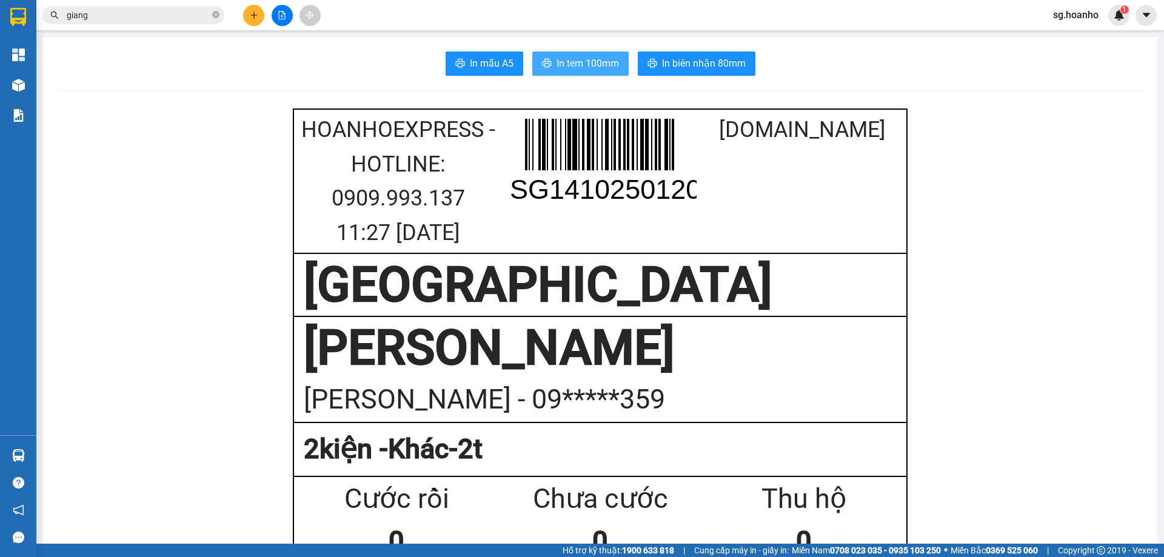
click at [599, 64] on span "In tem 100mm" at bounding box center [588, 63] width 62 height 15
click at [255, 14] on icon "plus" at bounding box center [254, 15] width 8 height 8
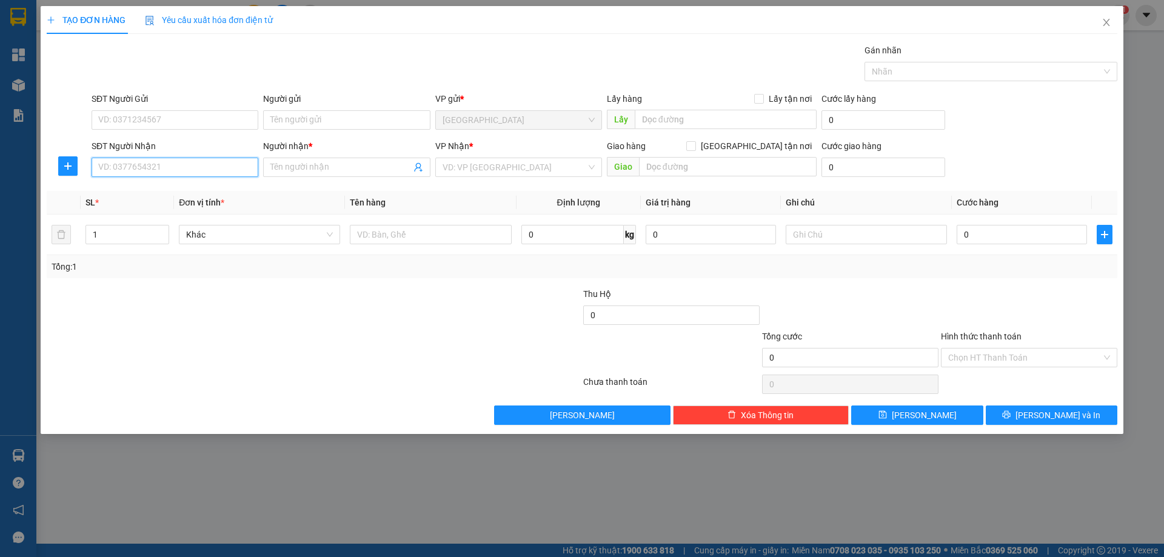
click at [176, 172] on input "SĐT Người Nhận" at bounding box center [175, 167] width 167 height 19
type input "09164641125"
click at [310, 157] on div "Người nhận *" at bounding box center [346, 148] width 167 height 18
click at [301, 167] on input "Người nhận *" at bounding box center [340, 167] width 140 height 13
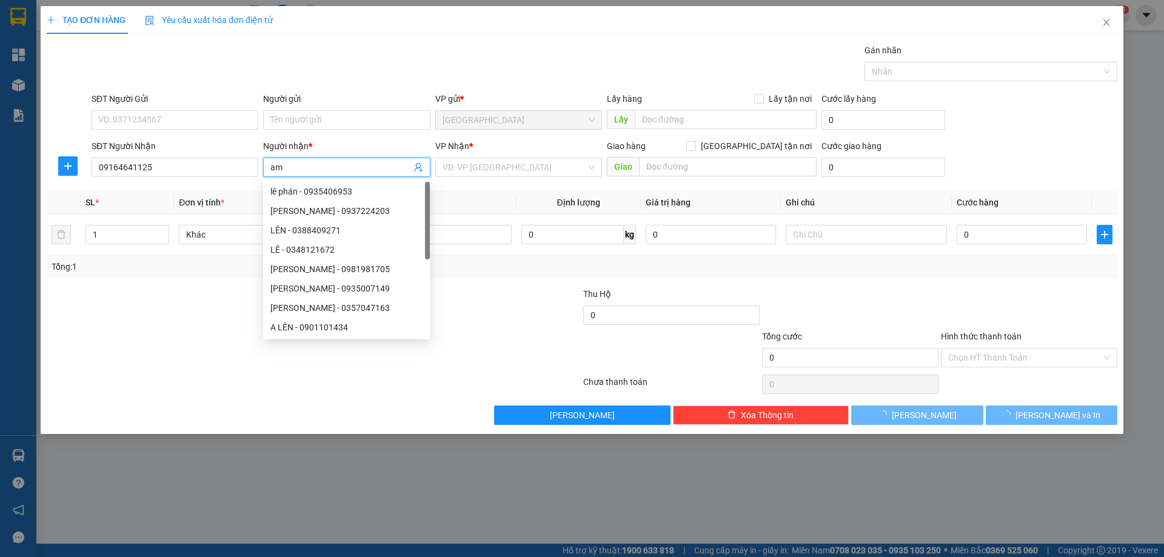
type input "a"
type input "â"
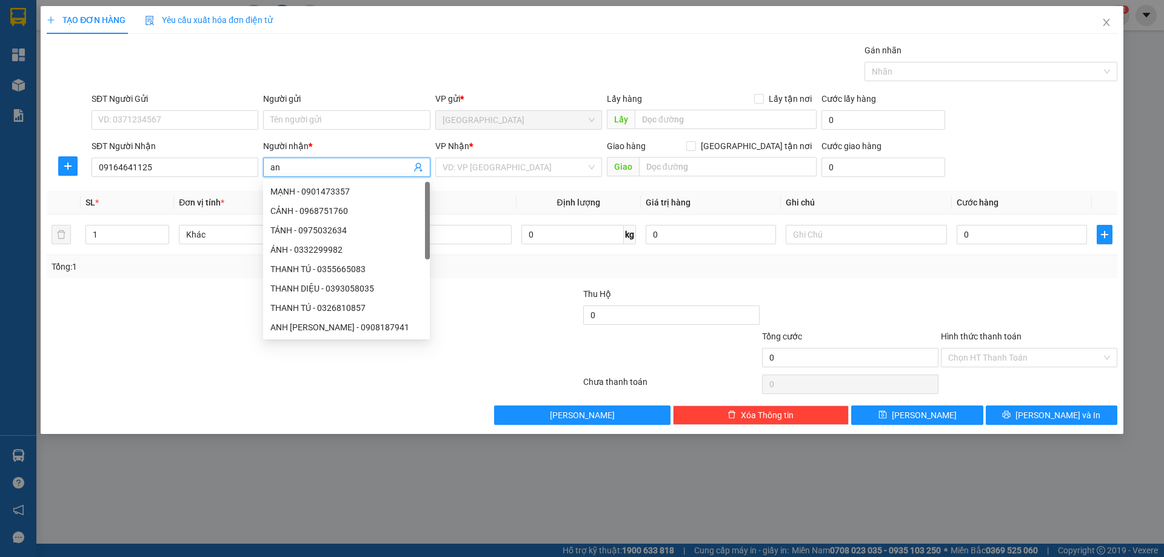
type input "a"
type input "ANH"
click at [489, 172] on input "search" at bounding box center [515, 167] width 144 height 18
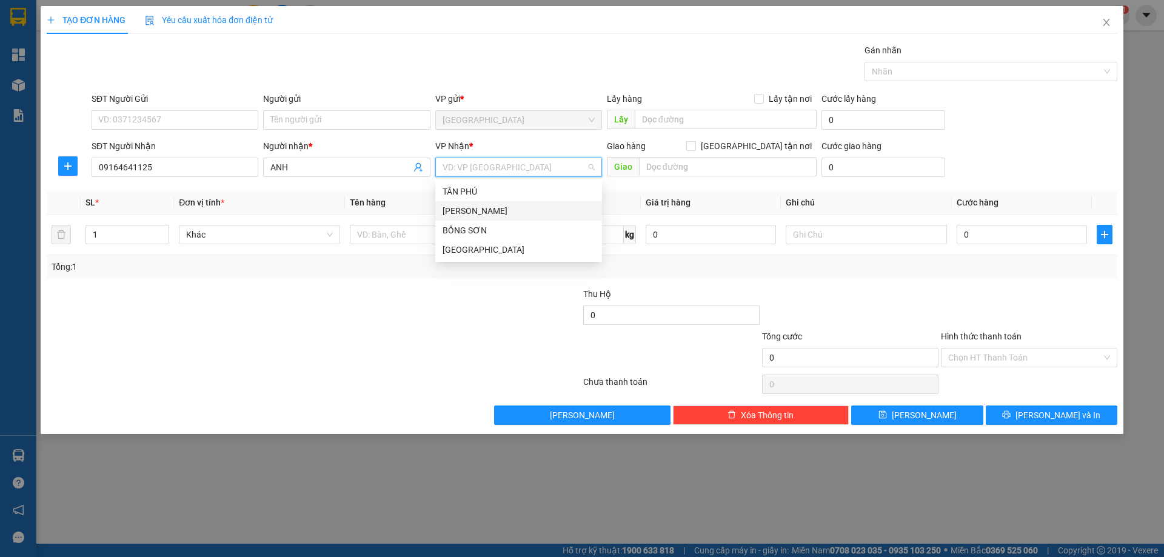
click at [479, 215] on div "[PERSON_NAME]" at bounding box center [519, 210] width 152 height 13
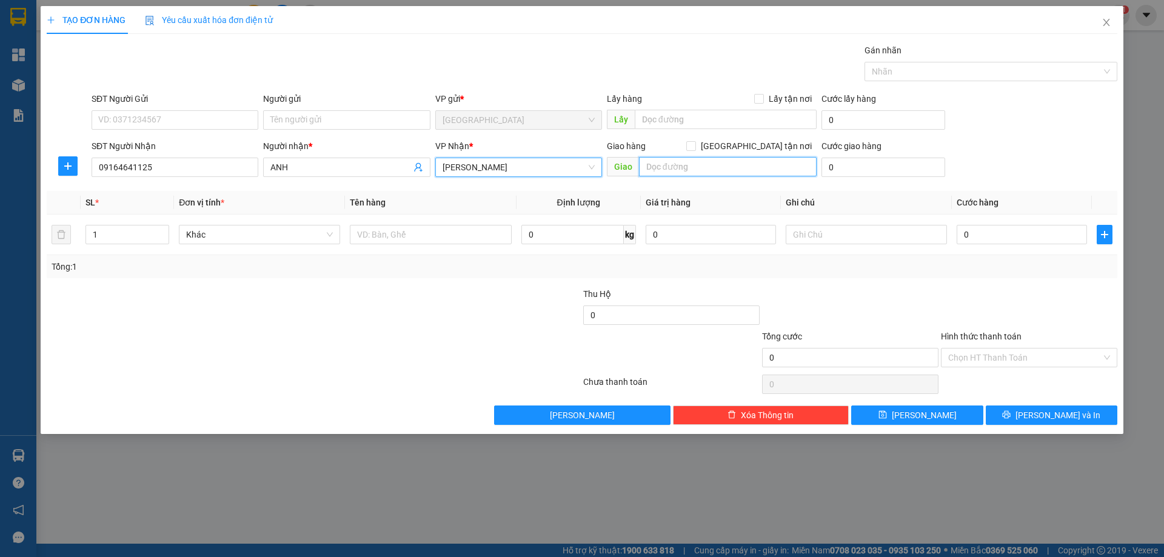
click at [677, 170] on input "text" at bounding box center [728, 166] width 178 height 19
type input "TTYT VÂN CANH"
click at [695, 142] on input "[GEOGRAPHIC_DATA] tận nơi" at bounding box center [690, 145] width 8 height 8
checkbox input "true"
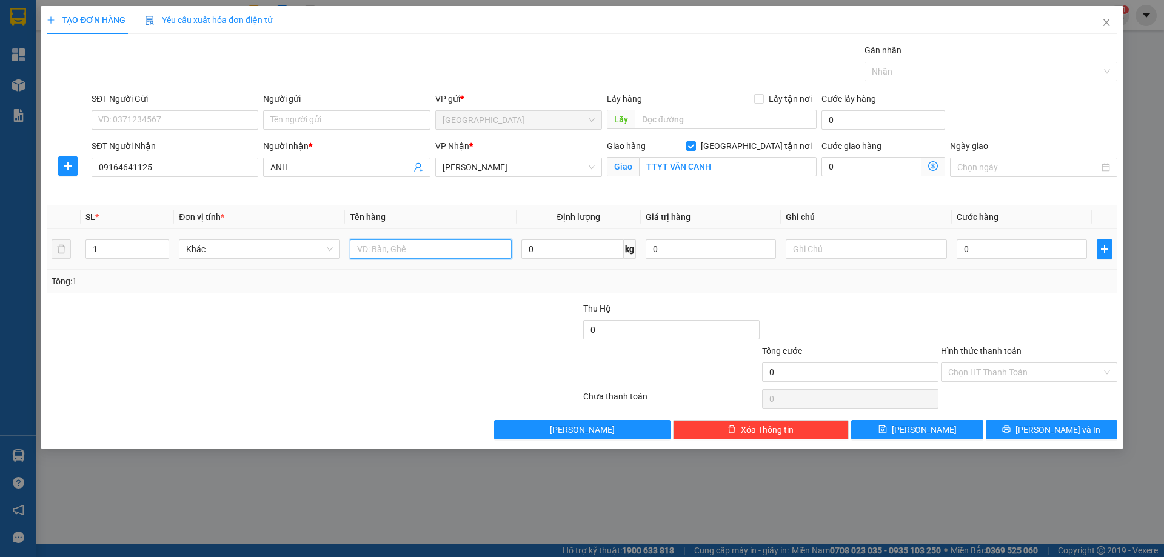
click at [407, 256] on input "text" at bounding box center [430, 248] width 161 height 19
type input "8 BAO"
click at [161, 246] on icon "up" at bounding box center [163, 246] width 4 height 4
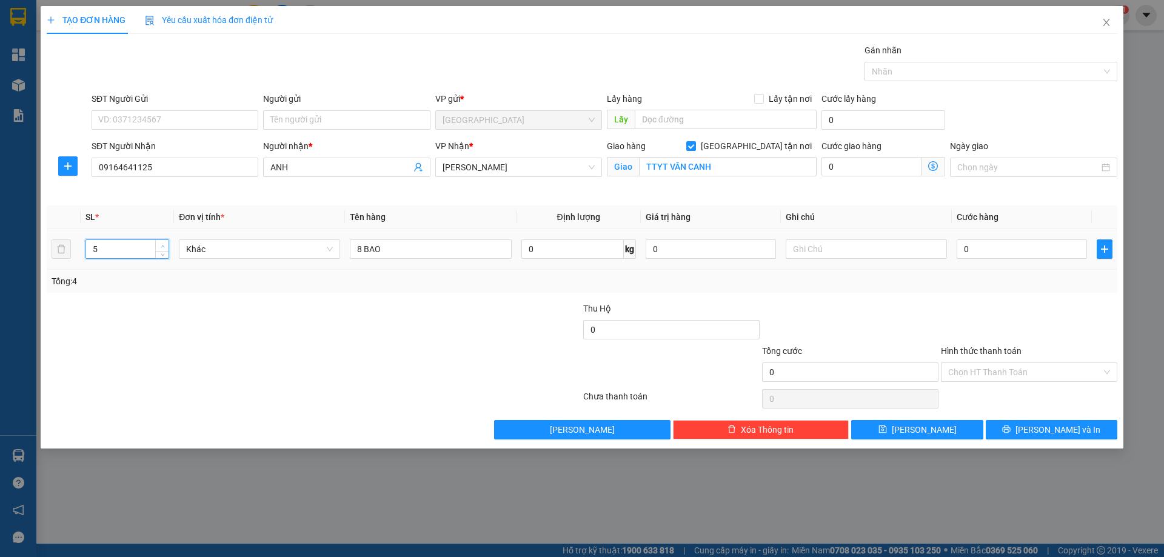
click at [161, 246] on icon "up" at bounding box center [163, 246] width 4 height 4
type input "7"
click at [161, 246] on icon "up" at bounding box center [163, 246] width 4 height 4
click at [988, 251] on input "0" at bounding box center [1022, 248] width 130 height 19
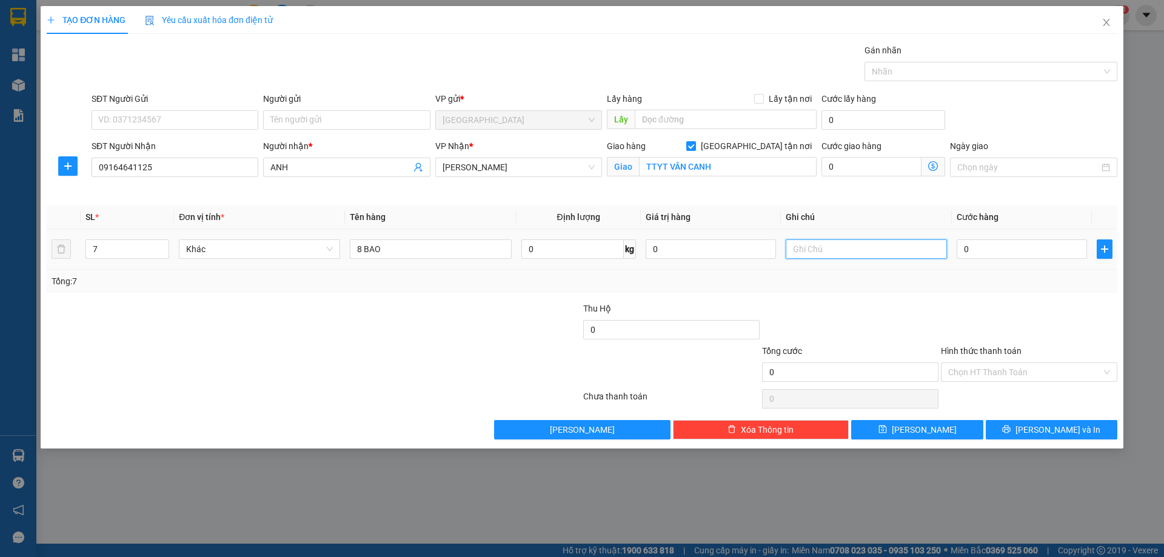
click at [823, 246] on input "text" at bounding box center [866, 248] width 161 height 19
type input "R 1.700.000"
click at [994, 366] on input "Hình thức thanh toán" at bounding box center [1024, 372] width 153 height 18
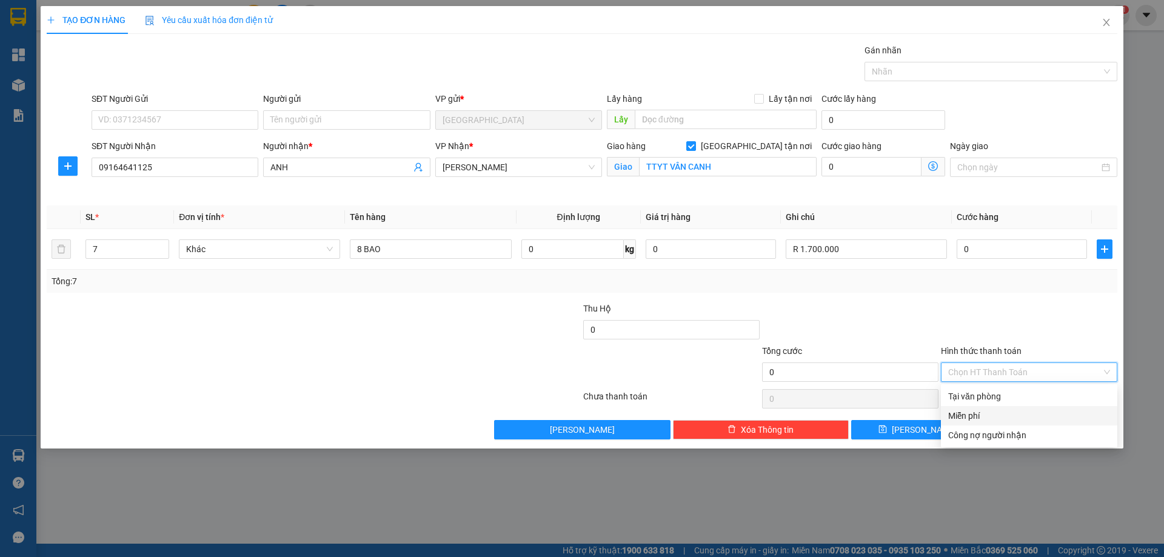
click at [977, 412] on div "Miễn phí" at bounding box center [1029, 415] width 162 height 13
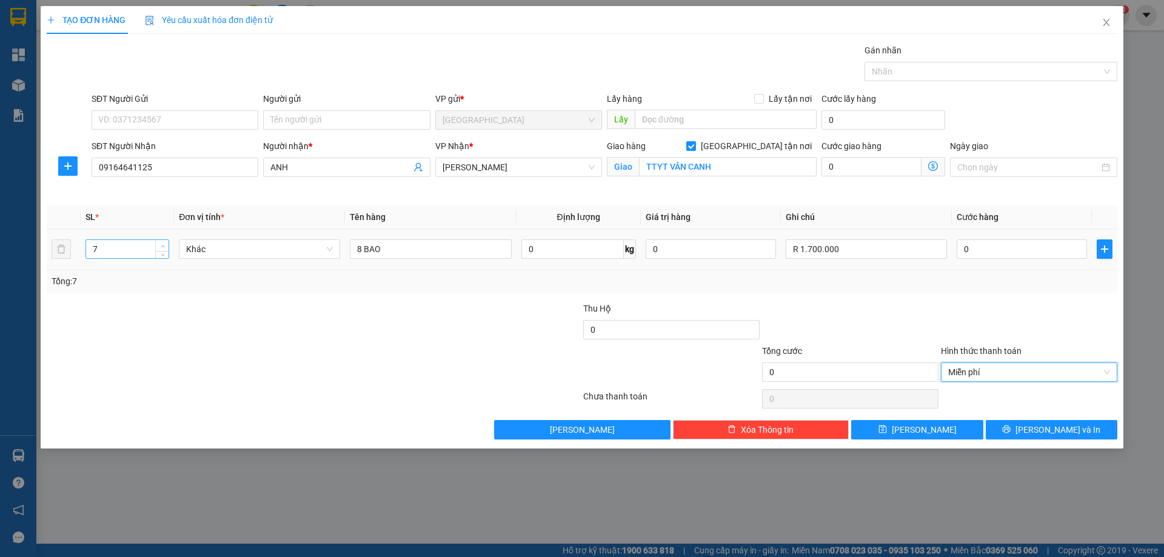
type input "8"
click at [160, 243] on span "up" at bounding box center [162, 246] width 7 height 7
click at [959, 432] on button "[PERSON_NAME]" at bounding box center [917, 429] width 132 height 19
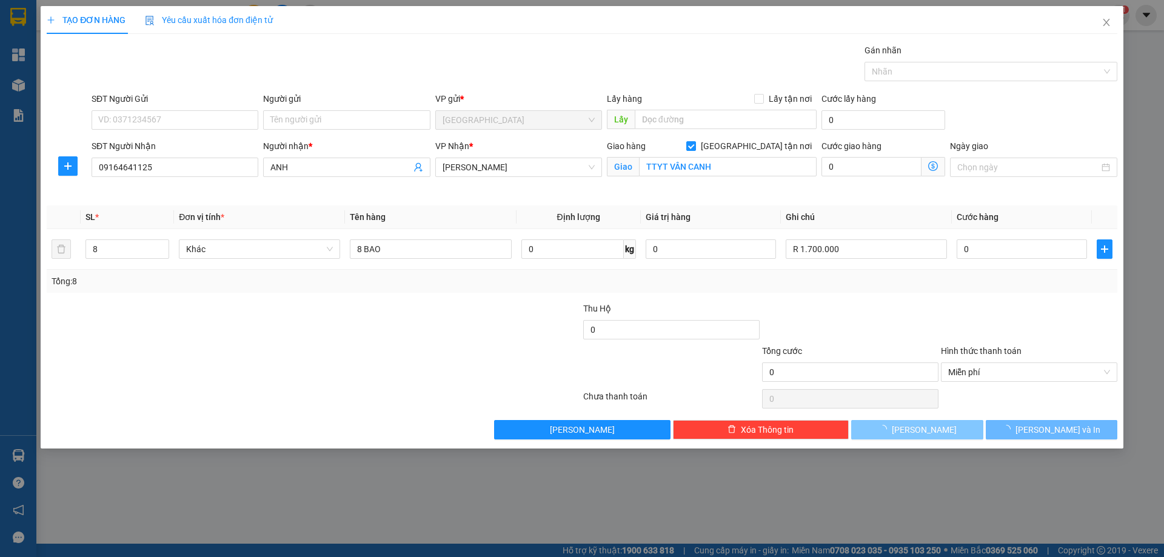
checkbox input "false"
type input "1"
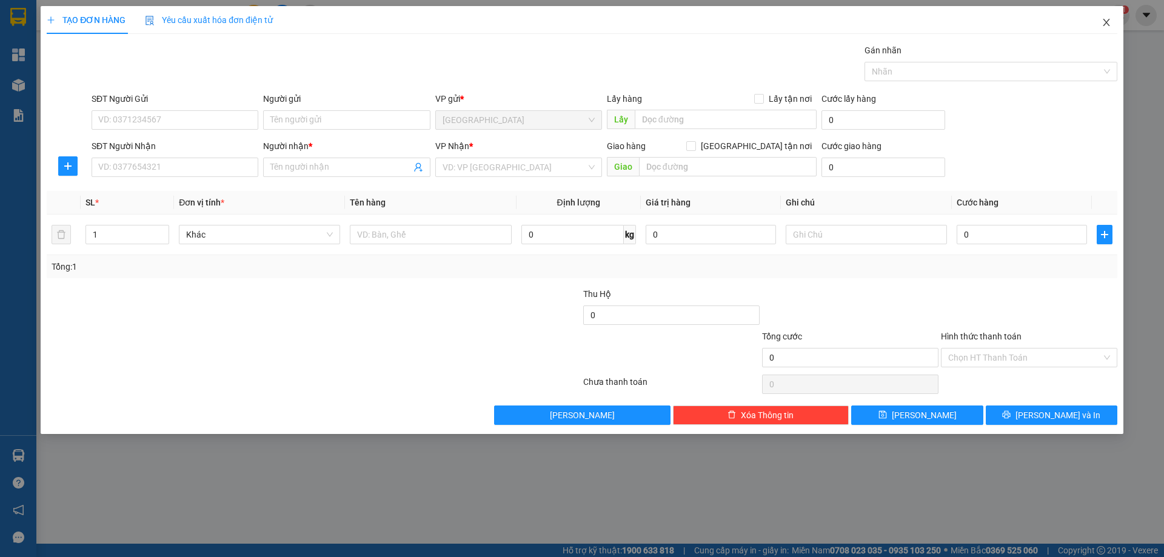
drag, startPoint x: 1108, startPoint y: 22, endPoint x: 379, endPoint y: 10, distance: 729.5
click at [1097, 27] on span "Close" at bounding box center [1106, 23] width 34 height 34
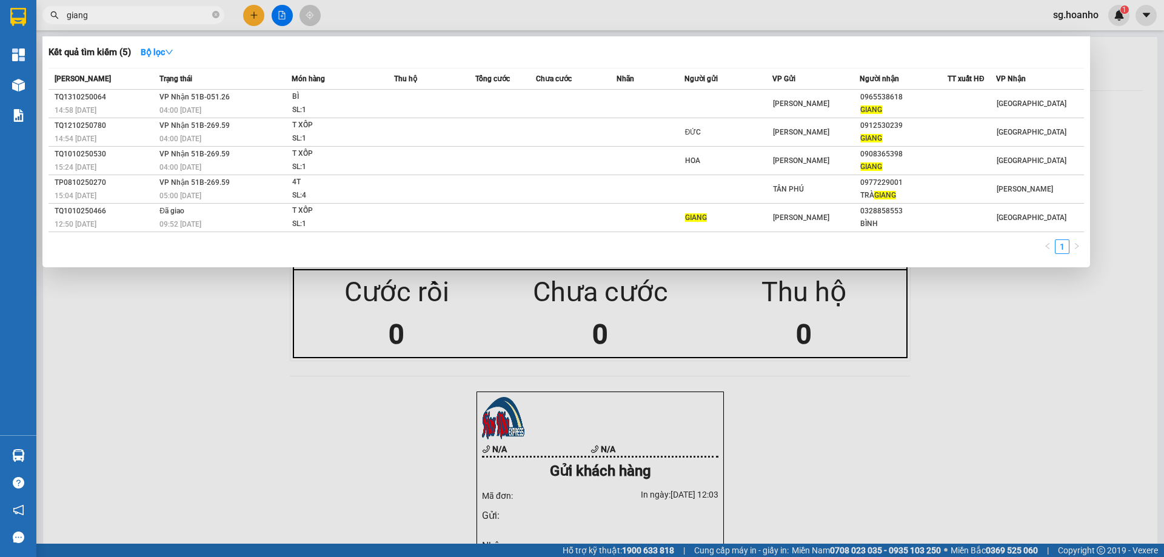
drag, startPoint x: 101, startPoint y: 16, endPoint x: 13, endPoint y: 76, distance: 107.3
click at [0, 75] on section "Kết quả tìm kiếm ( 5 ) Bộ lọc Mã ĐH Trạng thái Món hàng Thu hộ Tổng cước Chưa c…" at bounding box center [582, 278] width 1164 height 557
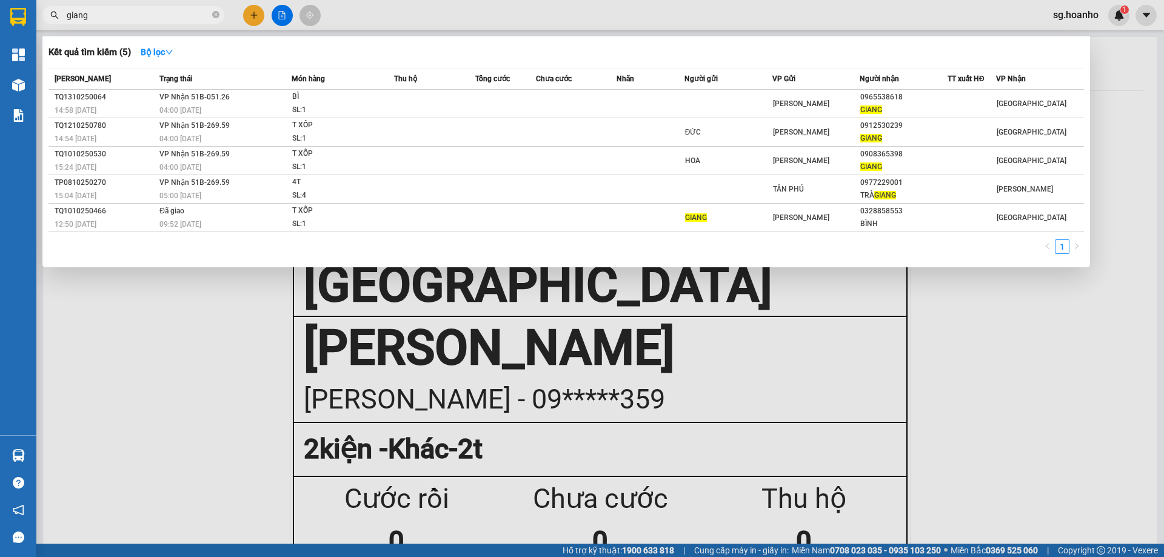
click at [258, 19] on div at bounding box center [582, 278] width 1164 height 557
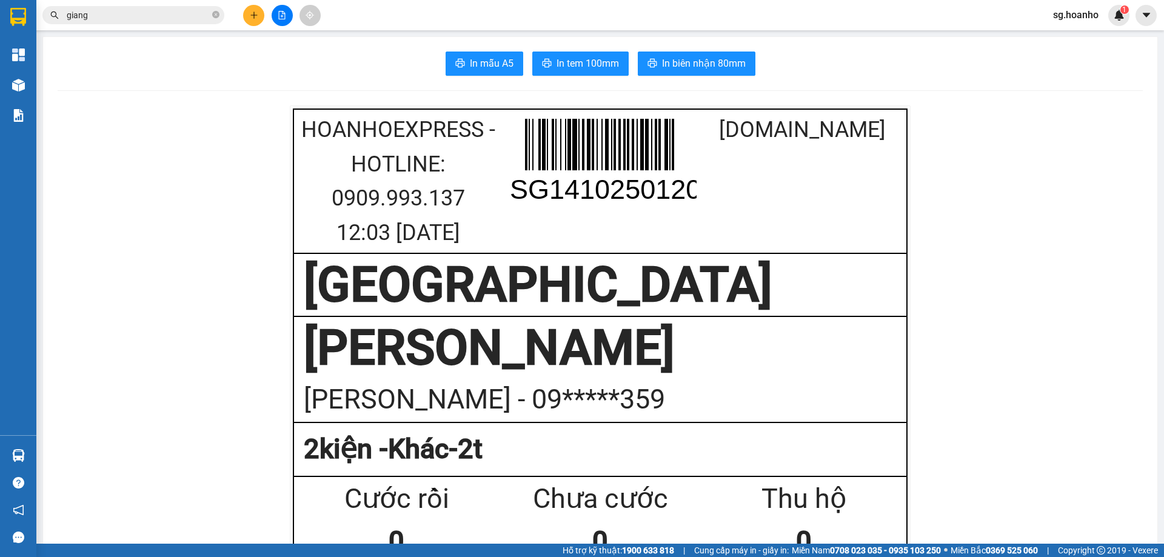
click at [255, 22] on button at bounding box center [253, 15] width 21 height 21
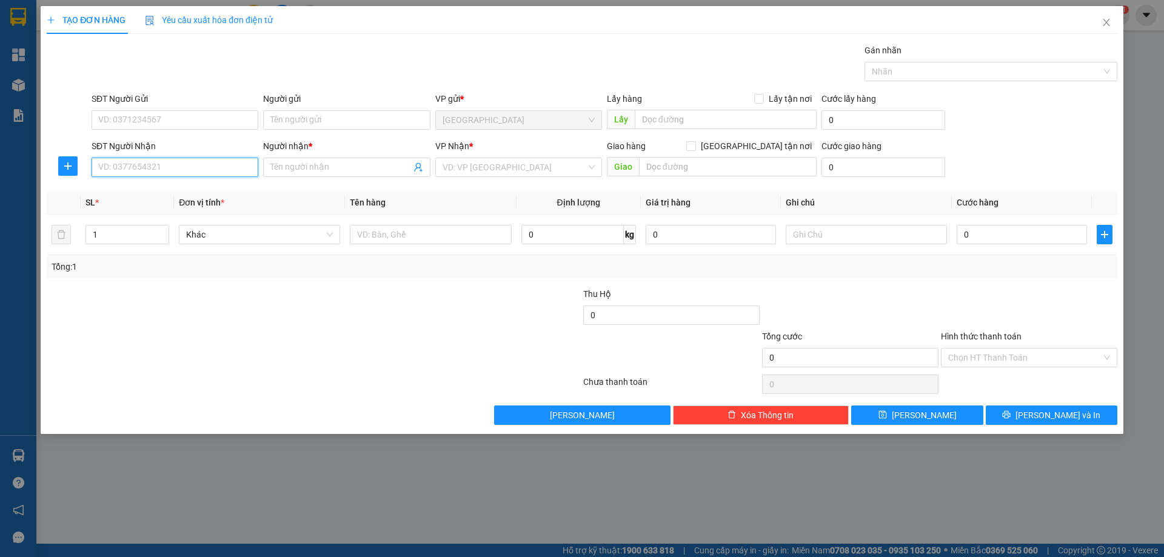
click at [157, 169] on input "SĐT Người Nhận" at bounding box center [175, 167] width 167 height 19
type input "0365010206"
click at [295, 164] on input "Người nhận *" at bounding box center [340, 167] width 140 height 13
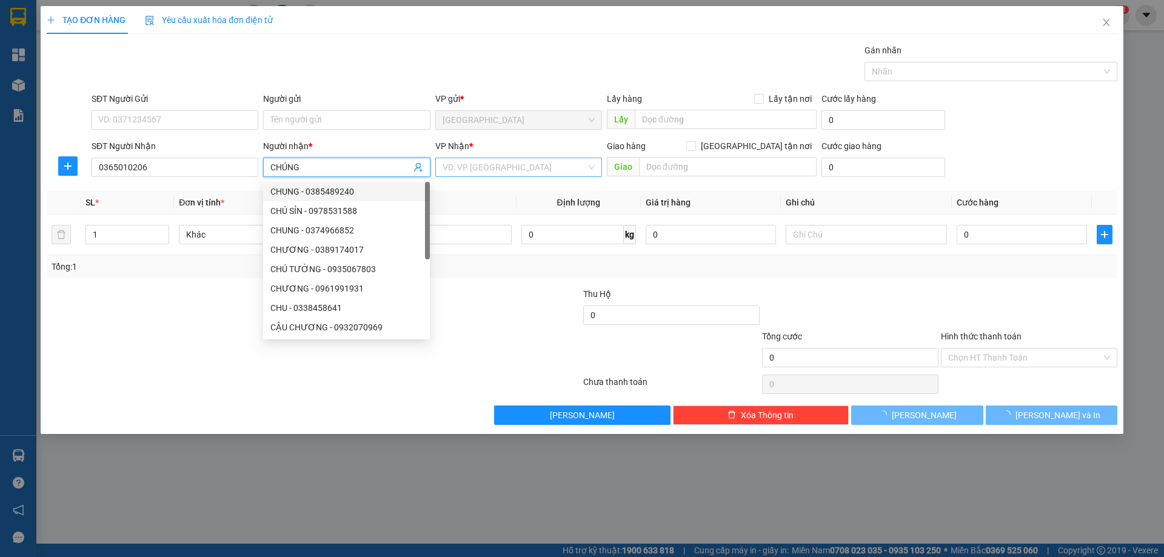
type input "CHÚNG"
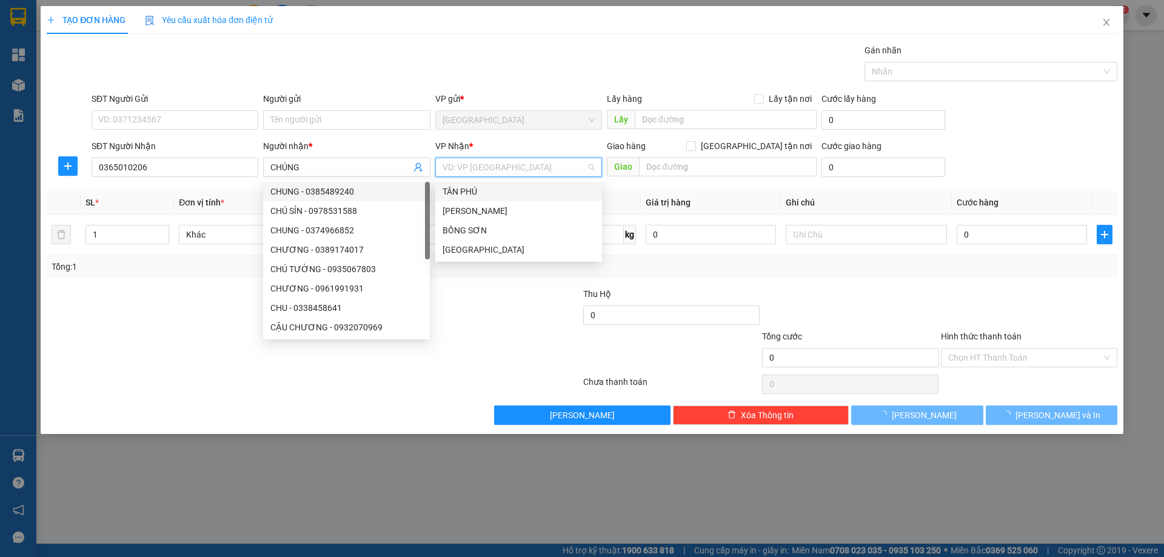
click at [517, 170] on input "search" at bounding box center [515, 167] width 144 height 18
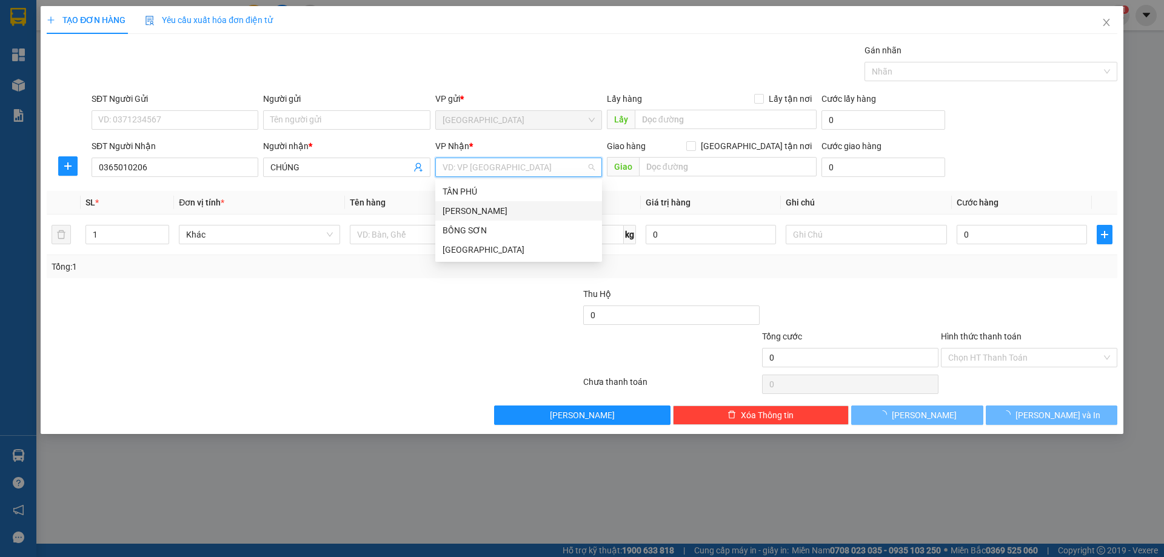
click at [464, 203] on div "[PERSON_NAME]" at bounding box center [518, 210] width 167 height 19
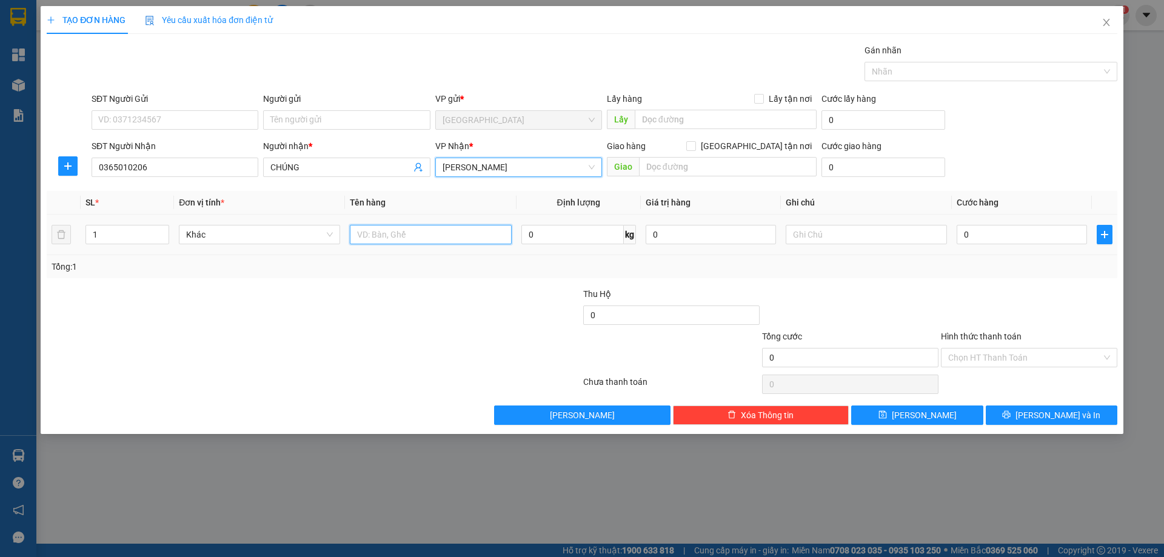
click at [413, 235] on input "text" at bounding box center [430, 234] width 161 height 19
type input "1T X"
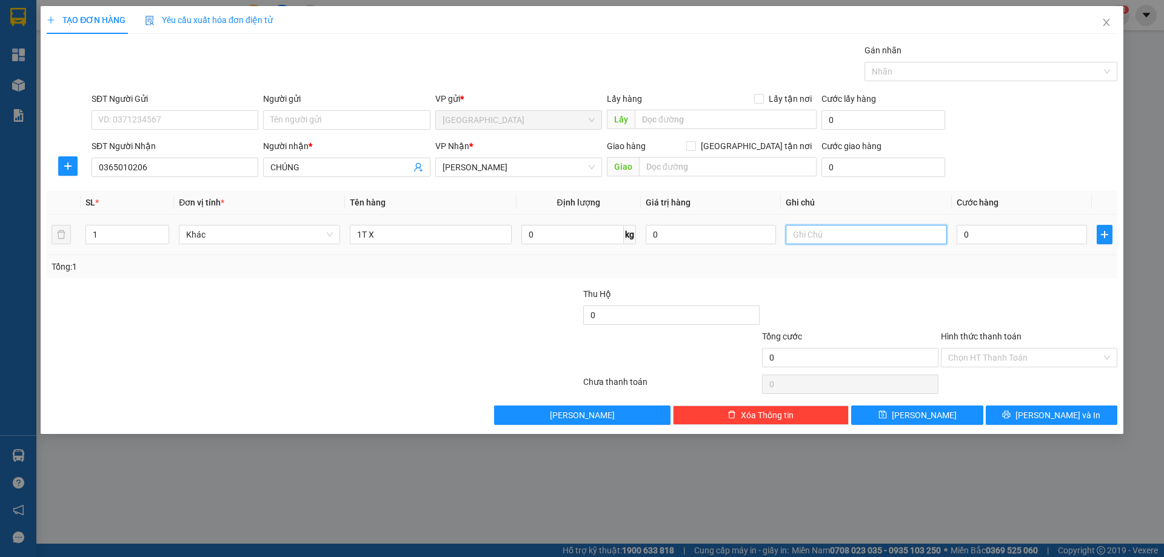
click at [826, 241] on input "text" at bounding box center [866, 234] width 161 height 19
type input "R 120K"
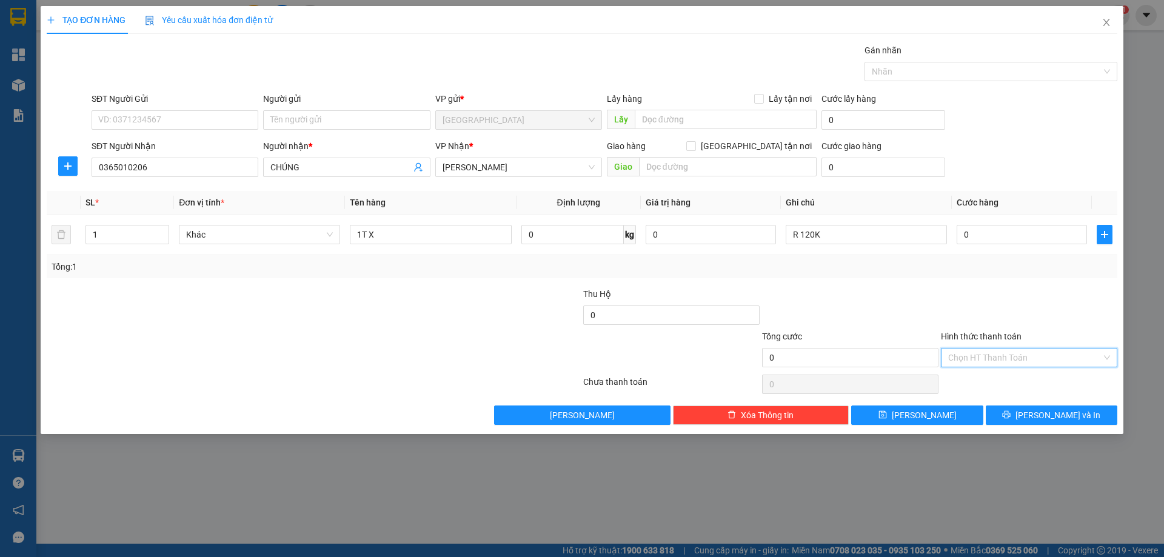
drag, startPoint x: 999, startPoint y: 356, endPoint x: 979, endPoint y: 410, distance: 57.5
click at [997, 362] on input "Hình thức thanh toán" at bounding box center [1024, 358] width 153 height 18
click at [980, 406] on div "Miễn phí" at bounding box center [1029, 401] width 162 height 13
click at [995, 417] on button "[PERSON_NAME] và In" at bounding box center [1052, 415] width 132 height 19
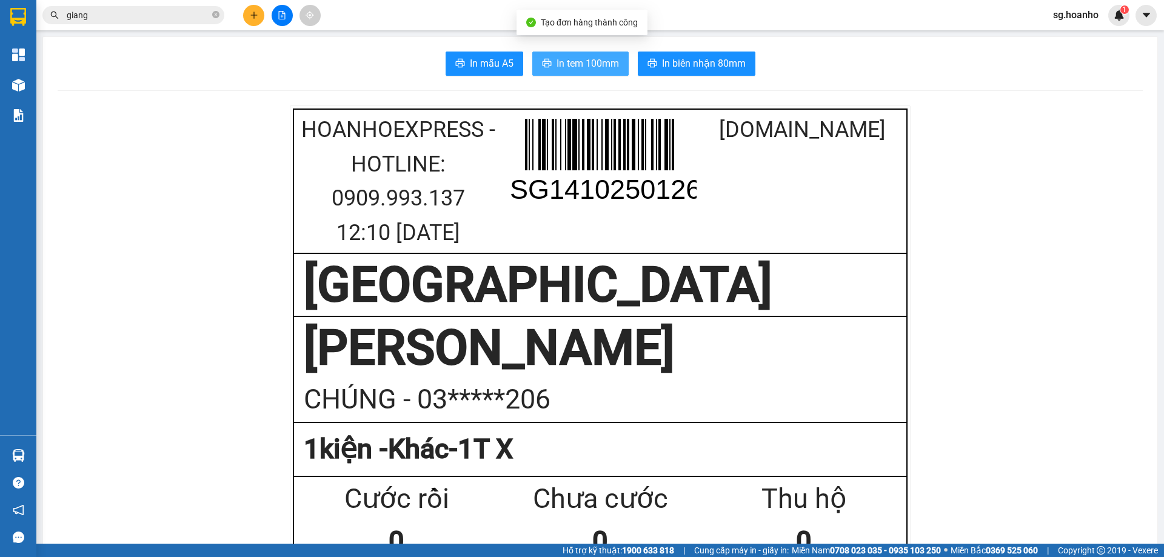
click at [558, 70] on span "In tem 100mm" at bounding box center [588, 63] width 62 height 15
click at [136, 22] on div "Kết quả tìm kiếm ( 5 ) Bộ lọc Mã ĐH Trạng thái Món hàng Thu hộ Tổng cước Chưa c…" at bounding box center [118, 15] width 236 height 21
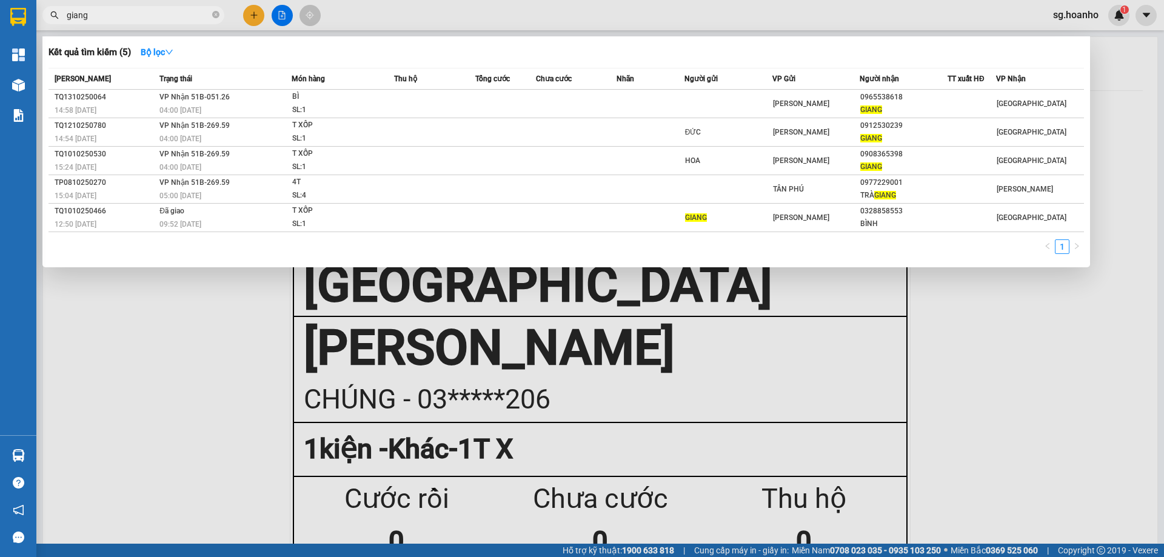
click at [135, 18] on input "giang" at bounding box center [138, 14] width 143 height 13
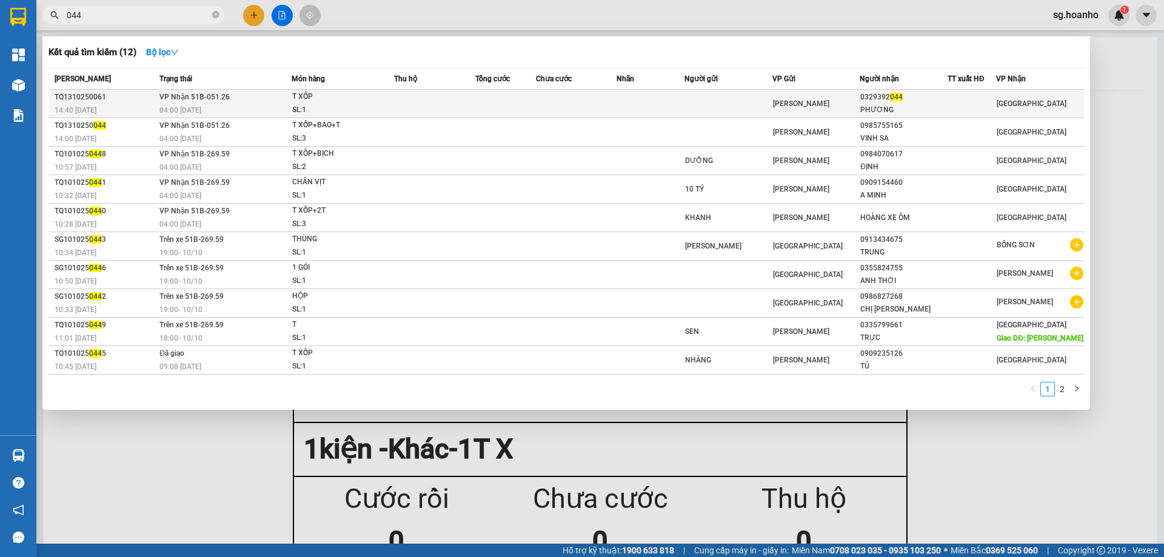
type input "044"
click at [889, 105] on div "PHƯƠNG" at bounding box center [903, 110] width 87 height 13
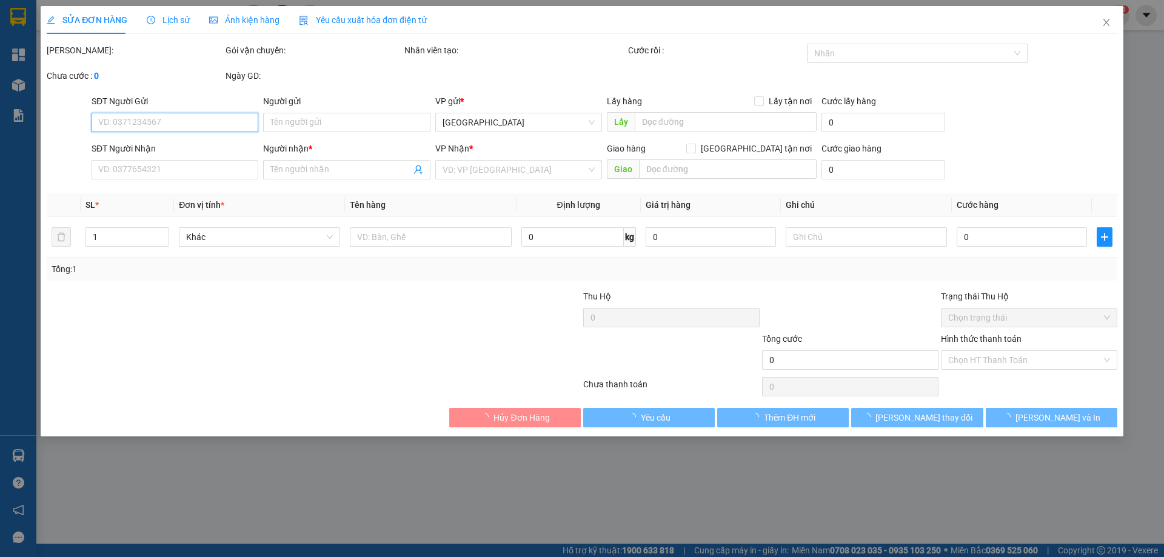
type input "0329392044"
type input "PHƯƠNG"
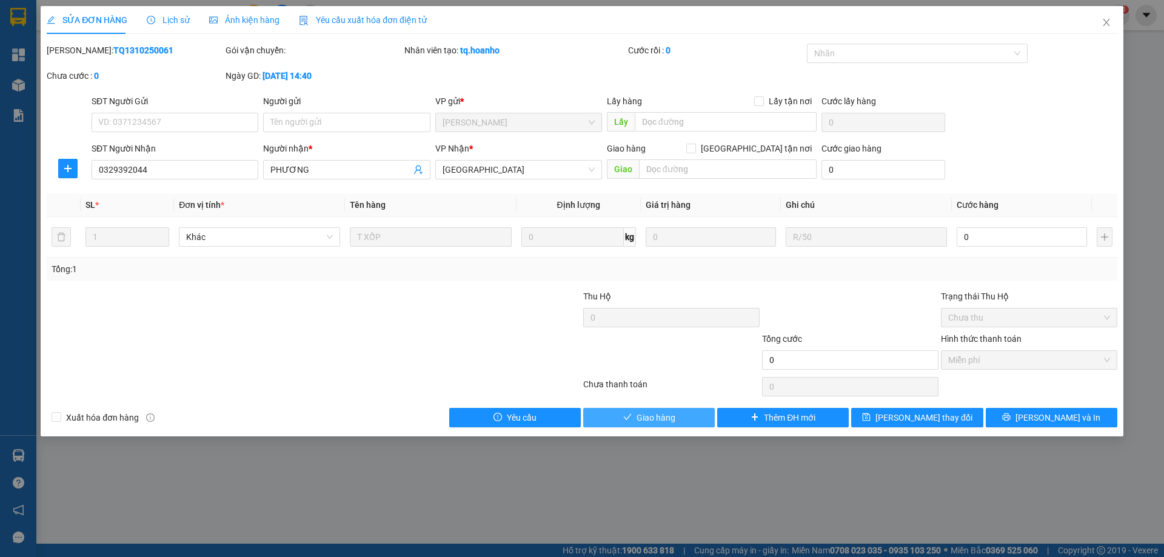
click at [623, 422] on span "check" at bounding box center [627, 418] width 8 height 10
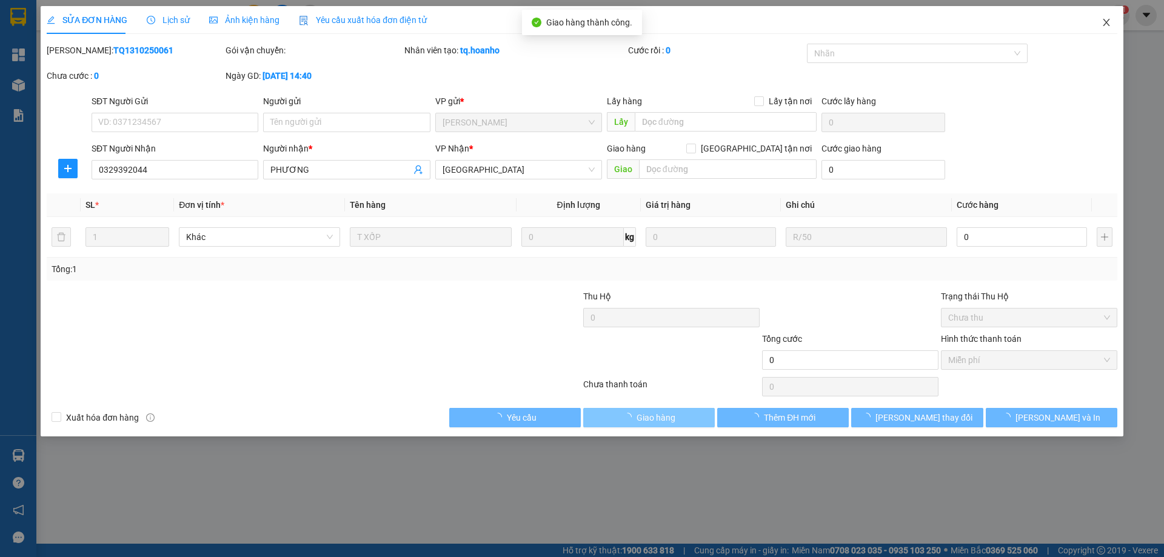
click at [1069, 25] on div "SỬA ĐƠN HÀNG Lịch sử Ảnh kiện hàng Yêu cầu xuất hóa đơn điện tử Total Paid Fee …" at bounding box center [582, 221] width 1083 height 430
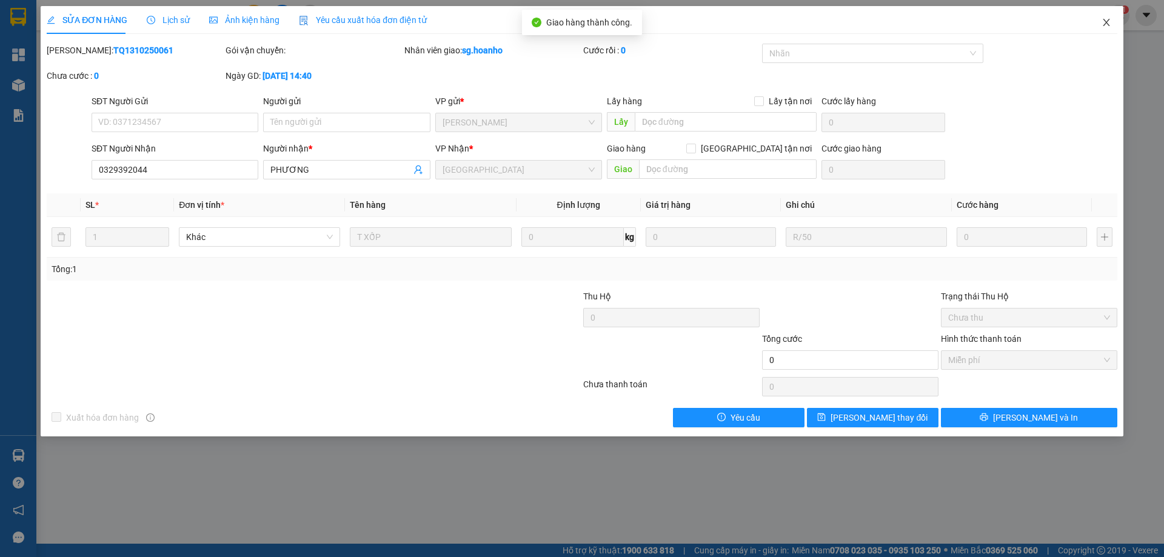
drag, startPoint x: 1108, startPoint y: 24, endPoint x: 996, endPoint y: 33, distance: 112.6
click at [1108, 23] on icon "close" at bounding box center [1107, 23] width 10 height 10
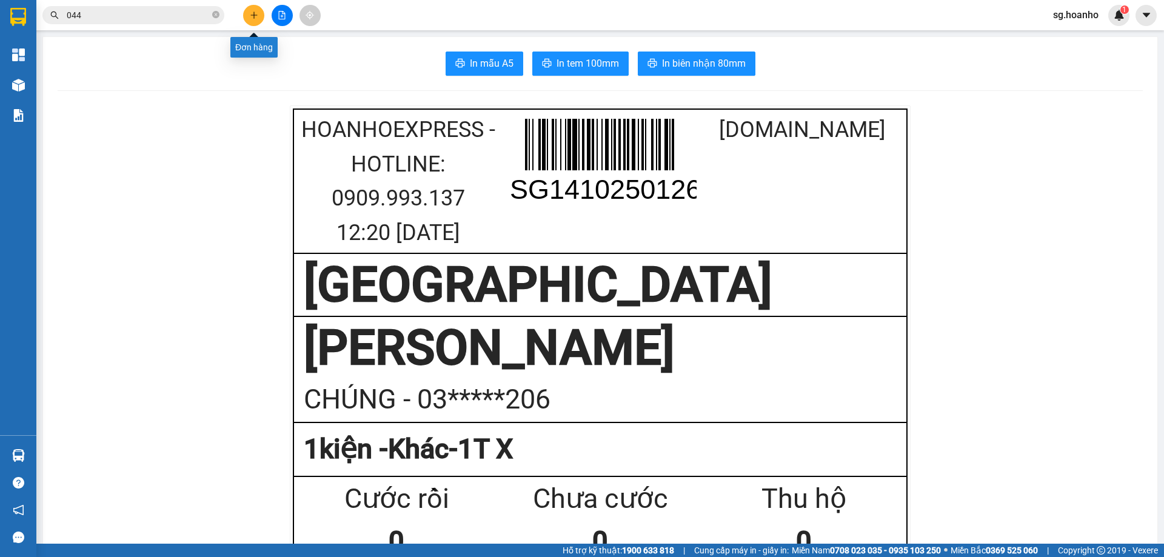
click at [255, 19] on icon "plus" at bounding box center [254, 15] width 8 height 8
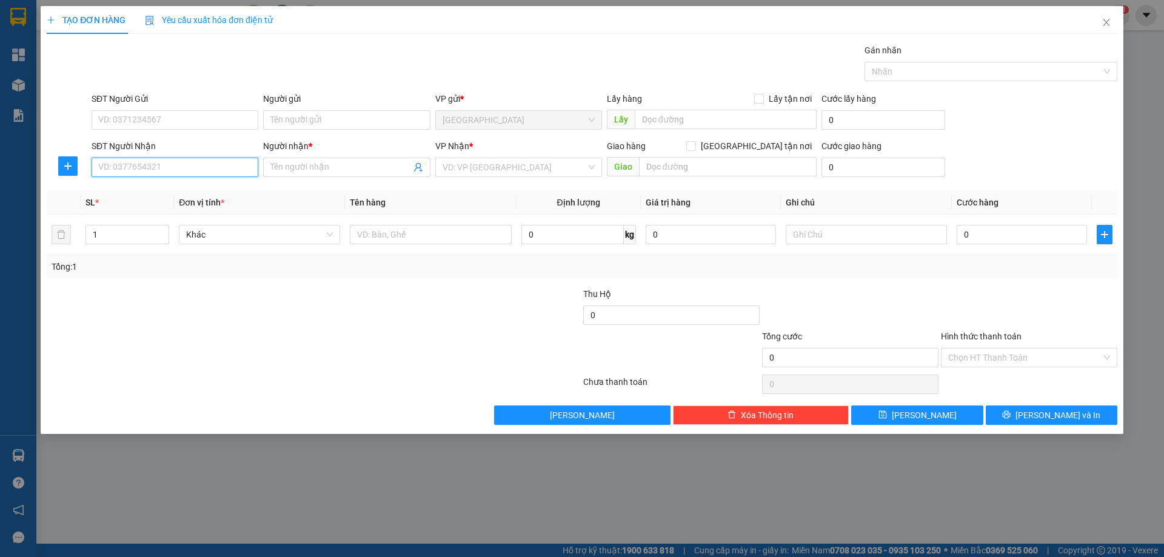
click at [139, 170] on input "SĐT Người Nhận" at bounding box center [175, 167] width 167 height 19
click at [175, 192] on div "0934075189 - BÌNH" at bounding box center [175, 191] width 152 height 13
type input "0934075189"
type input "BÌNH"
click at [486, 167] on span "[GEOGRAPHIC_DATA]" at bounding box center [519, 167] width 152 height 18
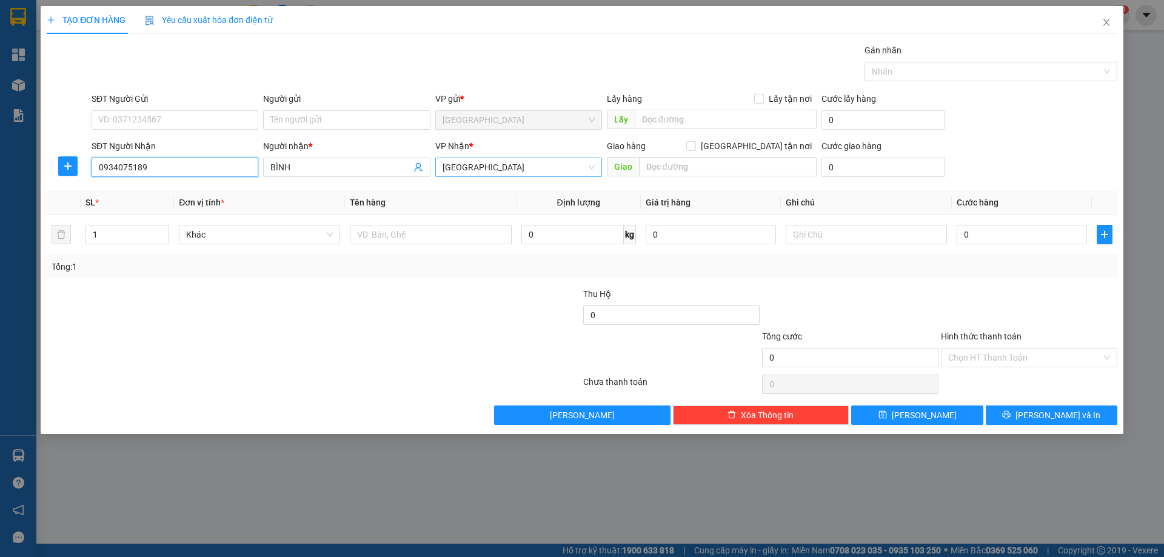
type input "0934075189"
drag, startPoint x: 172, startPoint y: 166, endPoint x: 0, endPoint y: 161, distance: 172.3
click at [0, 161] on div "TẠO ĐƠN HÀNG Yêu cầu xuất hóa đơn điện tử Transit Pickup Surcharge Ids Transit …" at bounding box center [582, 278] width 1164 height 557
click at [346, 167] on input "BÌNH" at bounding box center [340, 167] width 140 height 13
drag, startPoint x: 346, startPoint y: 167, endPoint x: 88, endPoint y: 190, distance: 258.7
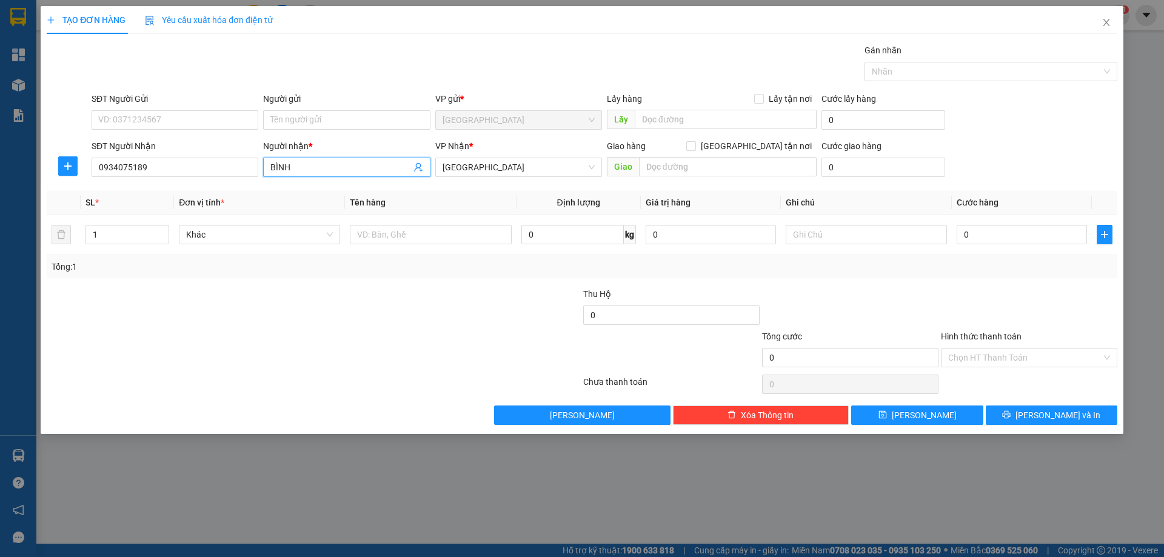
click at [88, 190] on div "Transit Pickup Surcharge Ids Transit Deliver Surcharge Ids Transit Deliver Surc…" at bounding box center [582, 234] width 1071 height 381
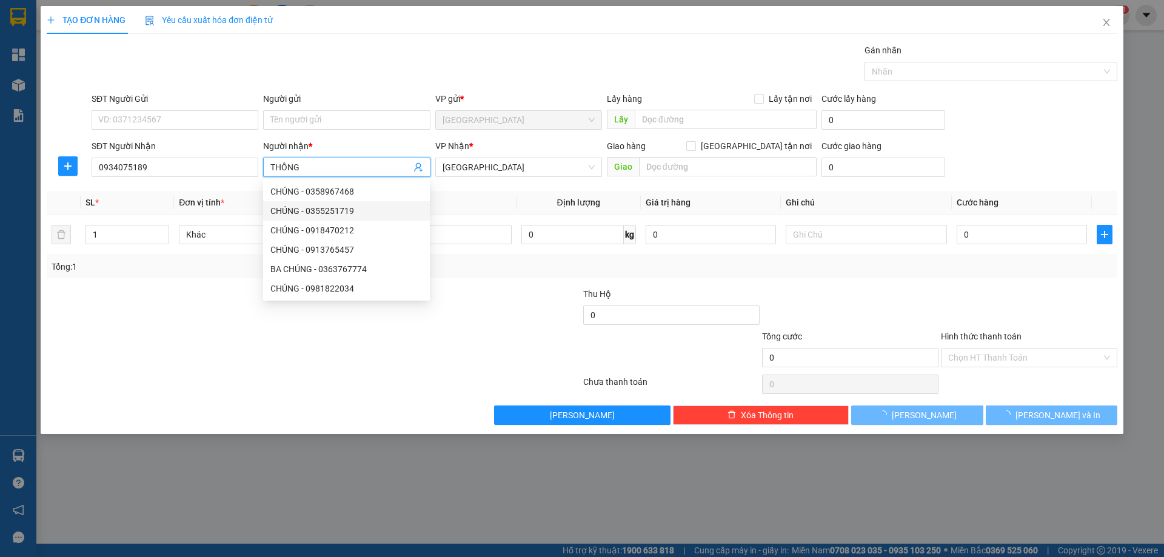
type input "THÔNG"
drag, startPoint x: 435, startPoint y: 316, endPoint x: 521, endPoint y: 188, distance: 153.9
click at [455, 289] on div at bounding box center [492, 308] width 179 height 42
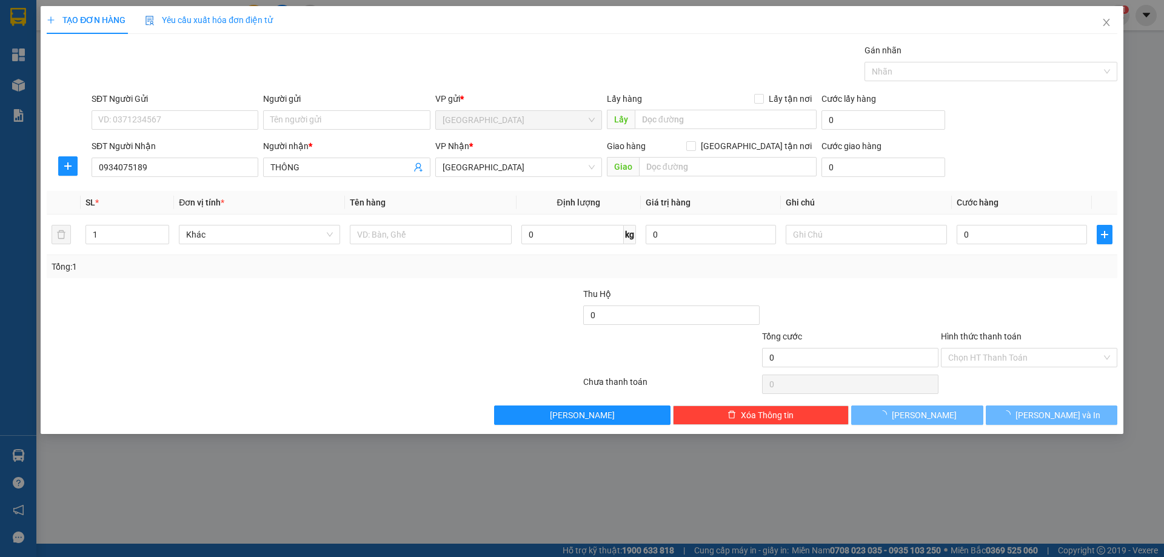
click at [530, 171] on span "[GEOGRAPHIC_DATA]" at bounding box center [519, 167] width 152 height 18
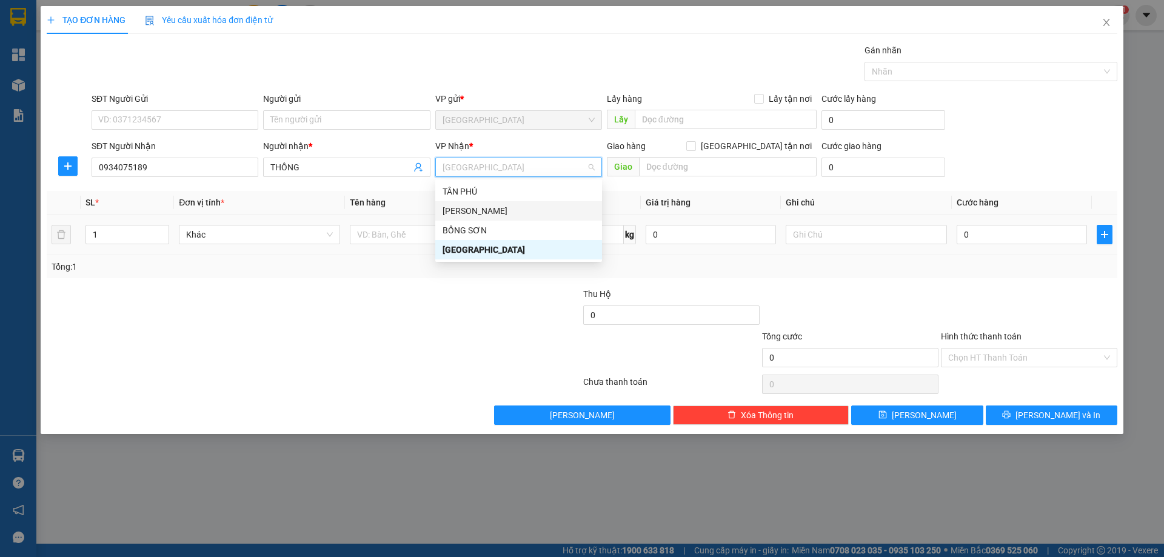
drag, startPoint x: 477, startPoint y: 209, endPoint x: 459, endPoint y: 216, distance: 19.0
click at [475, 209] on div "[PERSON_NAME]" at bounding box center [519, 210] width 152 height 13
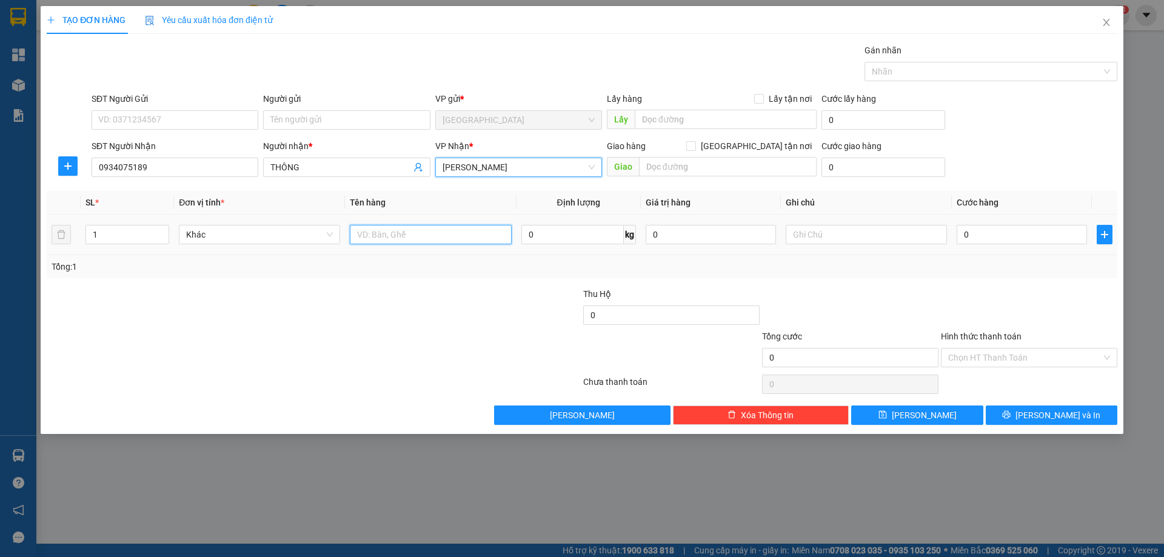
click at [403, 238] on input "text" at bounding box center [430, 234] width 161 height 19
type input "1 GÓI"
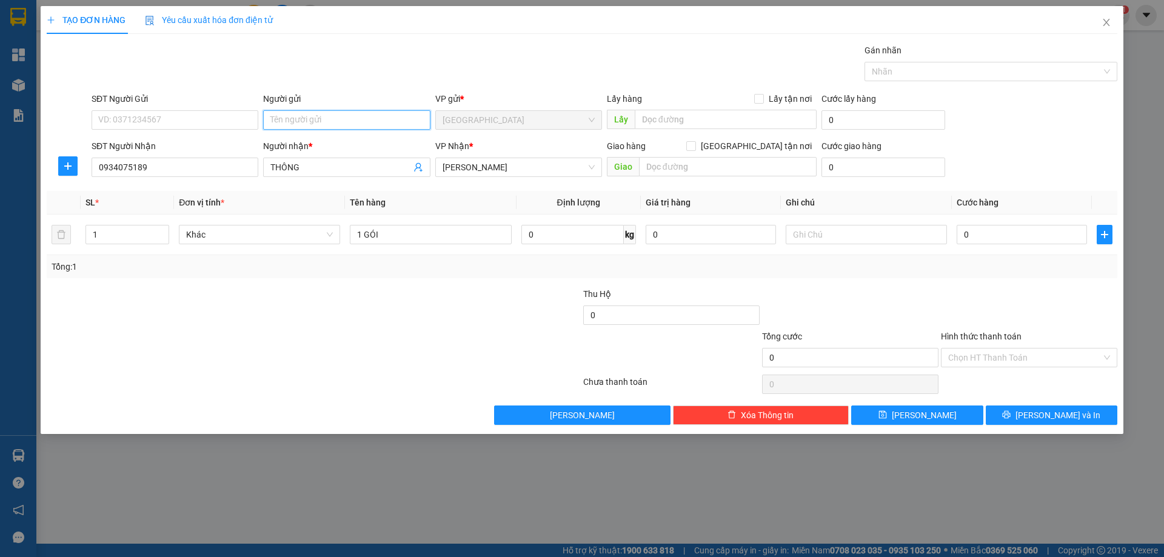
click at [377, 112] on input "Người gửi" at bounding box center [346, 119] width 167 height 19
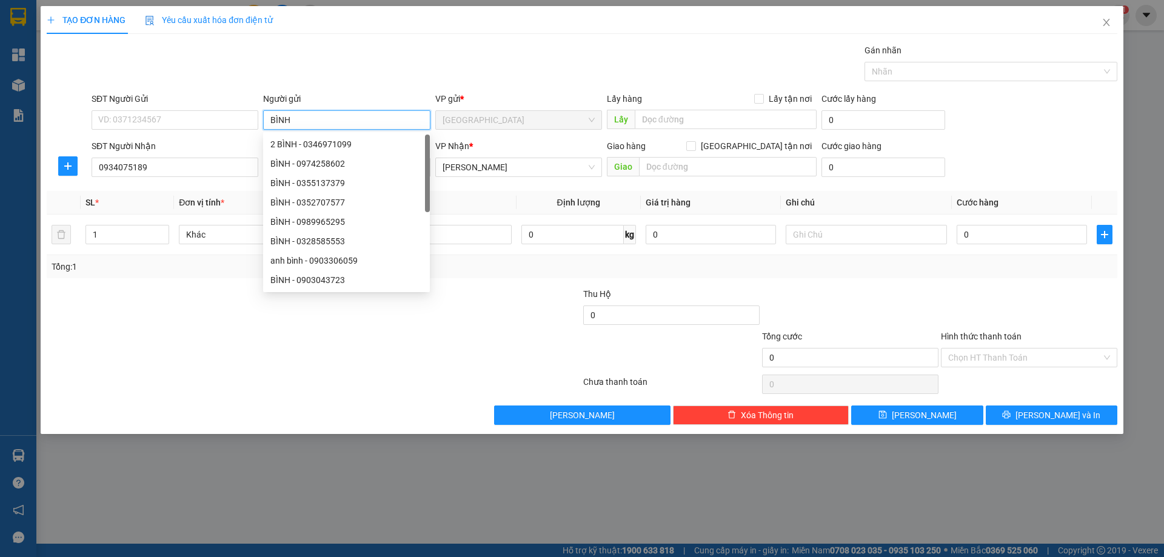
type input "BÌNH"
drag, startPoint x: 470, startPoint y: 319, endPoint x: 594, endPoint y: 290, distance: 127.5
click at [483, 316] on div at bounding box center [492, 308] width 179 height 42
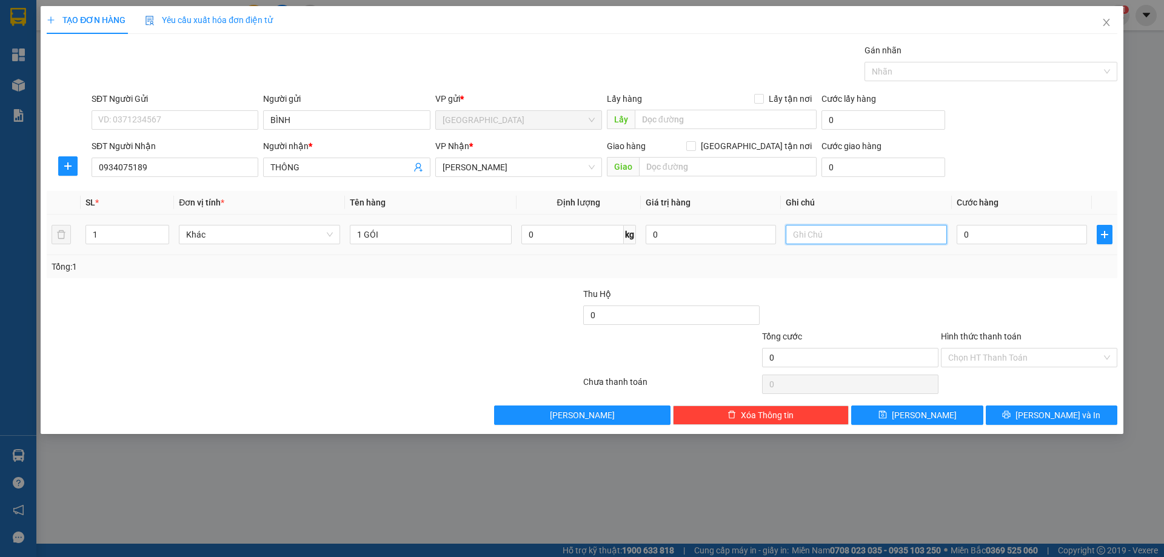
click at [824, 234] on input "text" at bounding box center [866, 234] width 161 height 19
click at [1011, 366] on div "Chọn HT Thanh Toán" at bounding box center [1029, 357] width 176 height 19
type input "R 30K"
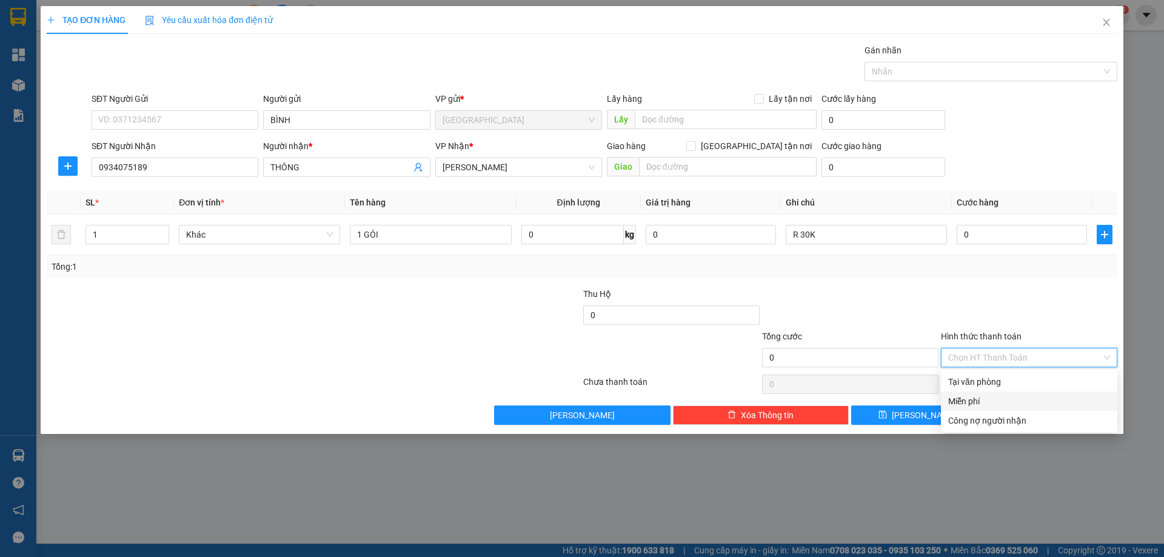
click at [985, 398] on div "Miễn phí" at bounding box center [1029, 401] width 162 height 13
click at [1020, 411] on button "[PERSON_NAME] và In" at bounding box center [1052, 415] width 132 height 19
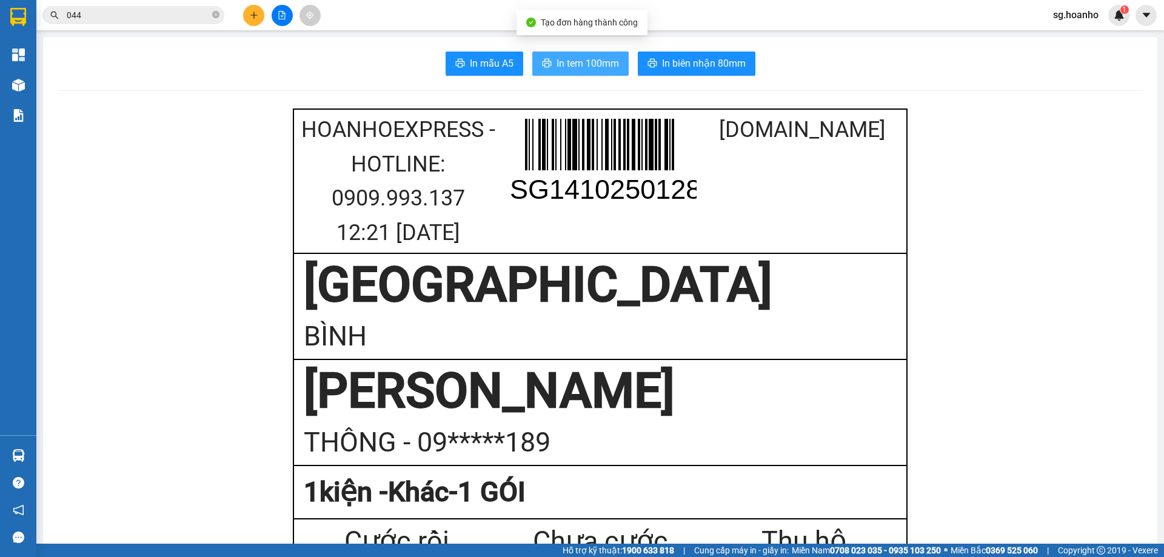
click at [578, 67] on span "In tem 100mm" at bounding box center [588, 63] width 62 height 15
click at [254, 16] on icon "plus" at bounding box center [253, 15] width 1 height 7
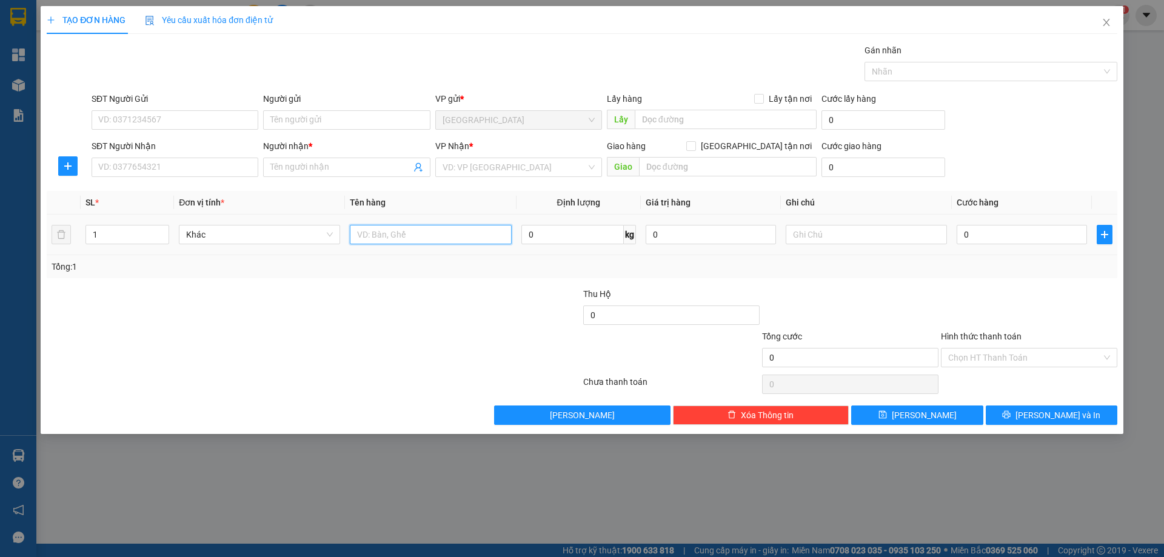
click at [421, 242] on input "text" at bounding box center [430, 234] width 161 height 19
type input "HỒ SƠ"
click at [193, 160] on input "SĐT Người Nhận" at bounding box center [175, 167] width 167 height 19
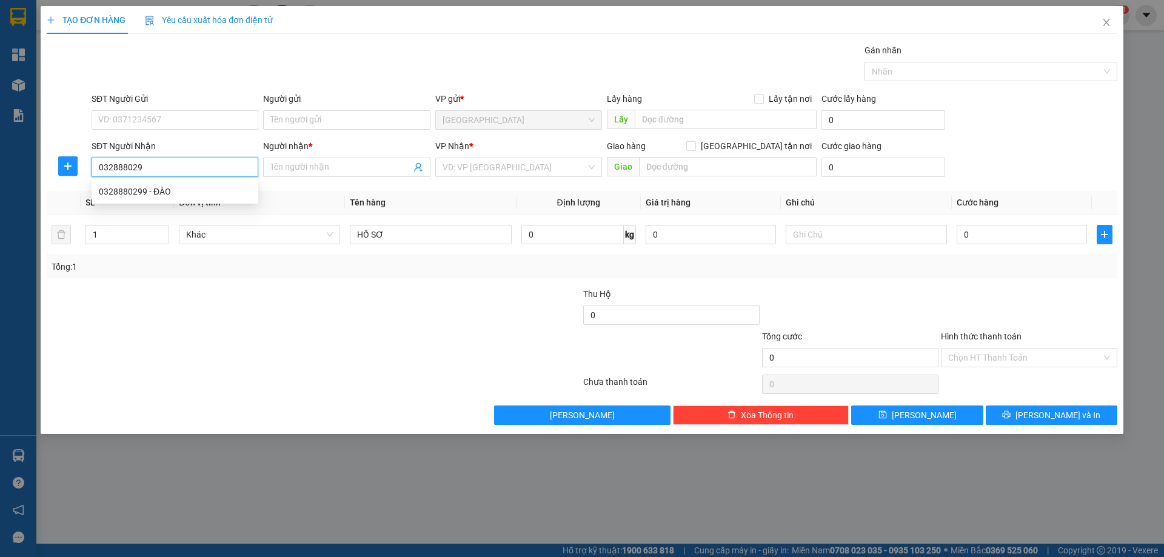
type input "0328880299"
drag, startPoint x: 162, startPoint y: 193, endPoint x: 343, endPoint y: 233, distance: 184.5
click at [163, 193] on div "0328880299 - ĐÀO" at bounding box center [175, 191] width 152 height 13
type input "ĐÀO"
type input "0328880299"
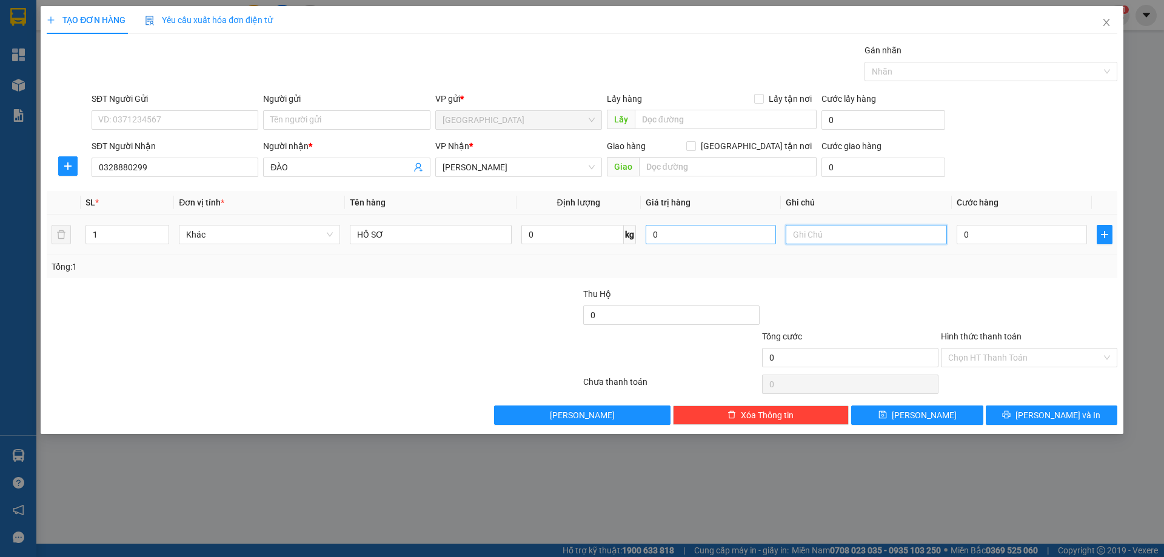
drag, startPoint x: 798, startPoint y: 238, endPoint x: 677, endPoint y: 236, distance: 121.3
click at [798, 238] on input "text" at bounding box center [866, 234] width 161 height 19
type input "R 30K"
drag, startPoint x: 959, startPoint y: 353, endPoint x: 956, endPoint y: 364, distance: 10.7
click at [959, 355] on input "Hình thức thanh toán" at bounding box center [1024, 358] width 153 height 18
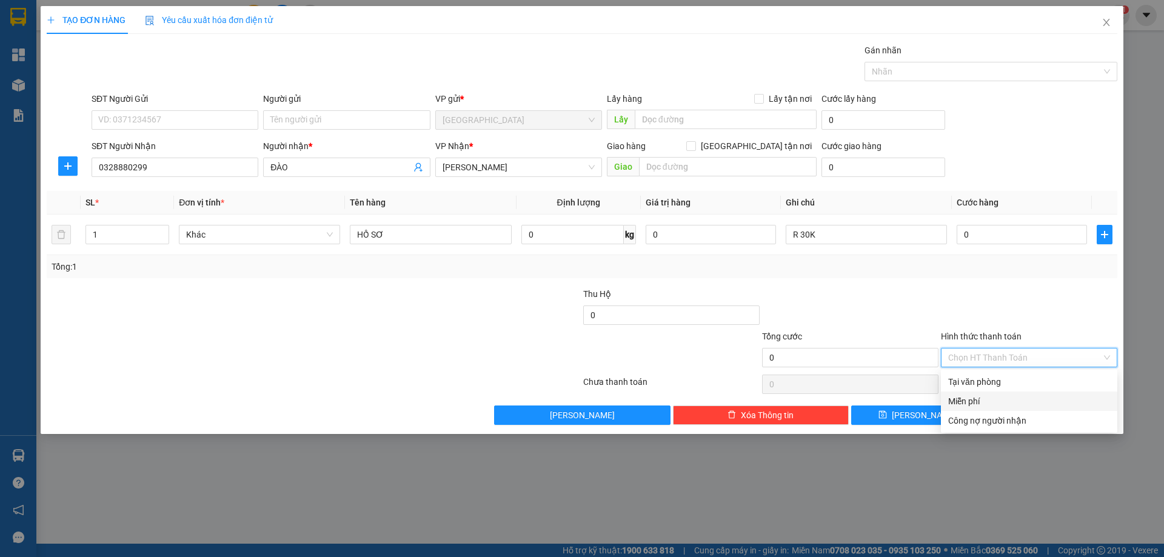
drag, startPoint x: 956, startPoint y: 364, endPoint x: 1054, endPoint y: 423, distance: 114.0
click at [951, 398] on div "Miễn phí" at bounding box center [1029, 401] width 162 height 13
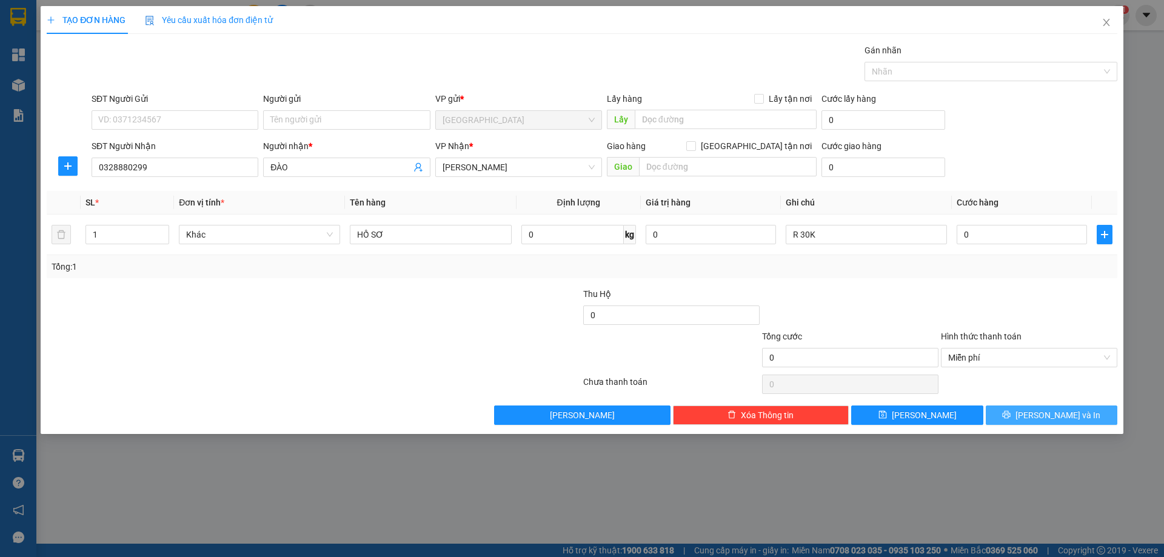
drag, startPoint x: 1054, startPoint y: 423, endPoint x: 973, endPoint y: 382, distance: 90.3
click at [1053, 423] on button "[PERSON_NAME] và In" at bounding box center [1052, 415] width 132 height 19
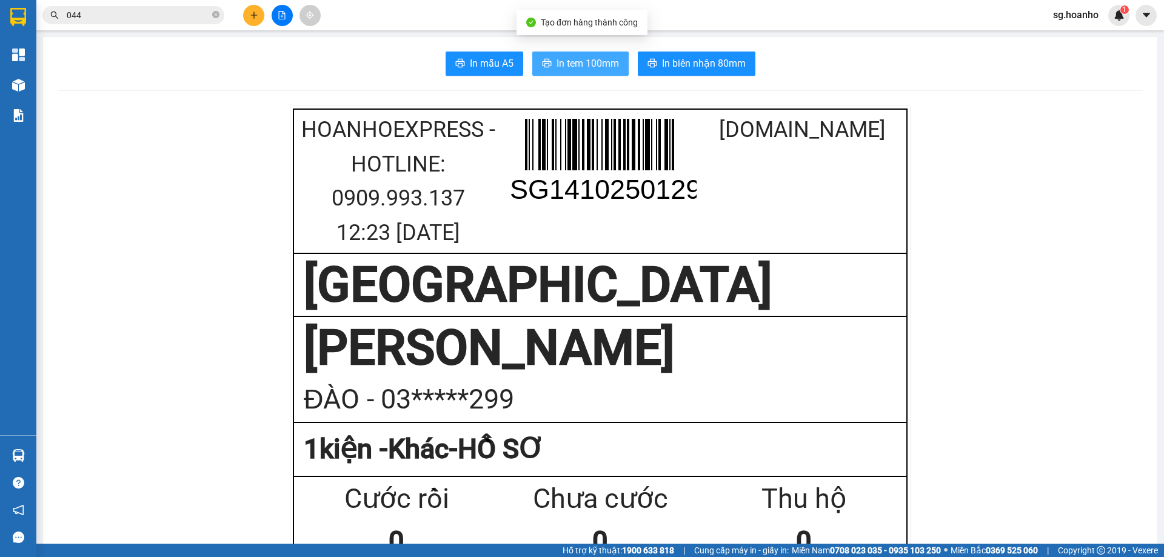
click at [555, 73] on button "In tem 100mm" at bounding box center [580, 64] width 96 height 24
